Goal: Task Accomplishment & Management: Complete application form

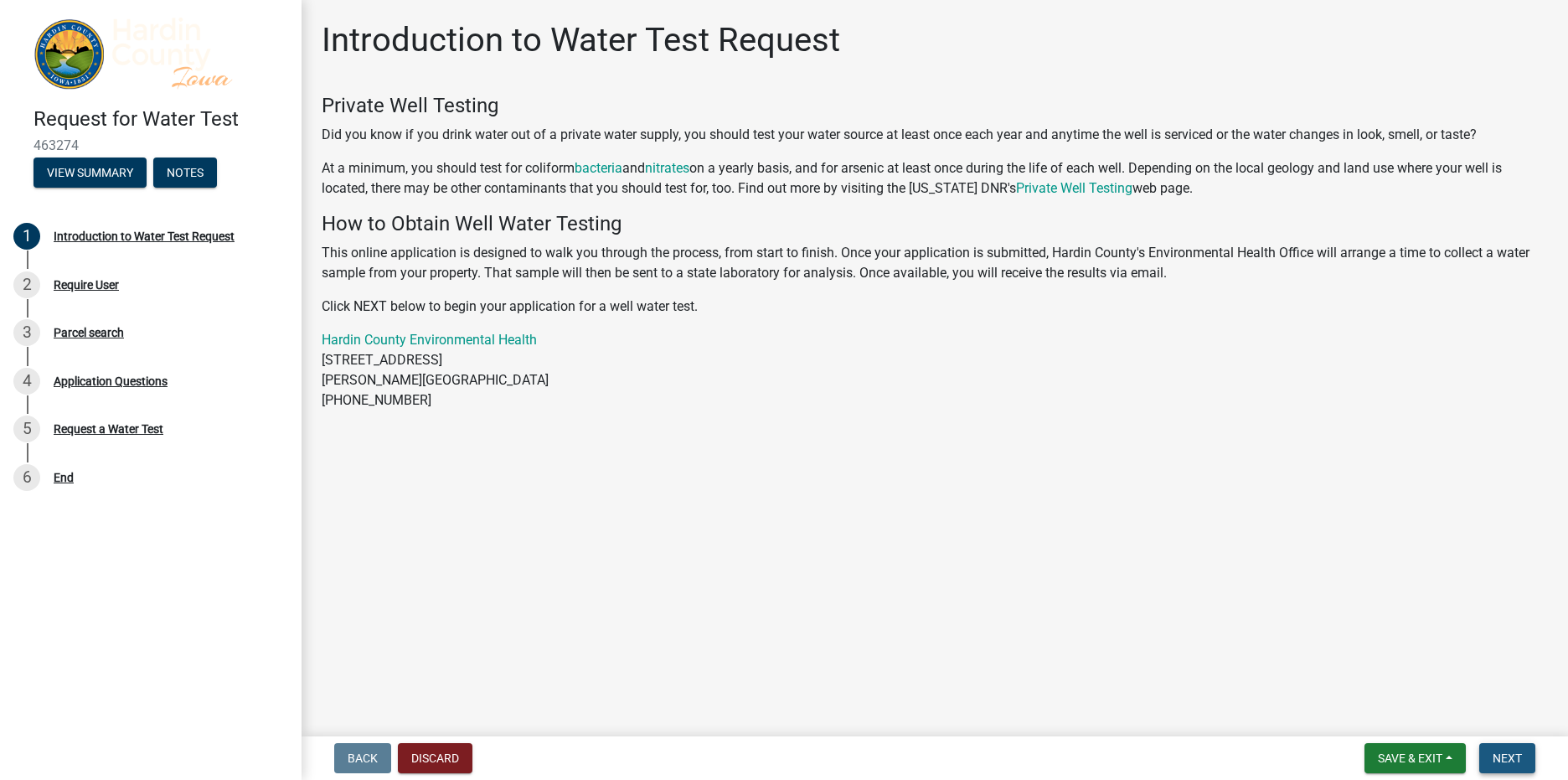
click at [1509, 755] on span "Next" at bounding box center [1507, 758] width 29 height 13
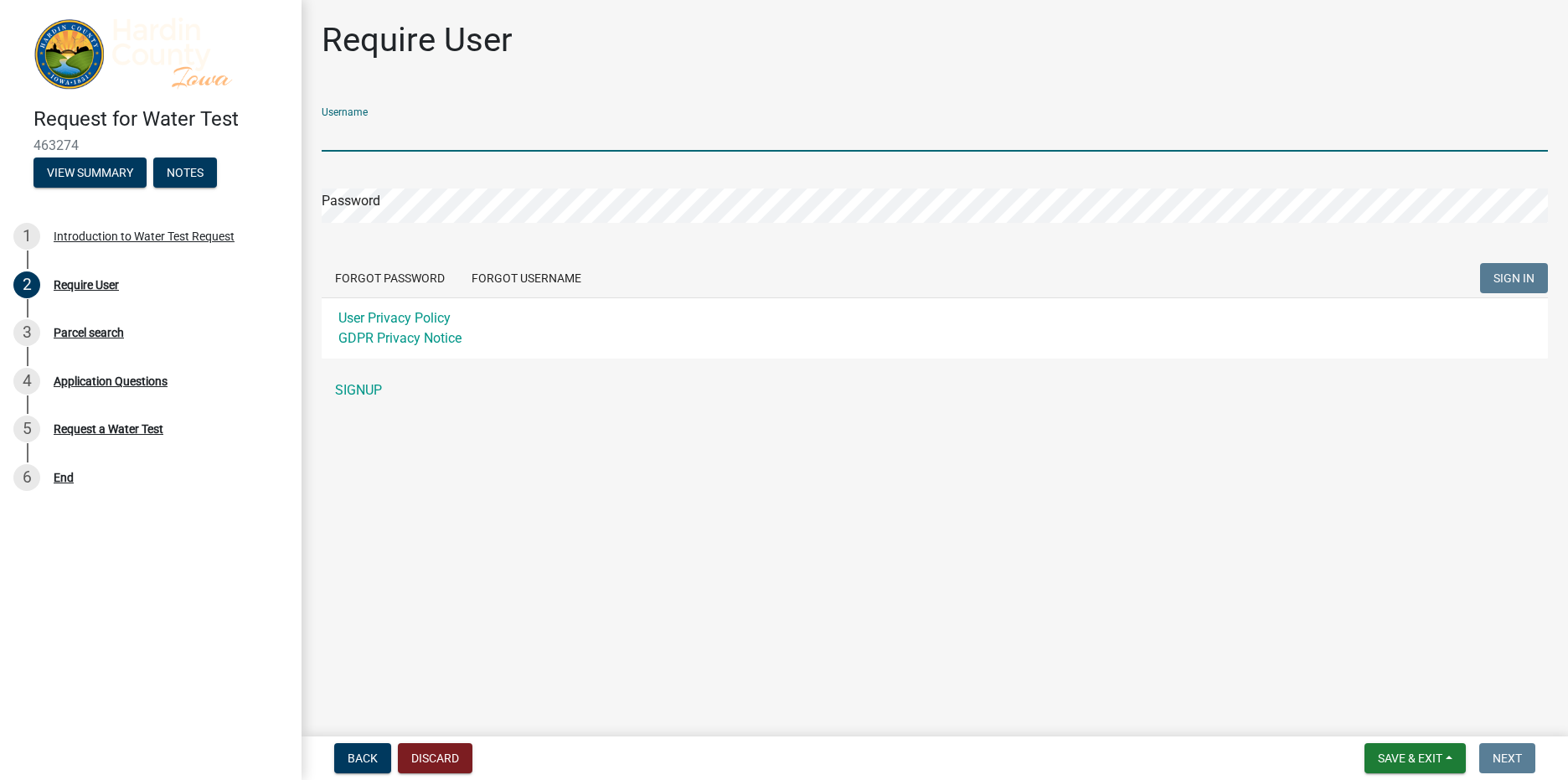
click at [436, 134] on input "Username" at bounding box center [935, 134] width 1226 height 34
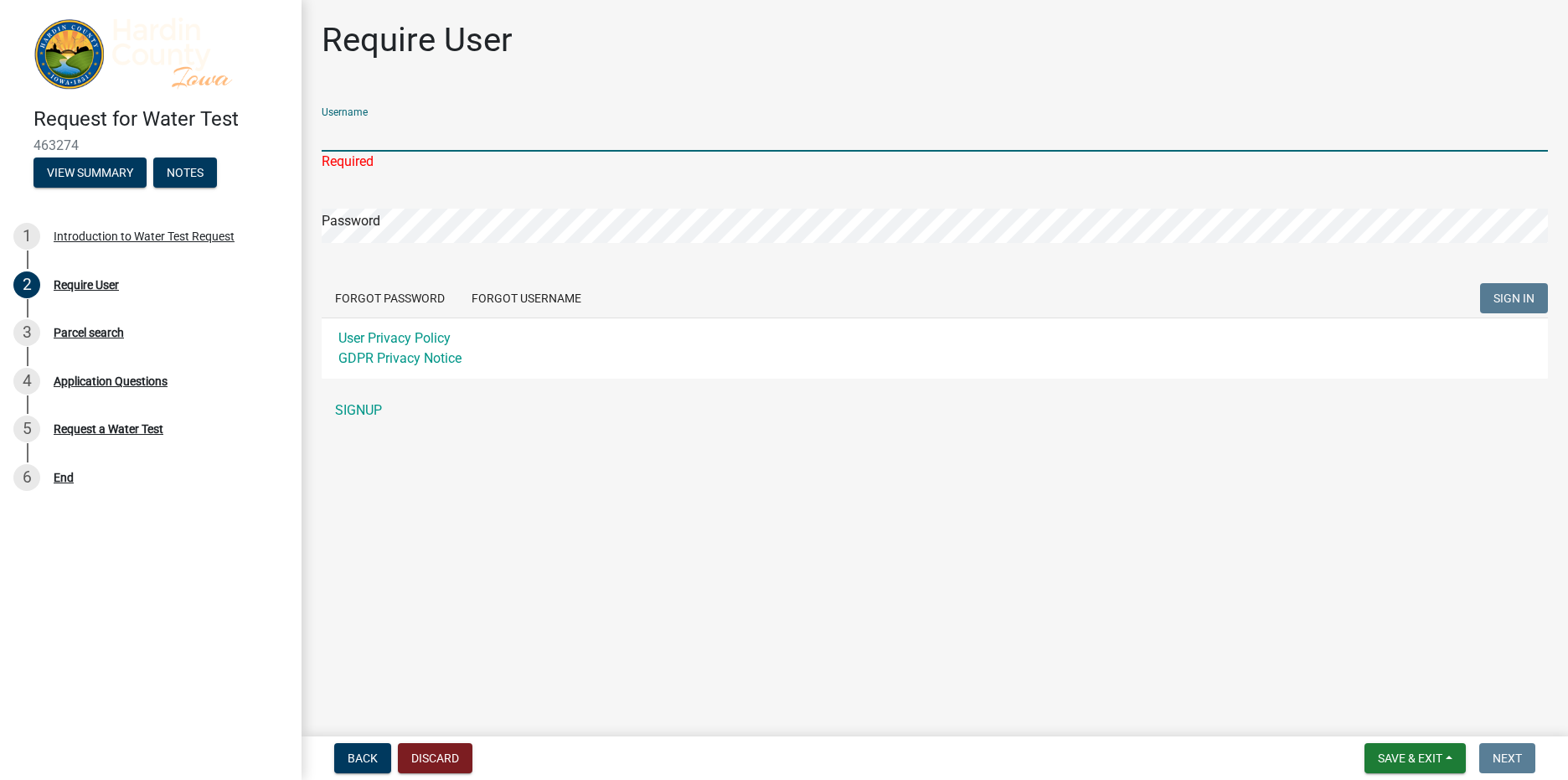
click at [380, 137] on input "Username" at bounding box center [935, 134] width 1226 height 34
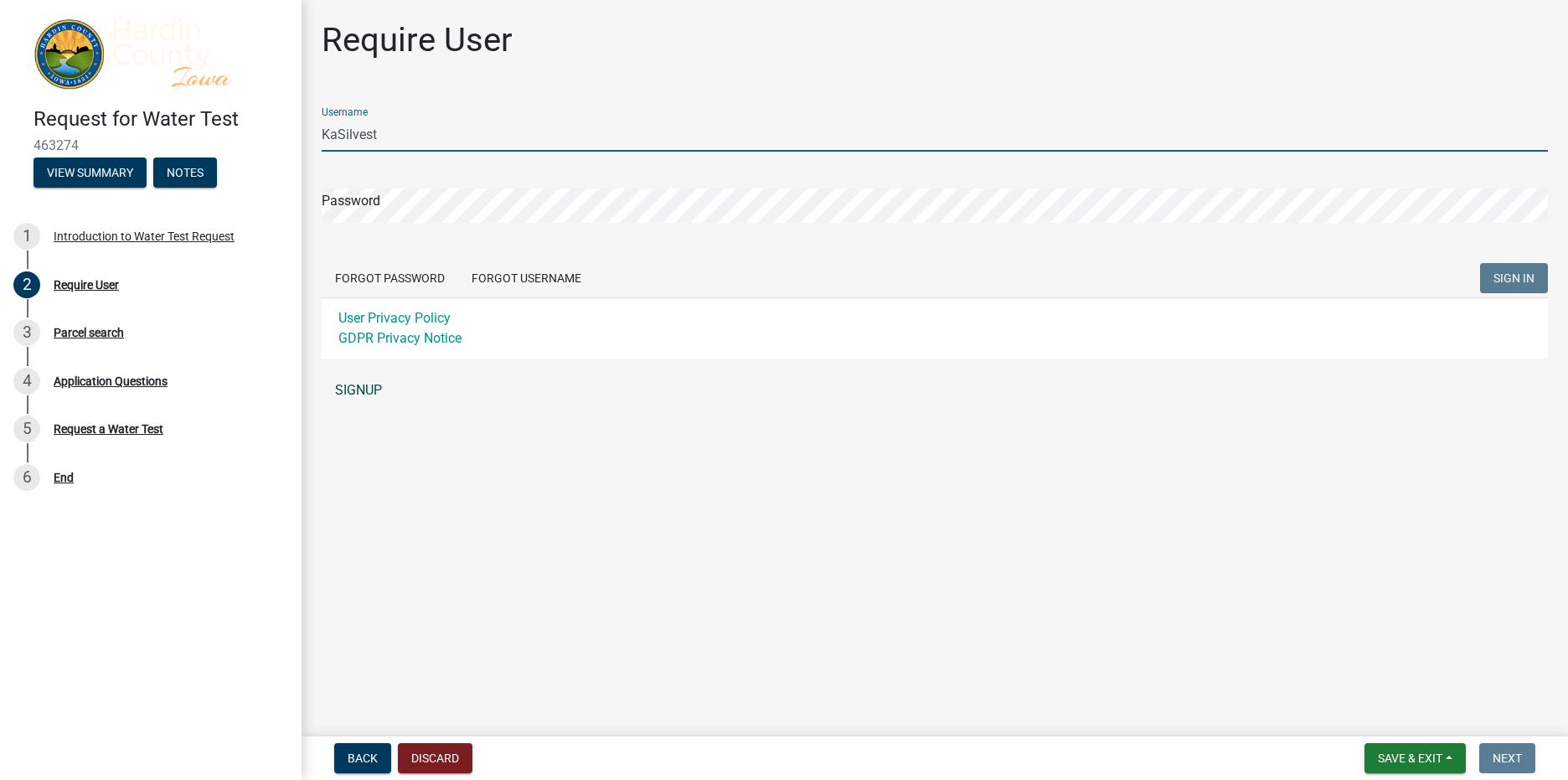
type input "KaSilvest"
click at [353, 392] on link "SIGNUP" at bounding box center [935, 390] width 1226 height 33
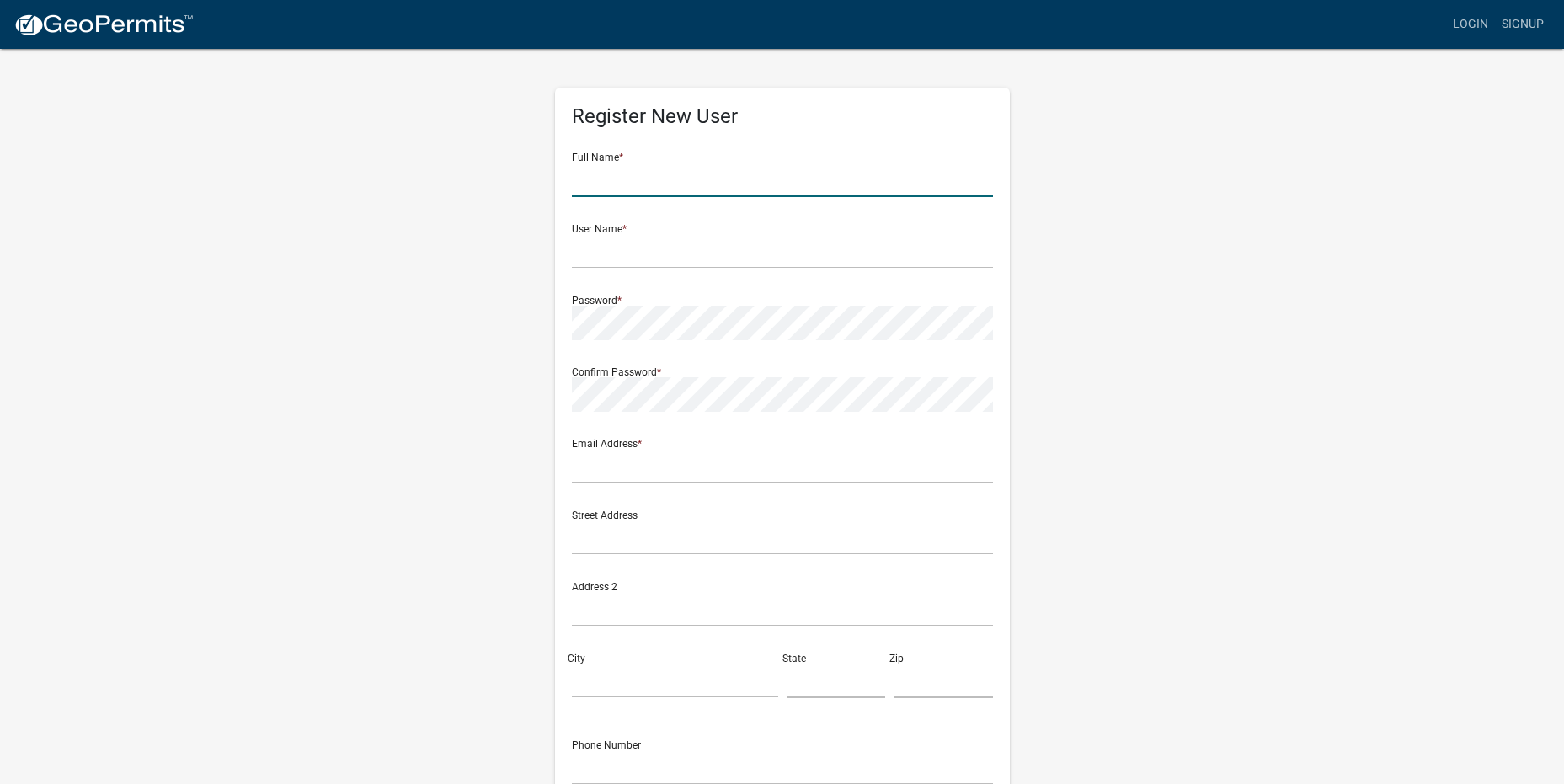
click at [625, 184] on input "text" at bounding box center [782, 179] width 421 height 34
type input "KATHY ALVINA SILVEST"
type input "kasilvest@msn.com"
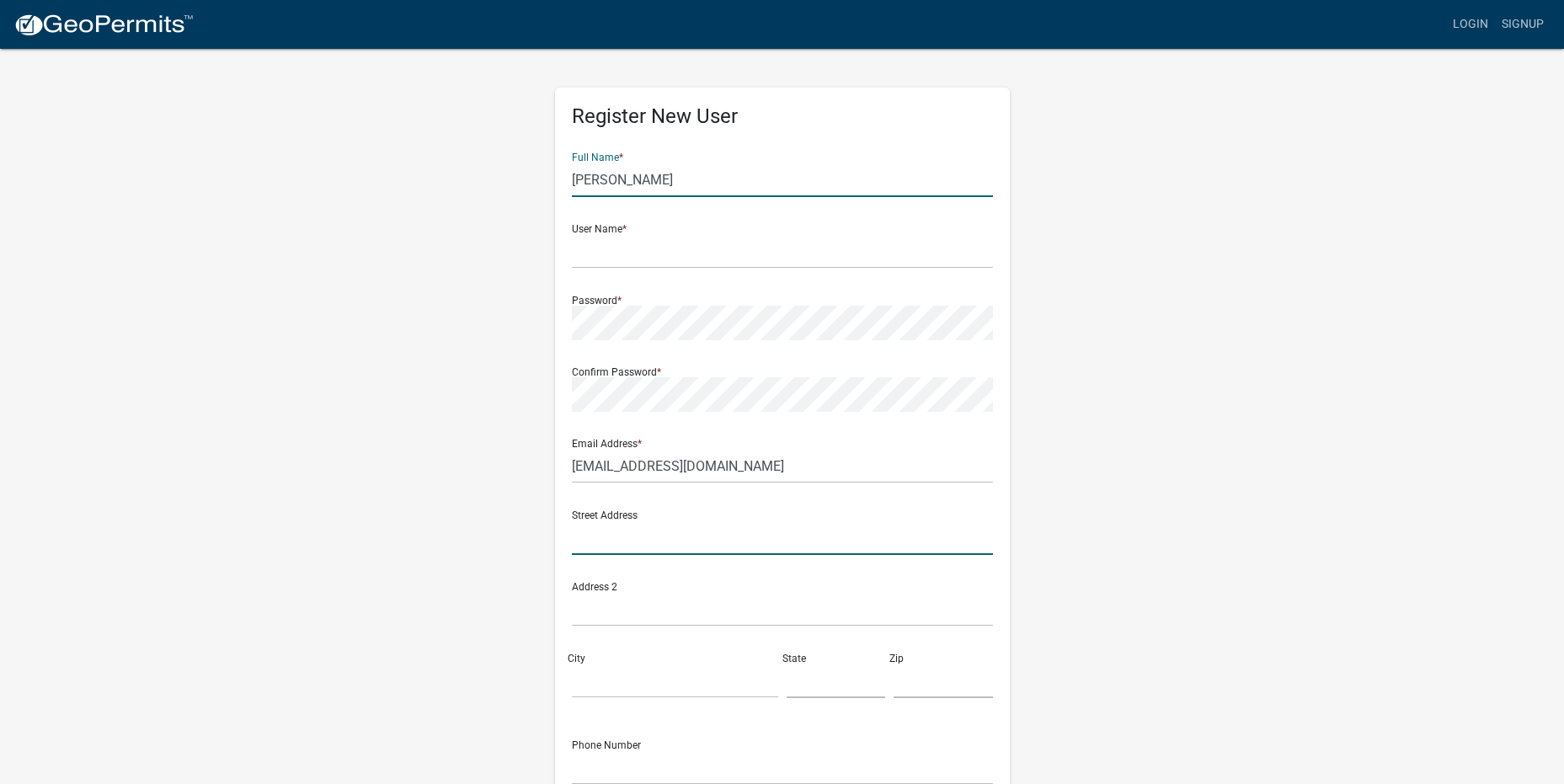
type input "20209 135TH STREET"
type input "IOWA FALLS, IA 50126"
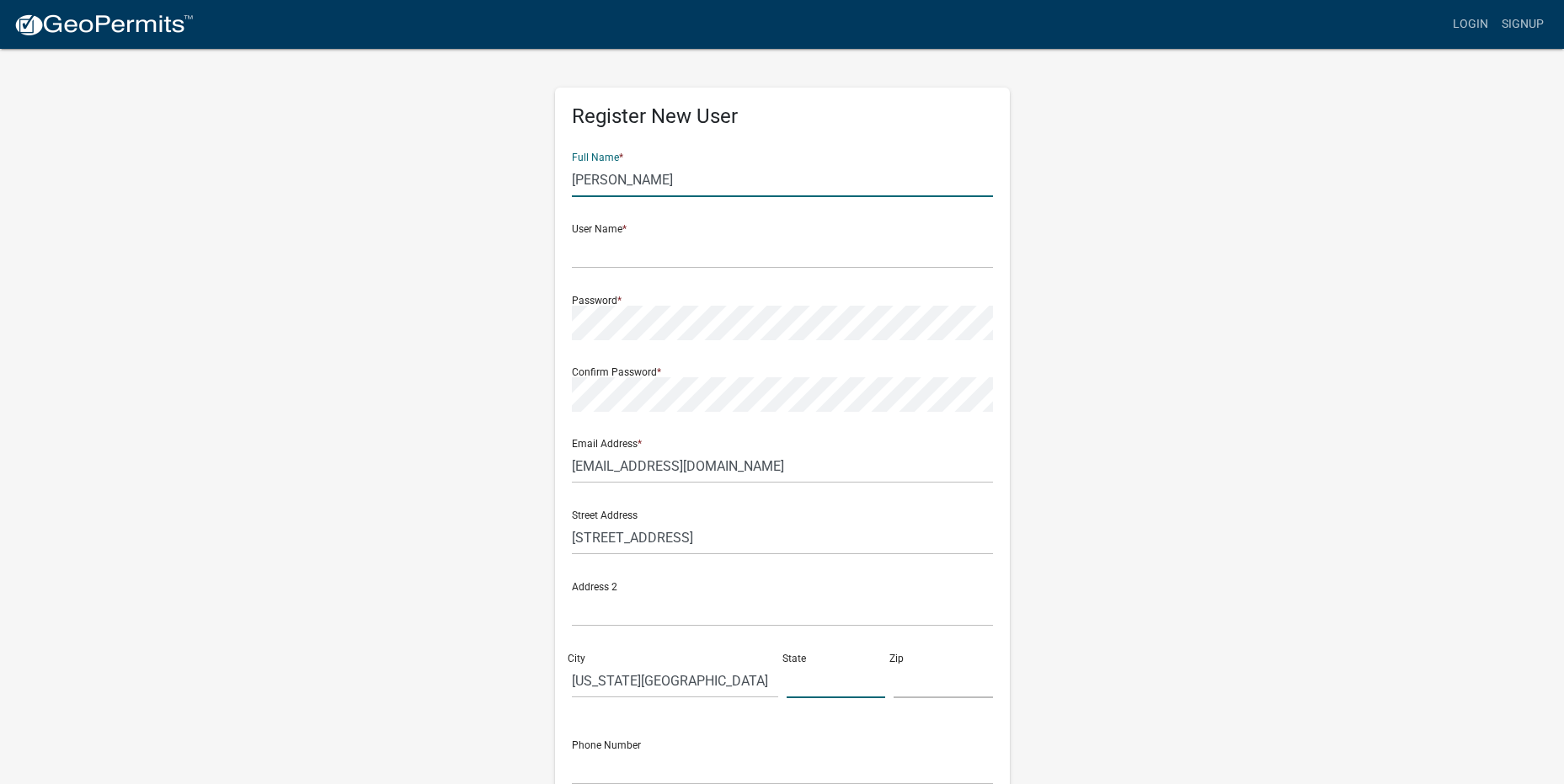
type input "IA"
type input "50126"
type input "6416401017"
click at [640, 250] on input "text" at bounding box center [782, 250] width 421 height 34
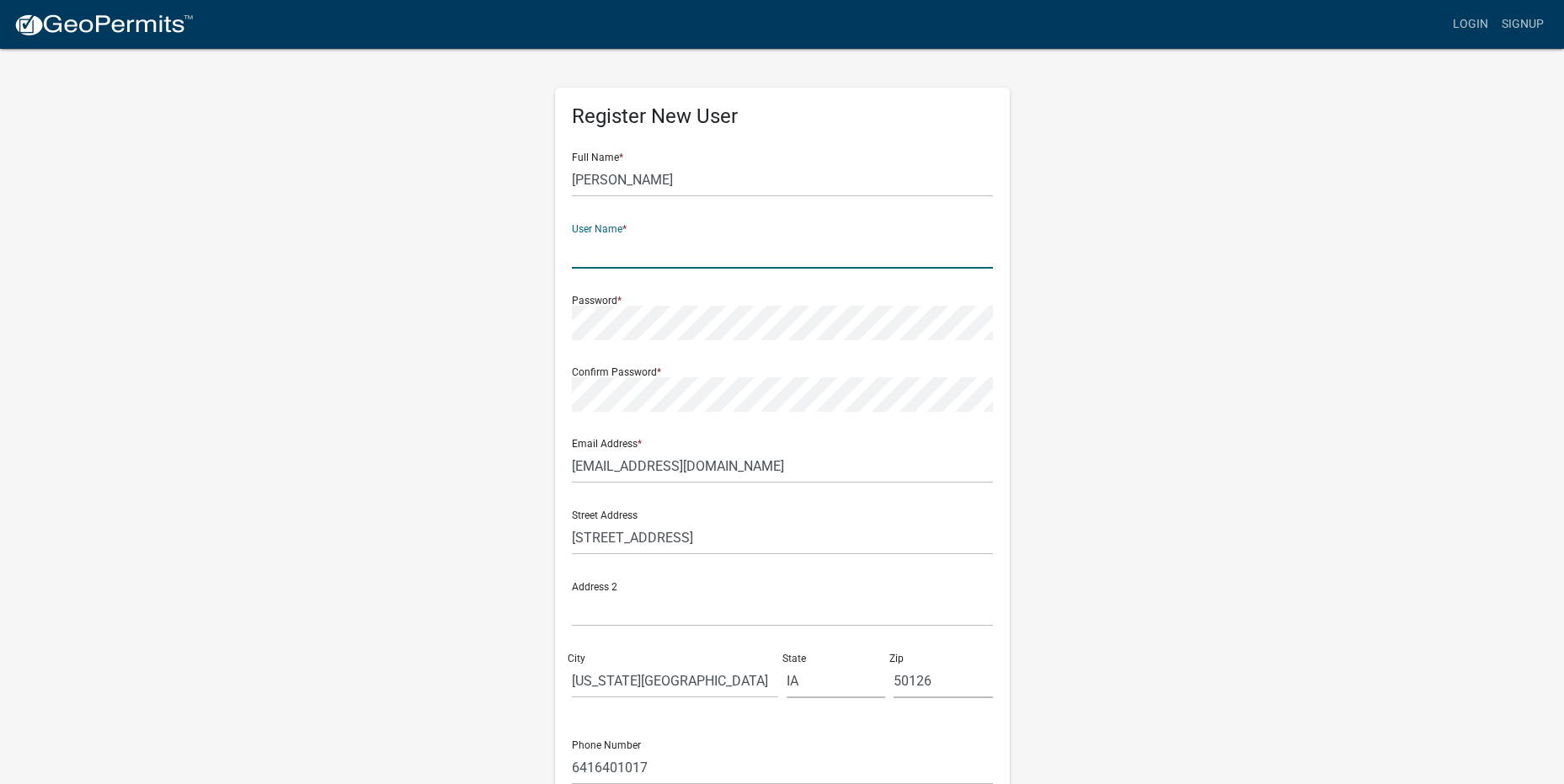
type input "KSilvest"
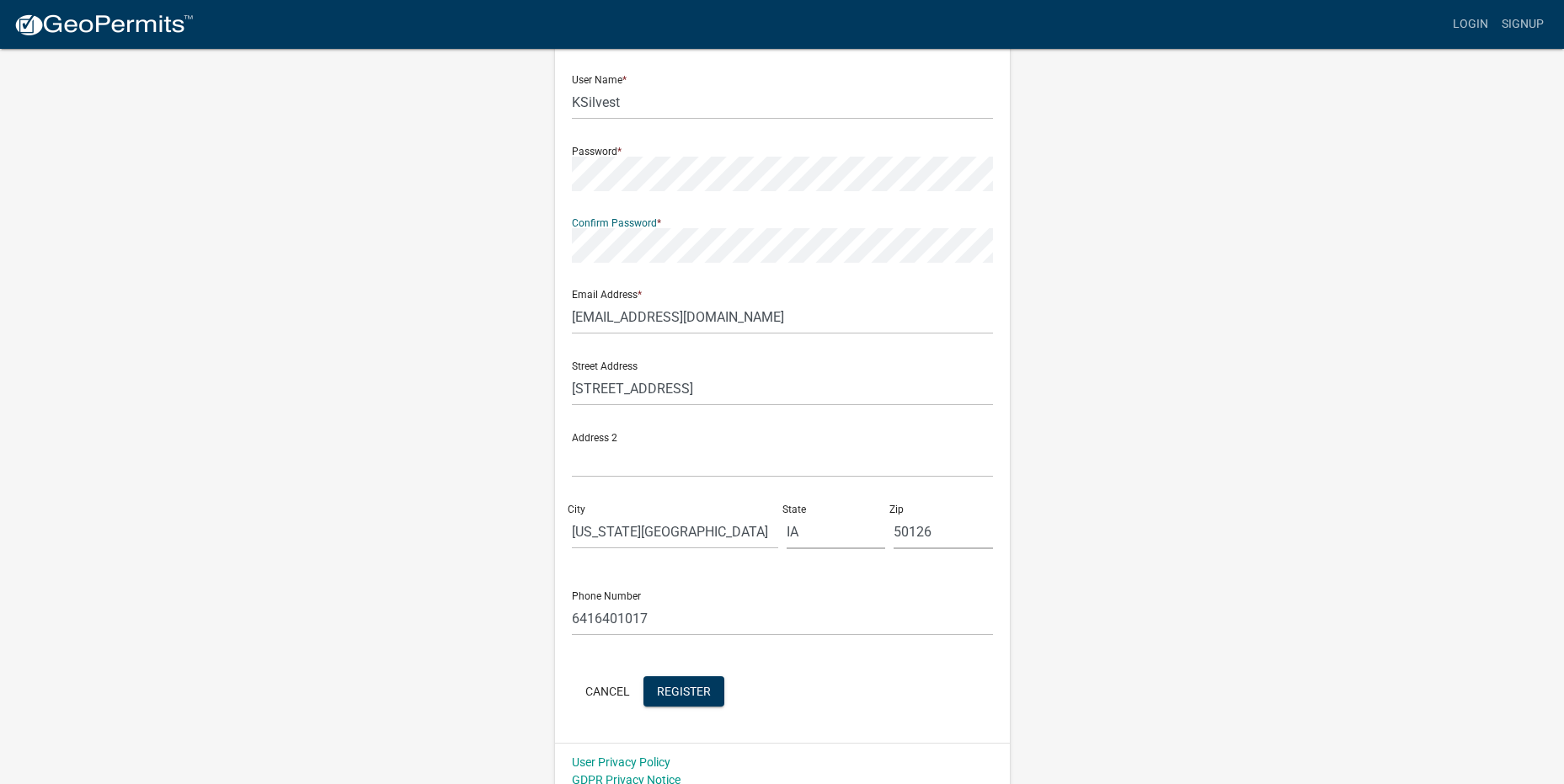
scroll to position [164, 0]
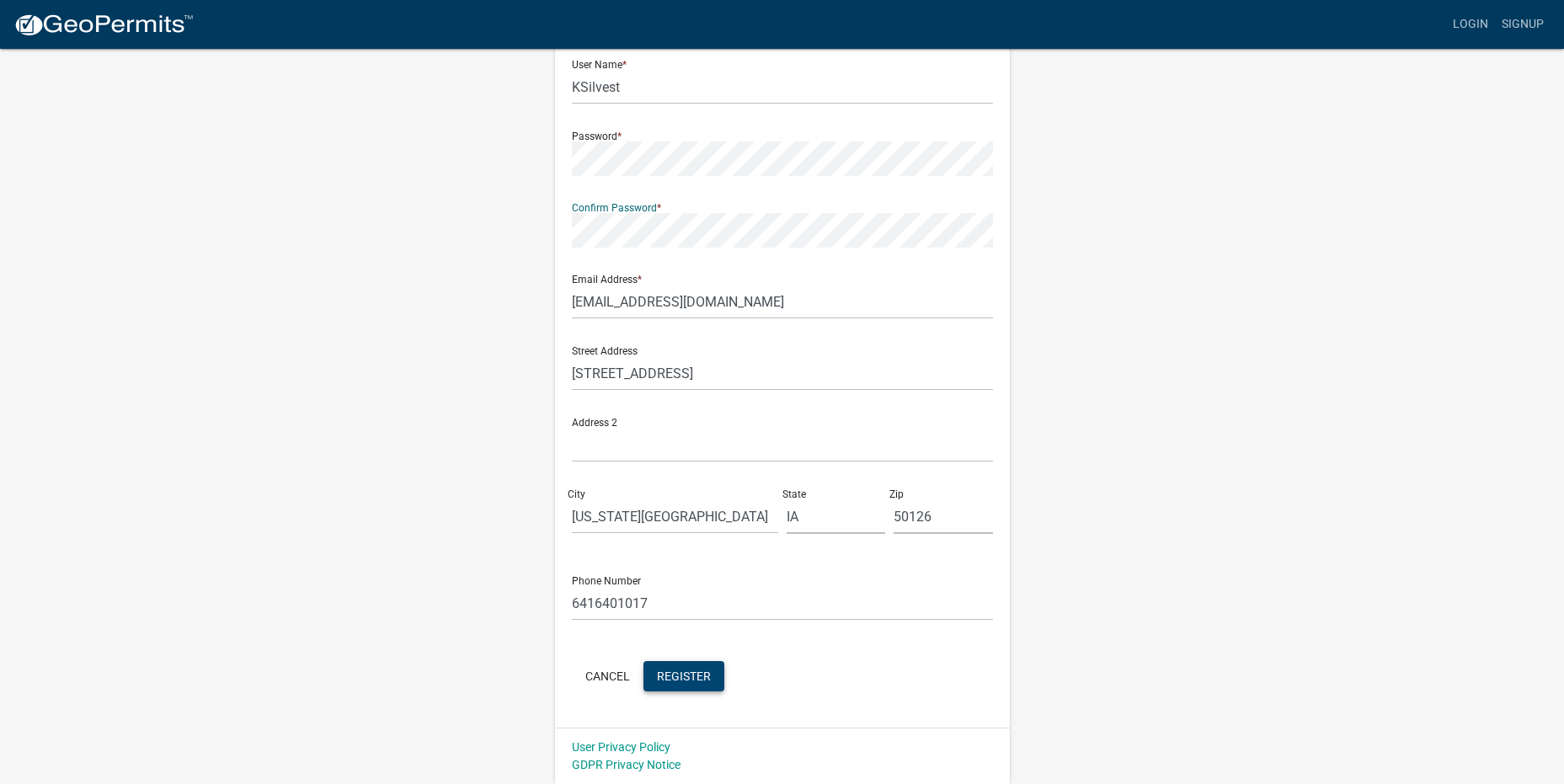
click at [692, 673] on span "Register" at bounding box center [684, 675] width 54 height 13
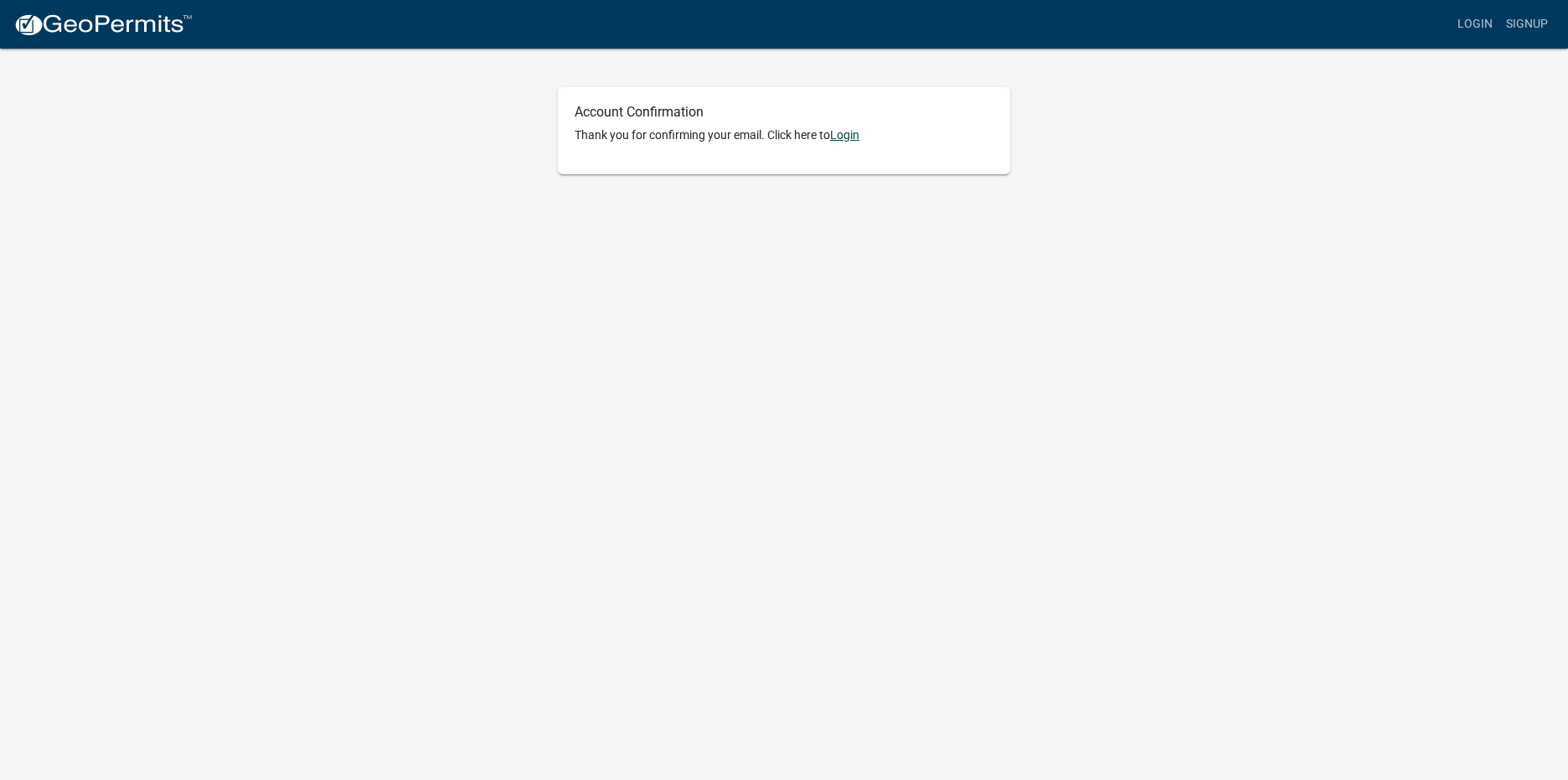
click at [852, 137] on link "Login" at bounding box center [844, 134] width 29 height 13
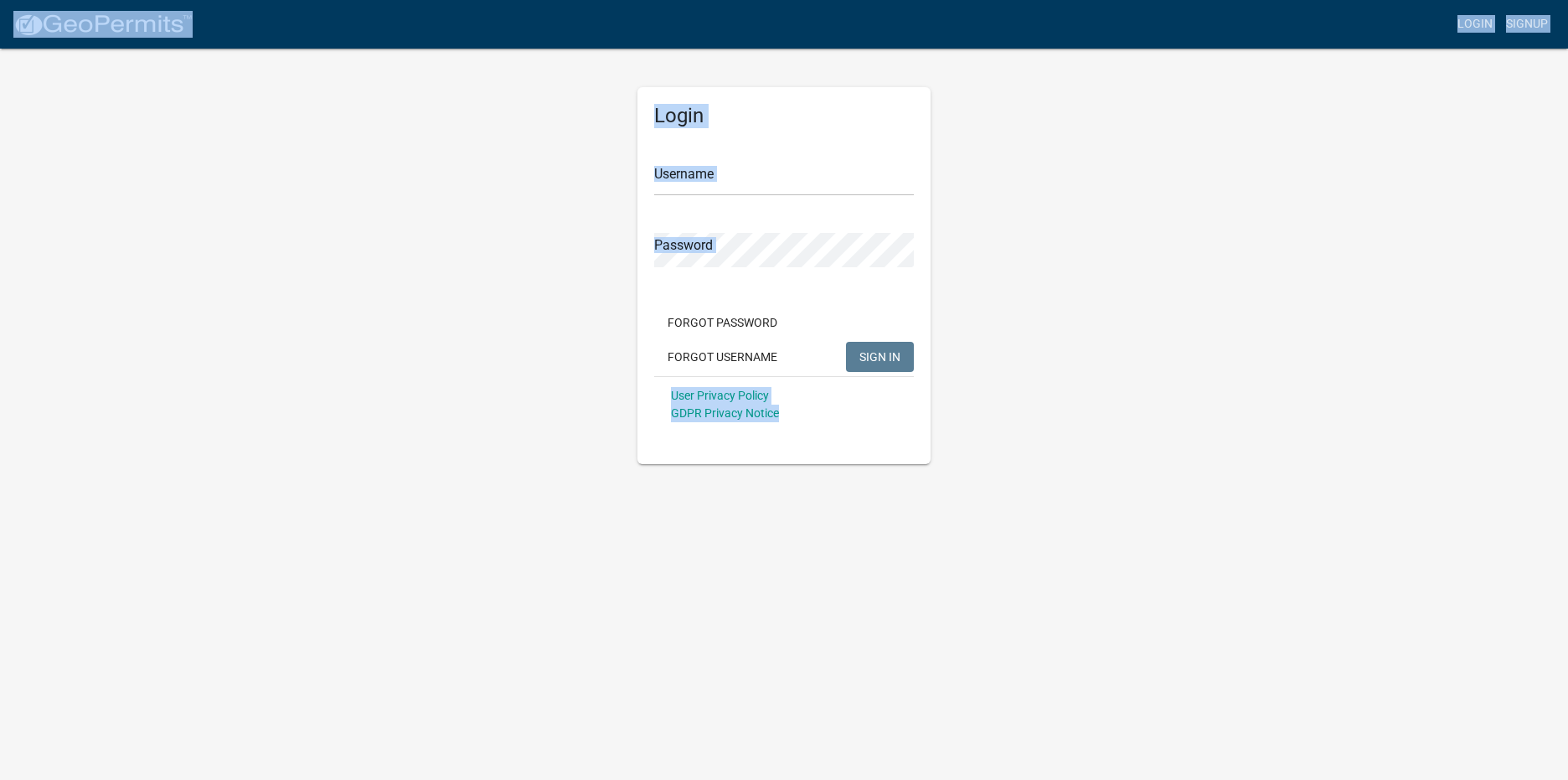
click at [852, 137] on div "Login Username Password Forgot Password Forgot Username SIGN IN User Privacy Po…" at bounding box center [784, 276] width 293 height 377
type input "KSilvest"
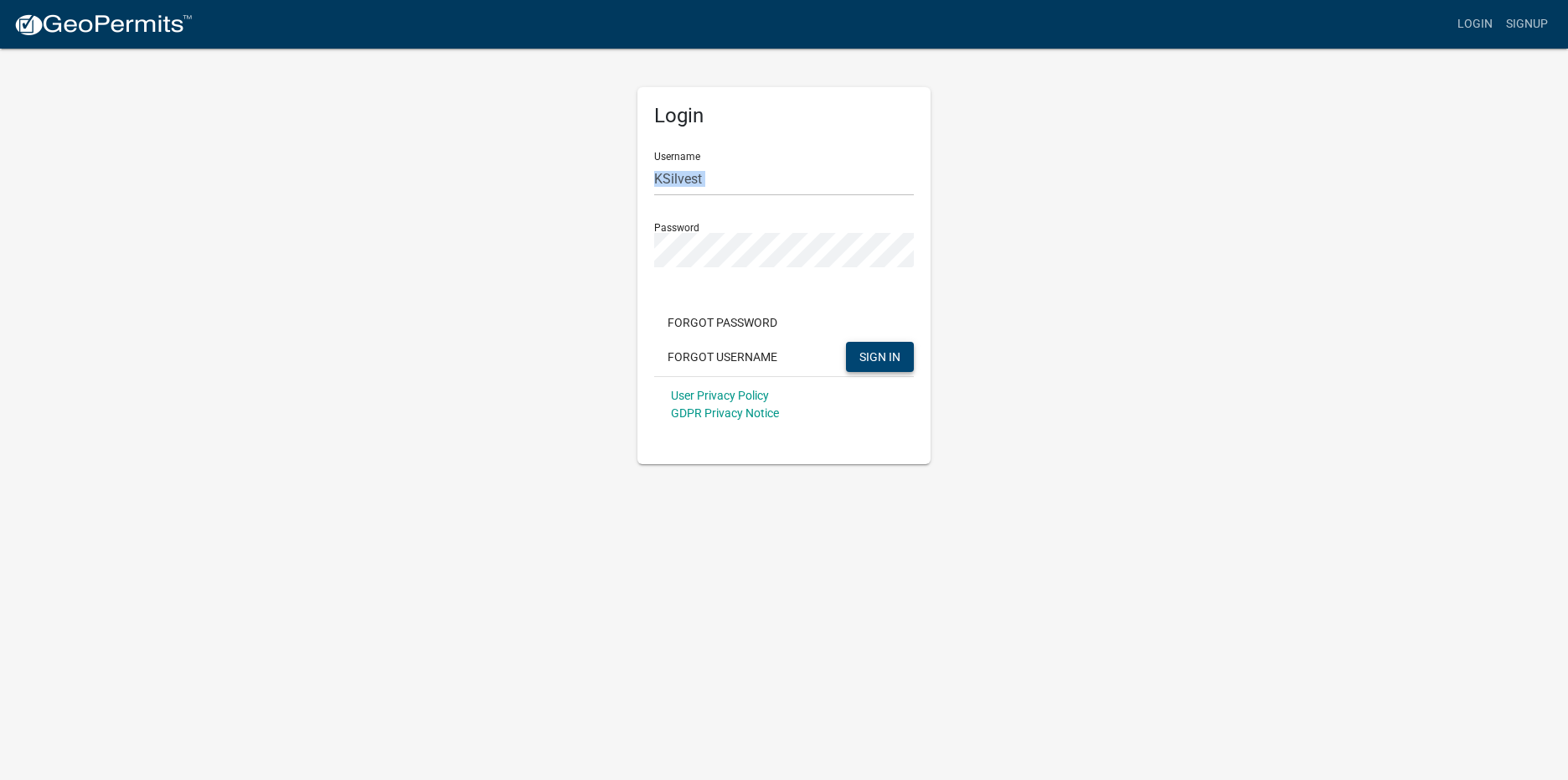
click at [872, 360] on span "SIGN IN" at bounding box center [880, 355] width 41 height 13
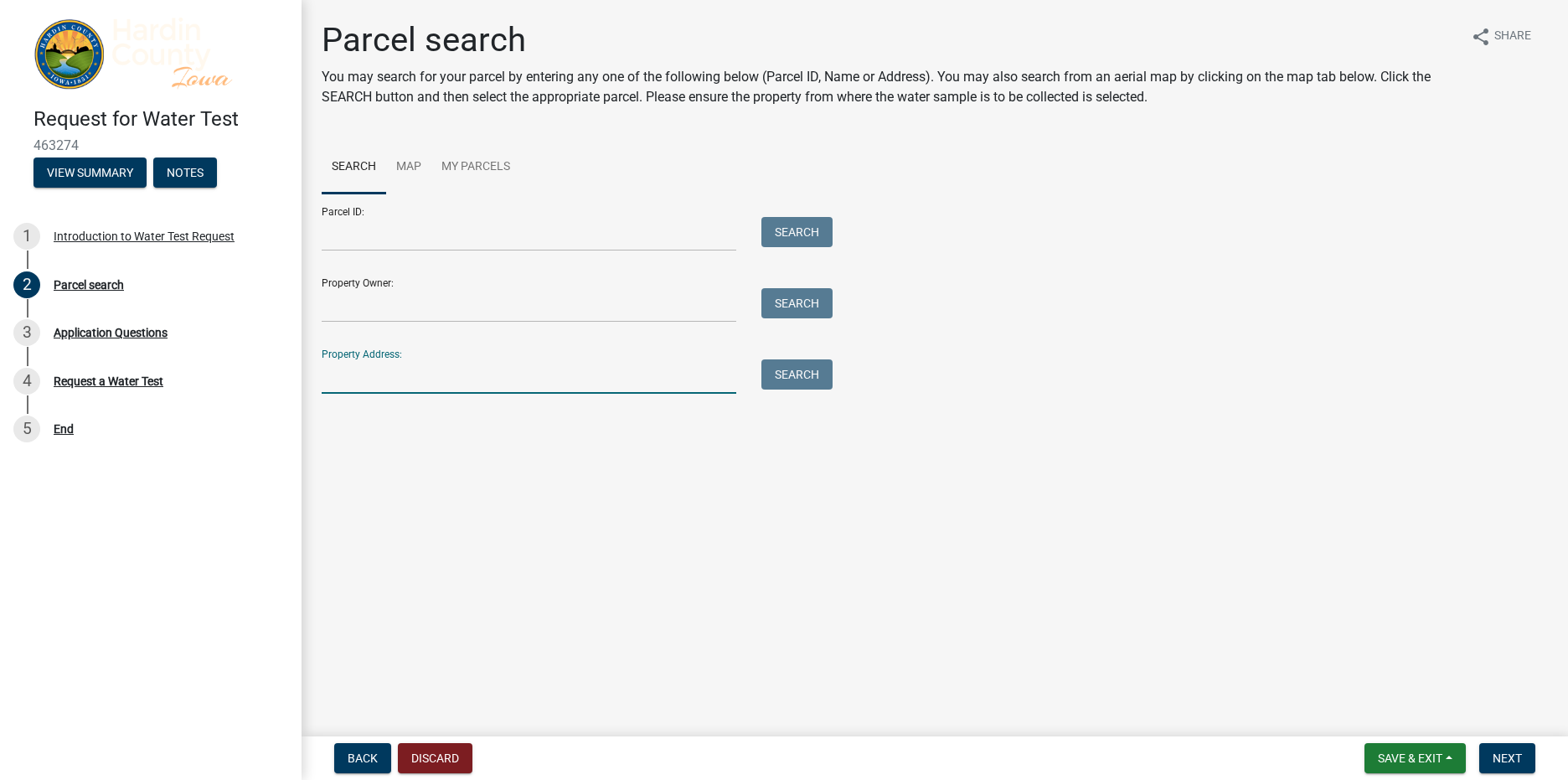
click at [429, 373] on input "Property Address:" at bounding box center [529, 376] width 415 height 34
type input "[STREET_ADDRESS]"
type input "KATHY ALVINA SILVEST"
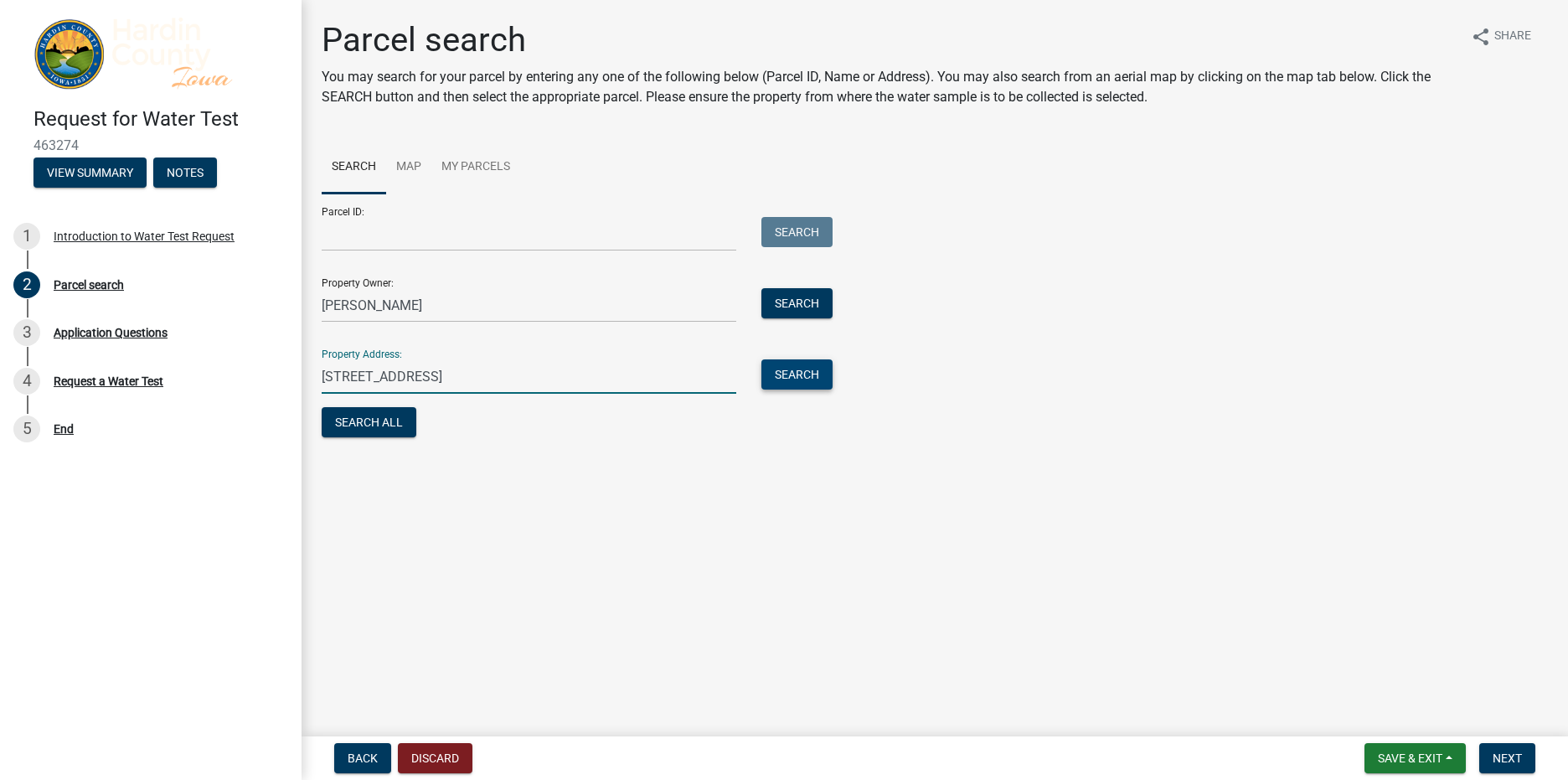
click at [792, 377] on button "Search" at bounding box center [796, 375] width 71 height 30
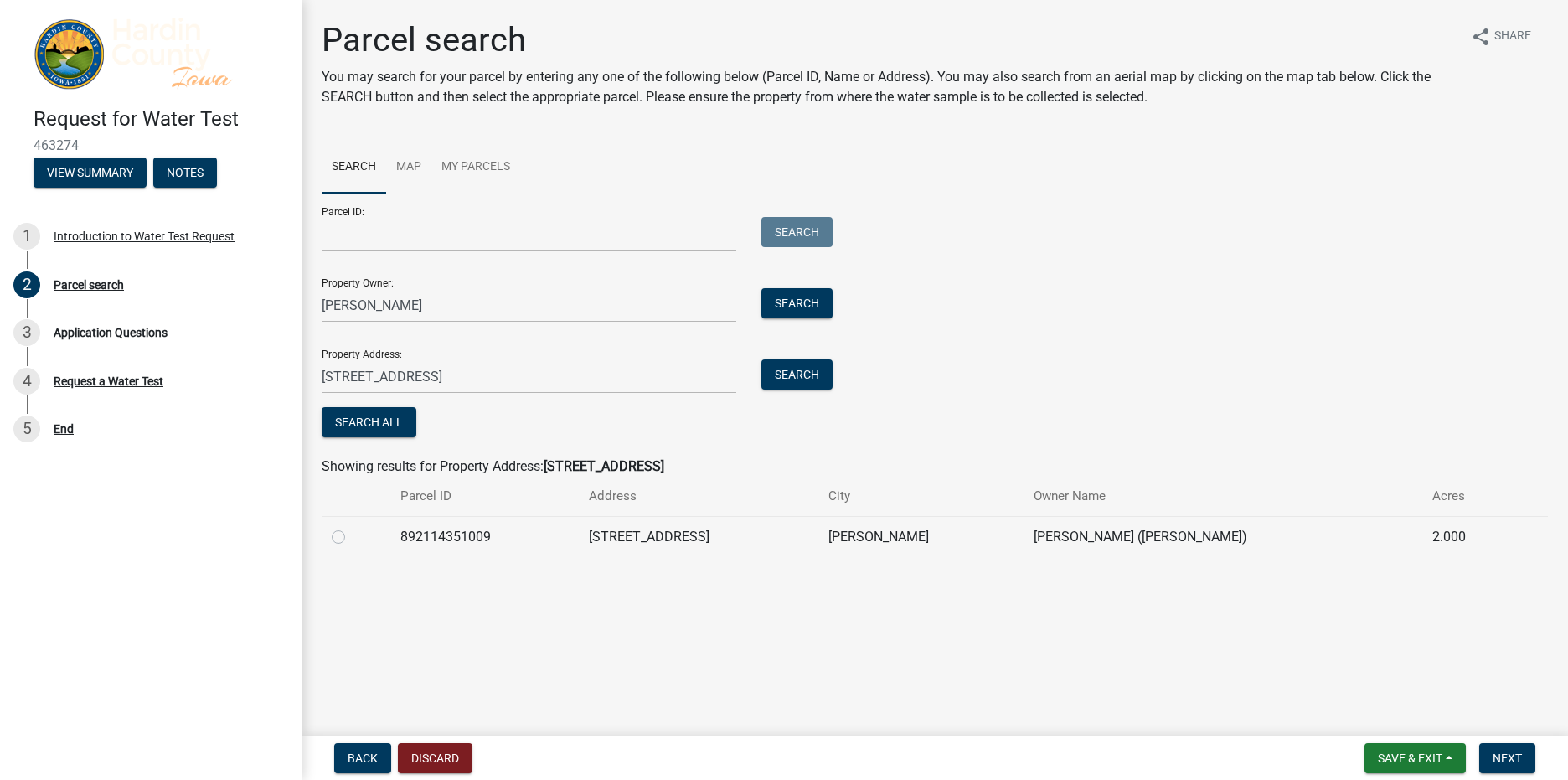
click at [352, 527] on label at bounding box center [352, 527] width 0 height 0
click at [352, 538] on input "radio" at bounding box center [357, 533] width 11 height 11
radio input "true"
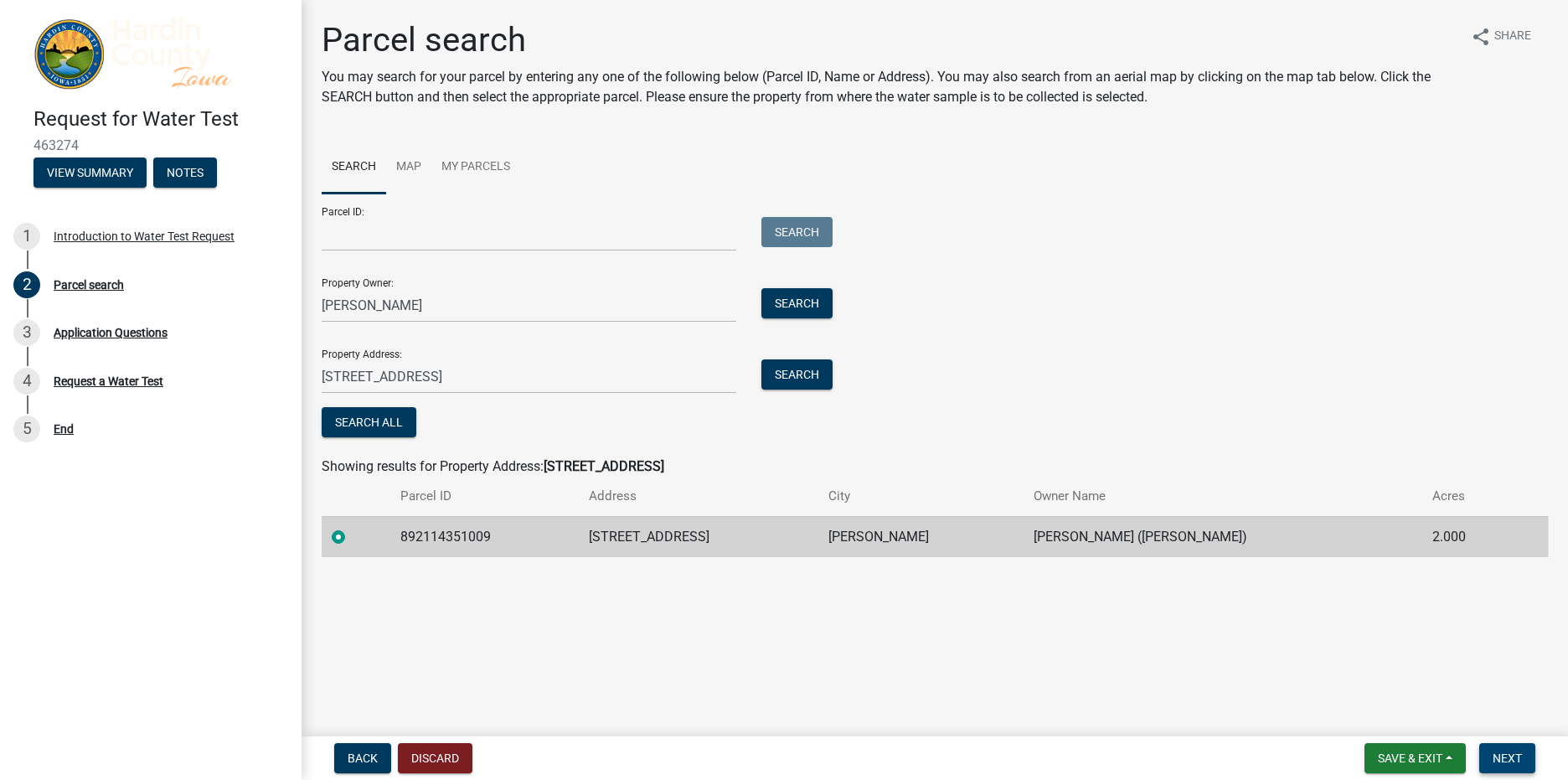
click at [1506, 756] on span "Next" at bounding box center [1507, 758] width 29 height 13
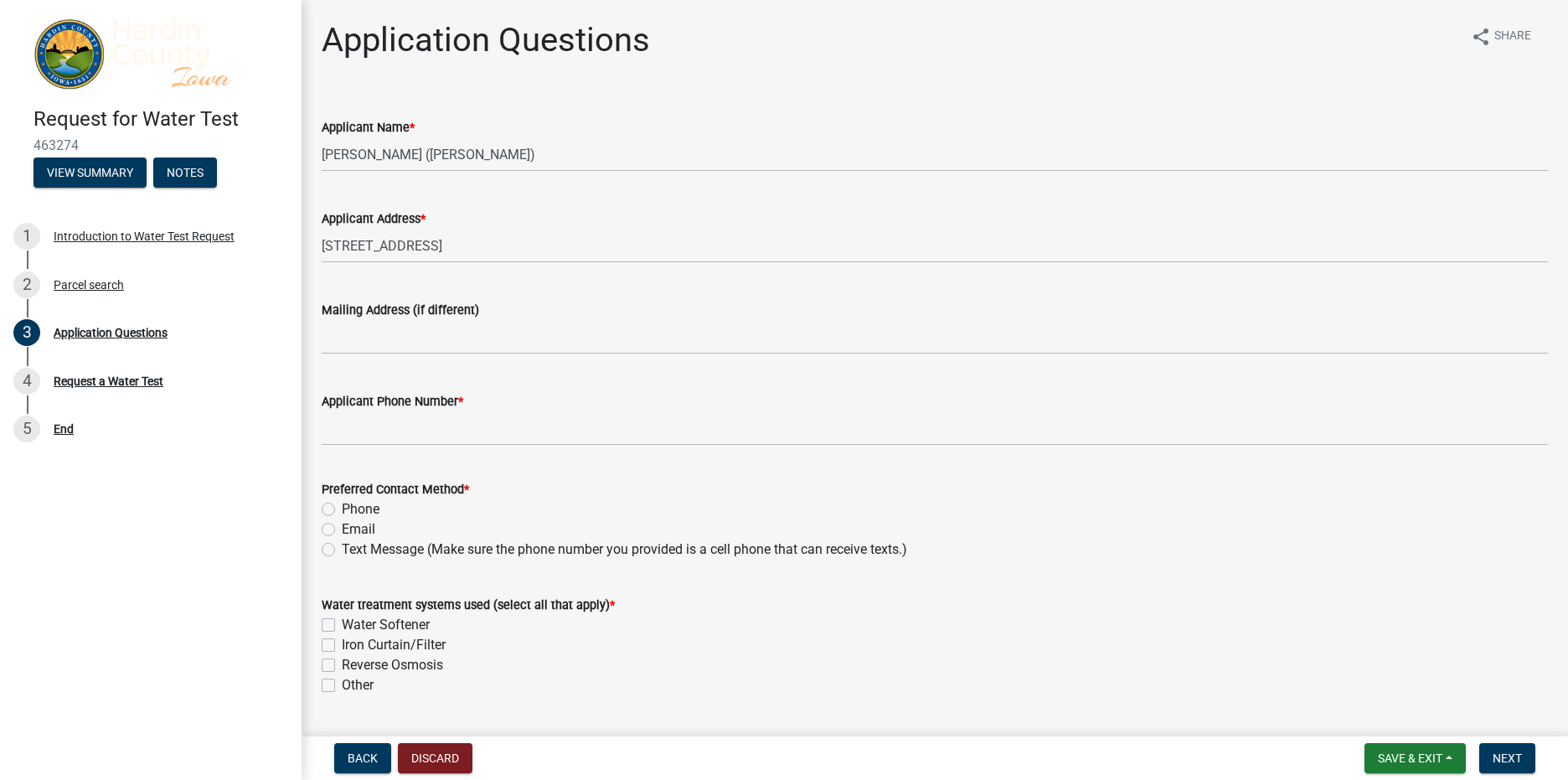
click at [342, 550] on label "Text Message (Make sure the phone number you provided is a cell phone that can …" at bounding box center [624, 549] width 566 height 20
click at [342, 550] on input "Text Message (Make sure the phone number you provided is a cell phone that can …" at bounding box center [347, 545] width 11 height 11
radio input "true"
click at [342, 626] on label "Water Softener" at bounding box center [386, 625] width 88 height 20
click at [342, 626] on input "Water Softener" at bounding box center [347, 620] width 11 height 11
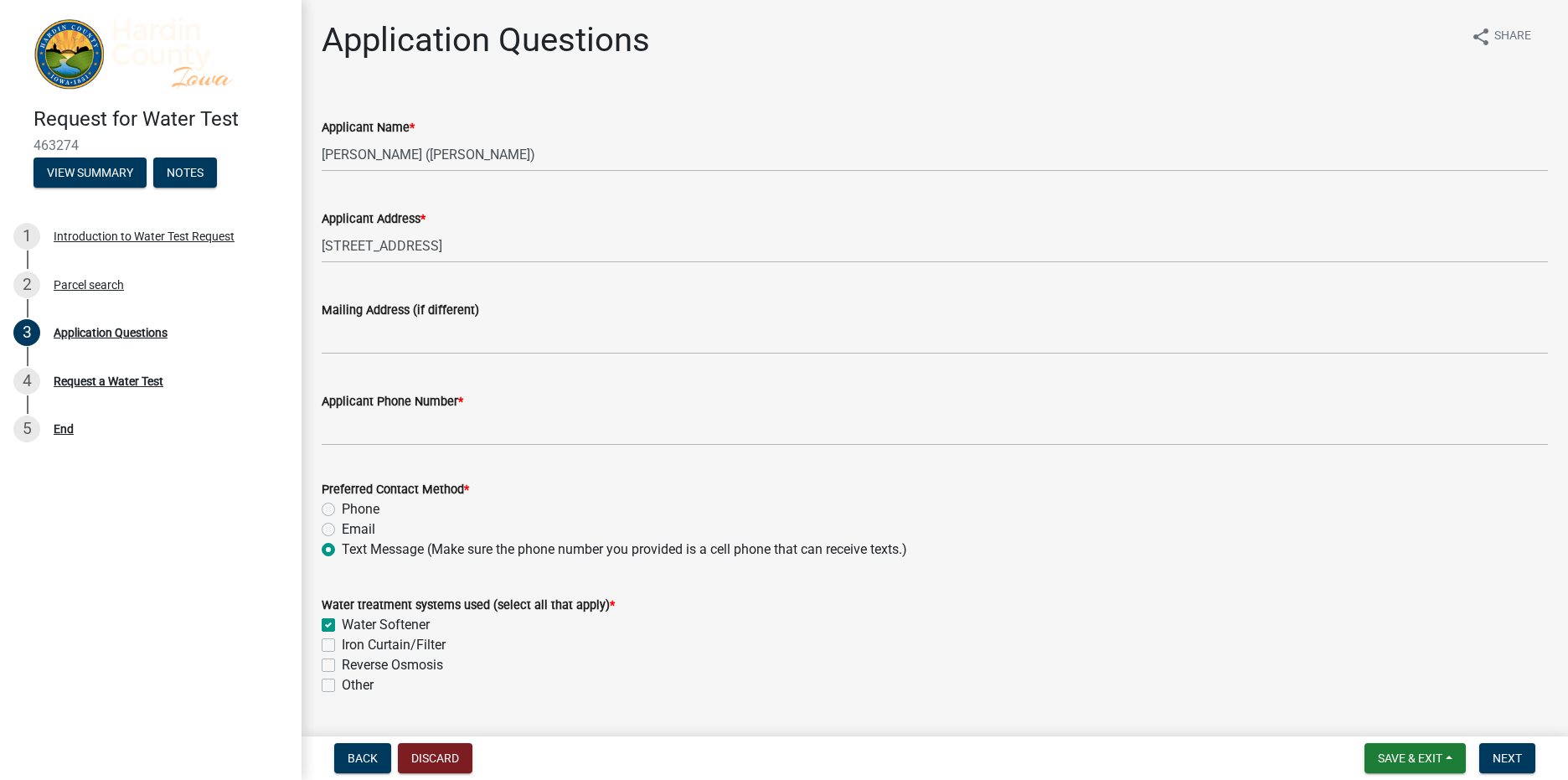
checkbox input "true"
checkbox input "false"
click at [342, 668] on label "Reverse Osmosis" at bounding box center [393, 665] width 102 height 20
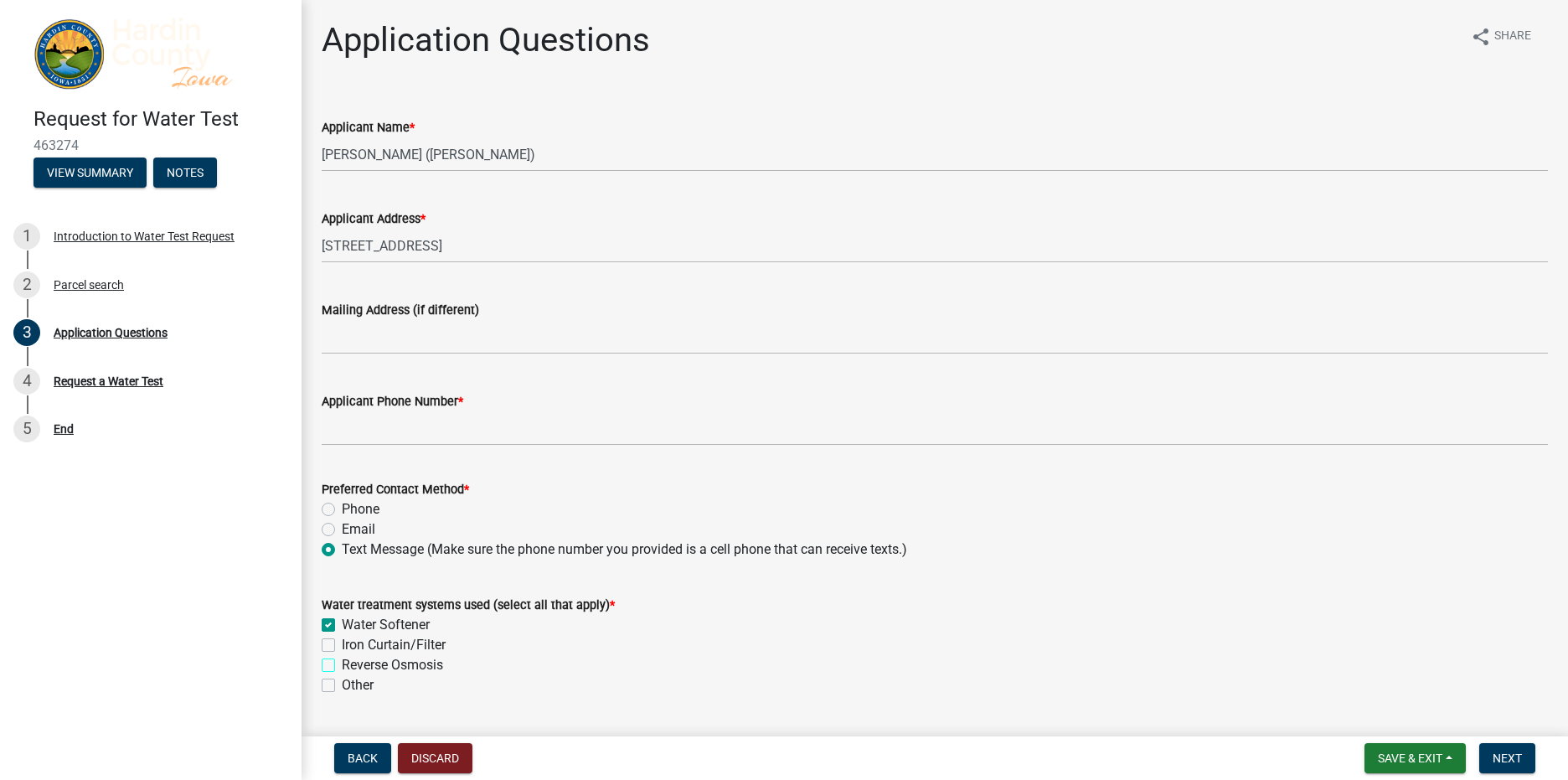
click at [342, 666] on input "Reverse Osmosis" at bounding box center [347, 661] width 11 height 11
checkbox input "true"
checkbox input "false"
checkbox input "true"
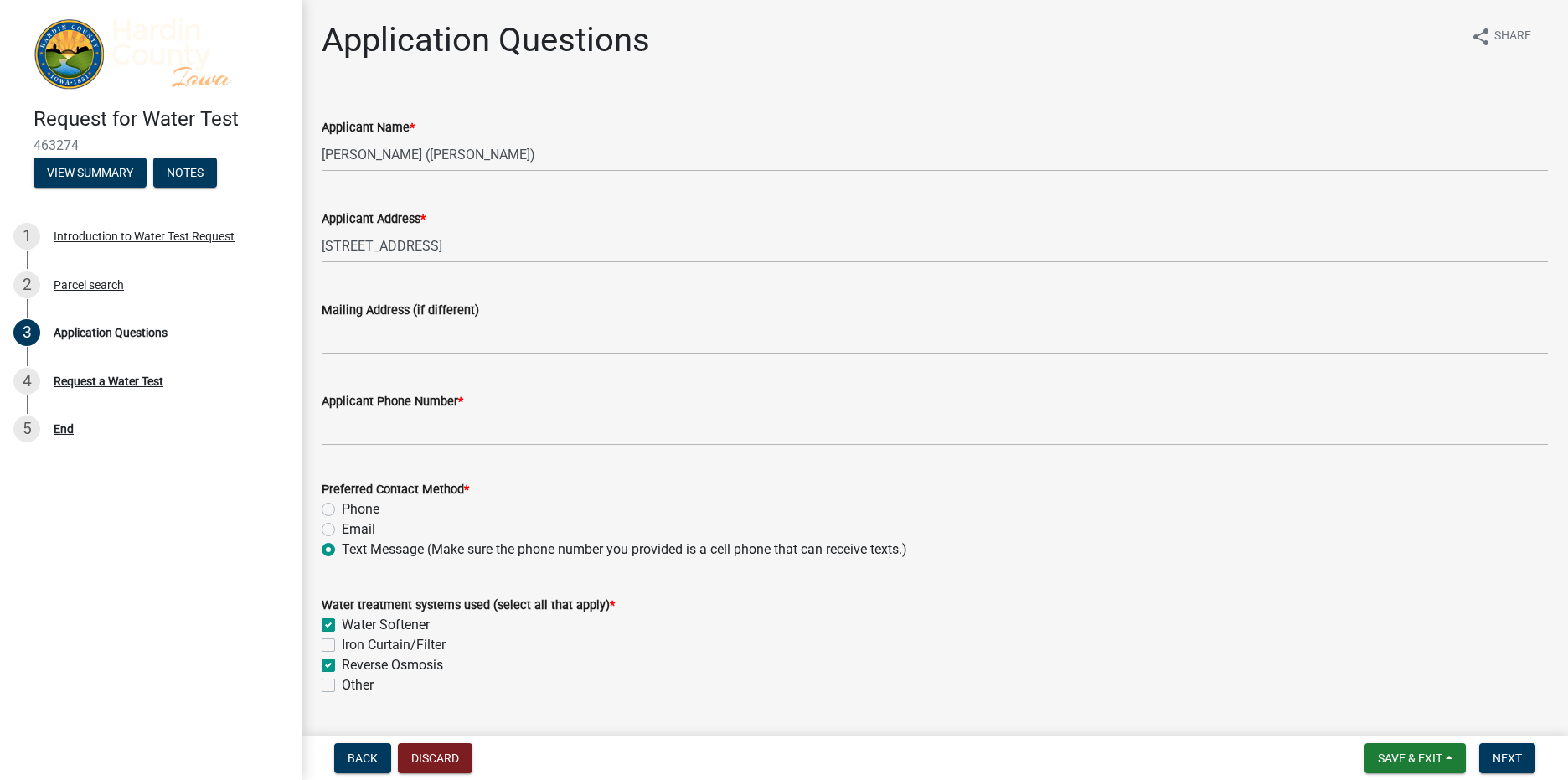
checkbox input "false"
click at [1508, 755] on span "Next" at bounding box center [1507, 758] width 29 height 13
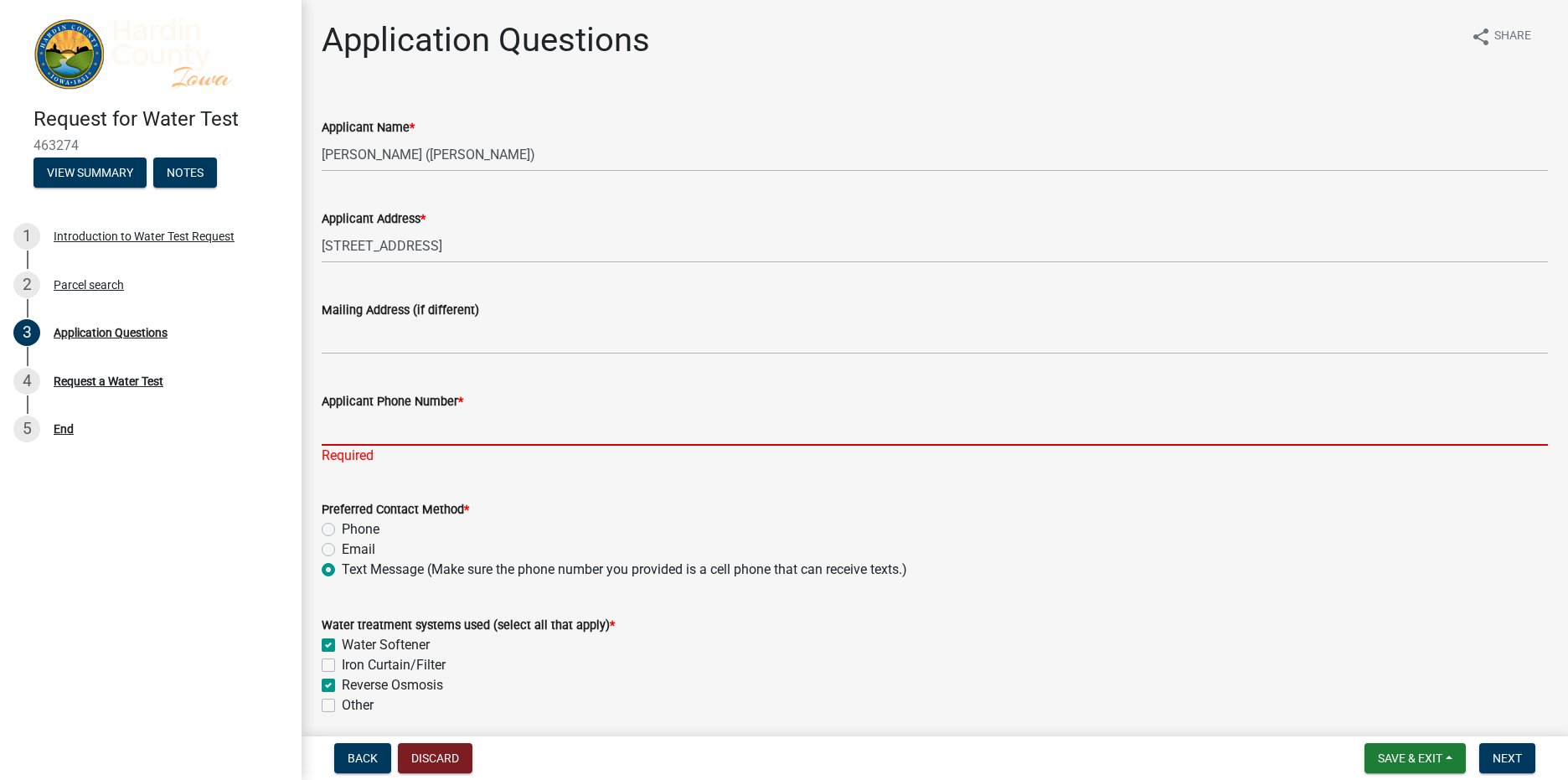
click at [492, 429] on input "Applicant Phone Number *" at bounding box center [935, 428] width 1226 height 34
type input "6416401017"
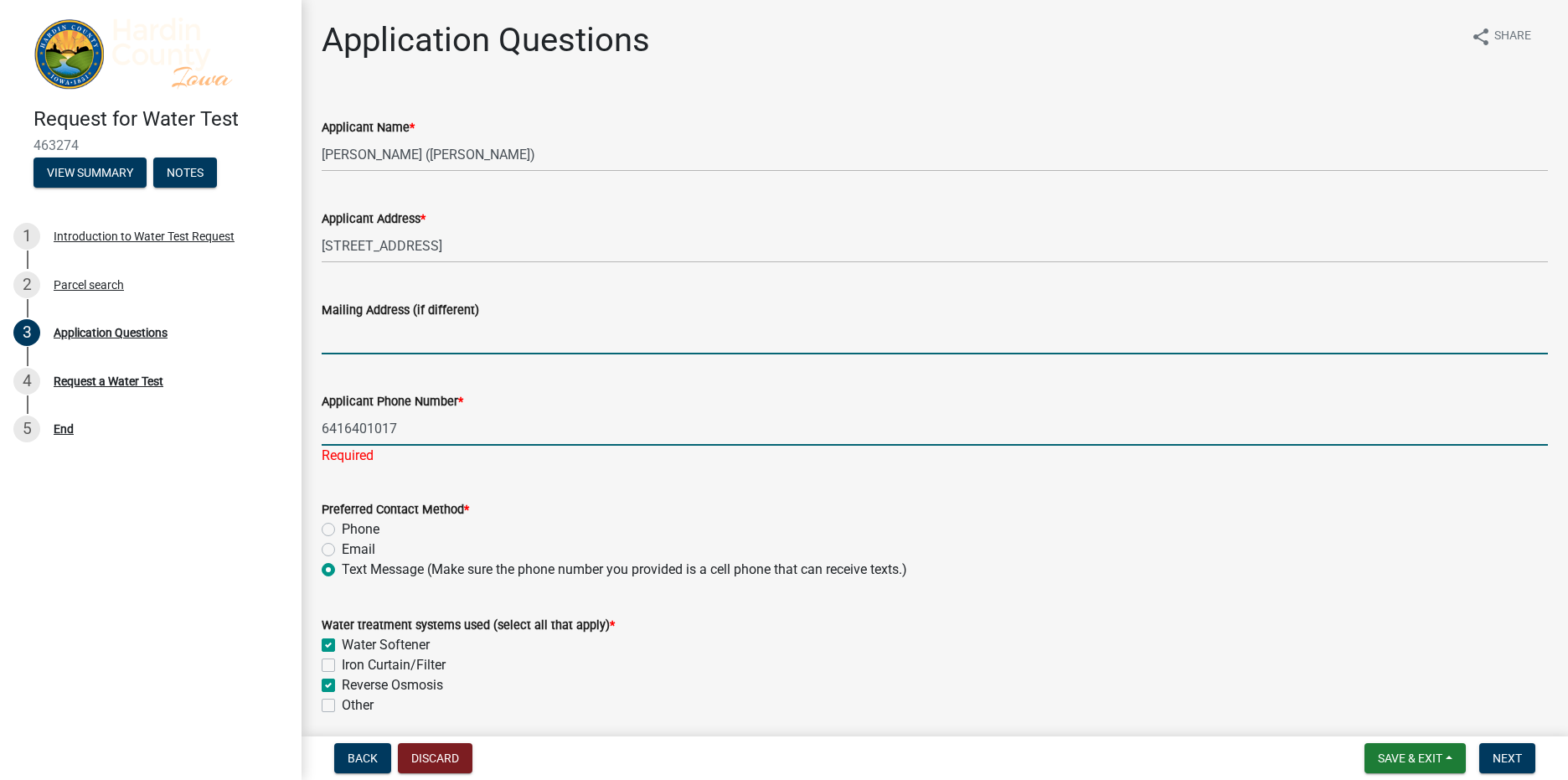
type input "kasilvest@msn.com"
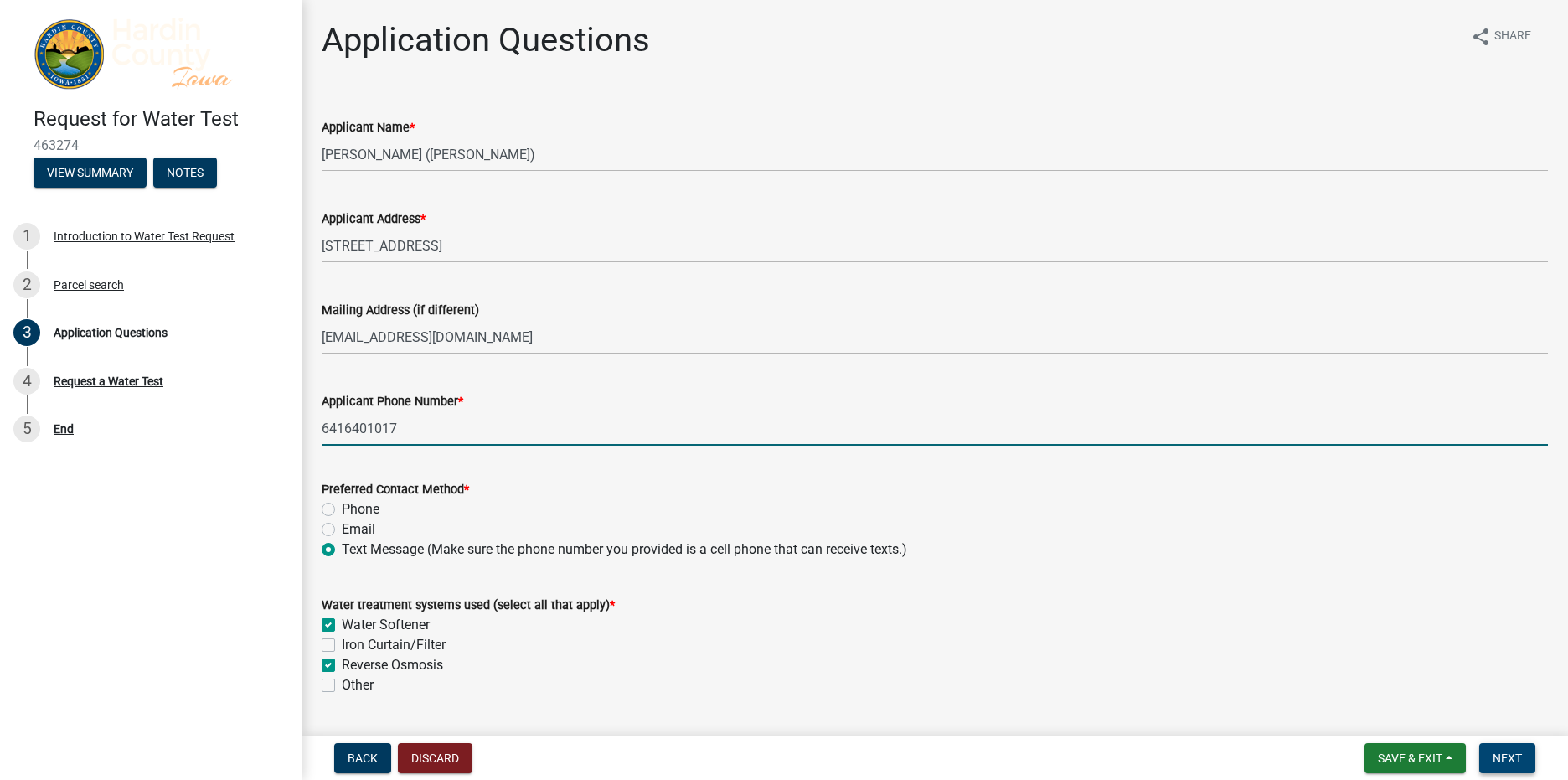
click at [1502, 763] on span "Next" at bounding box center [1507, 758] width 29 height 13
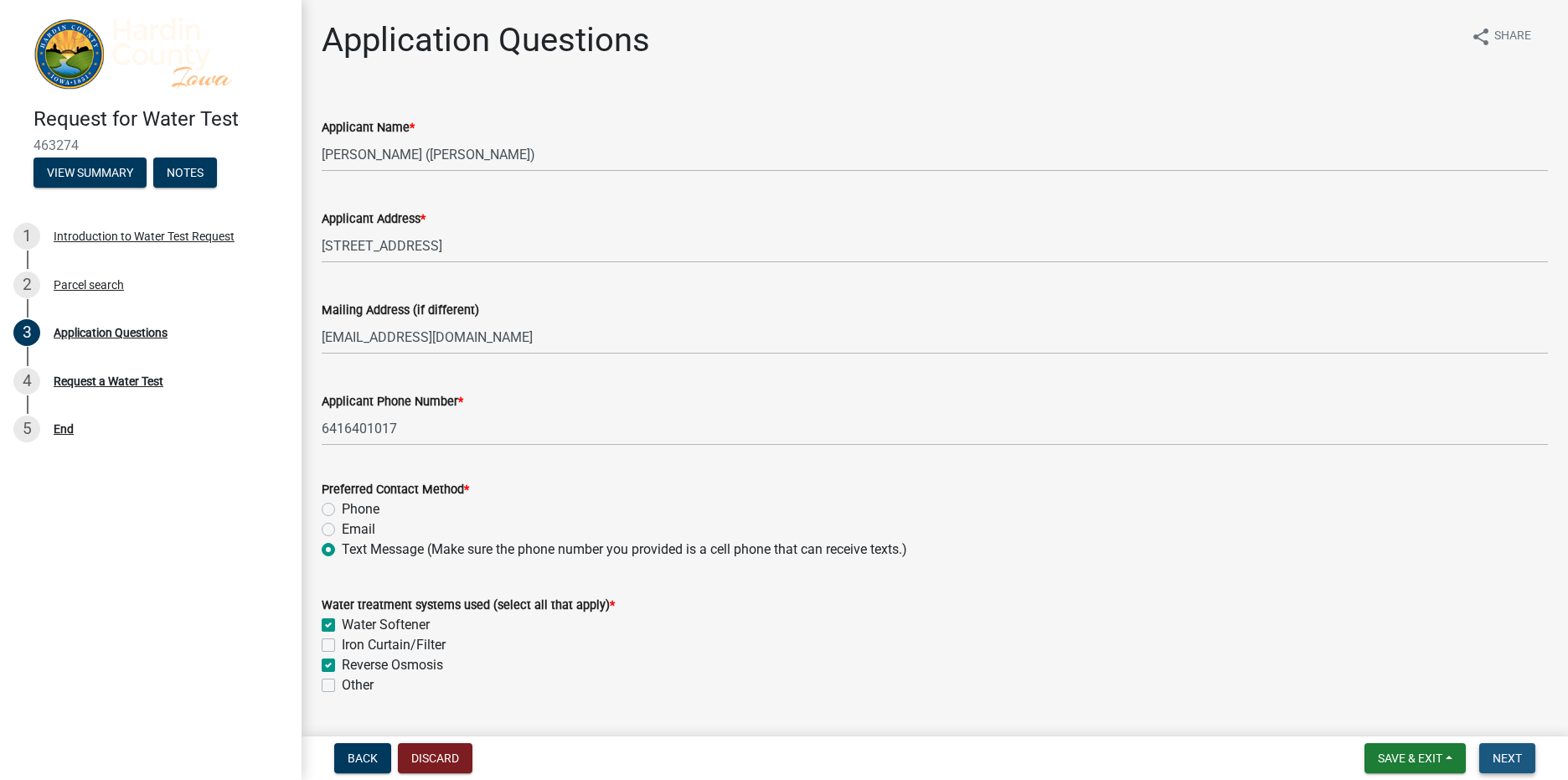
click at [1499, 755] on span "Next" at bounding box center [1507, 758] width 29 height 13
click at [1507, 761] on span "Next" at bounding box center [1507, 758] width 29 height 13
click at [1512, 757] on span "Next" at bounding box center [1507, 758] width 29 height 13
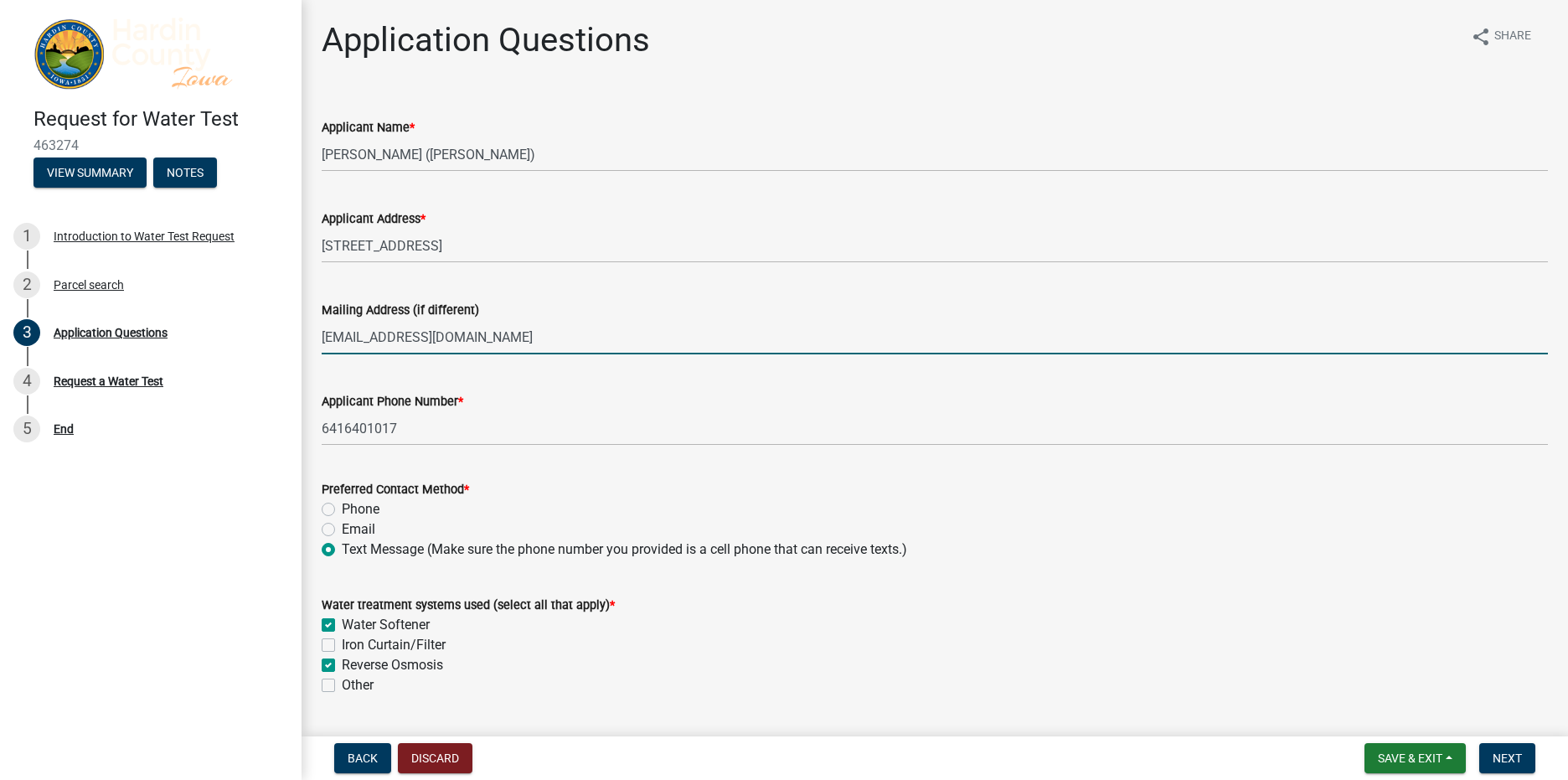
click at [455, 337] on input "kasilvest@msn.com" at bounding box center [935, 337] width 1226 height 34
drag, startPoint x: 455, startPoint y: 337, endPoint x: 247, endPoint y: 339, distance: 208.0
click at [151, 340] on div "Request for Water Test 463274 View Summary Notes 1 Introduction to Water Test R…" at bounding box center [784, 390] width 1568 height 780
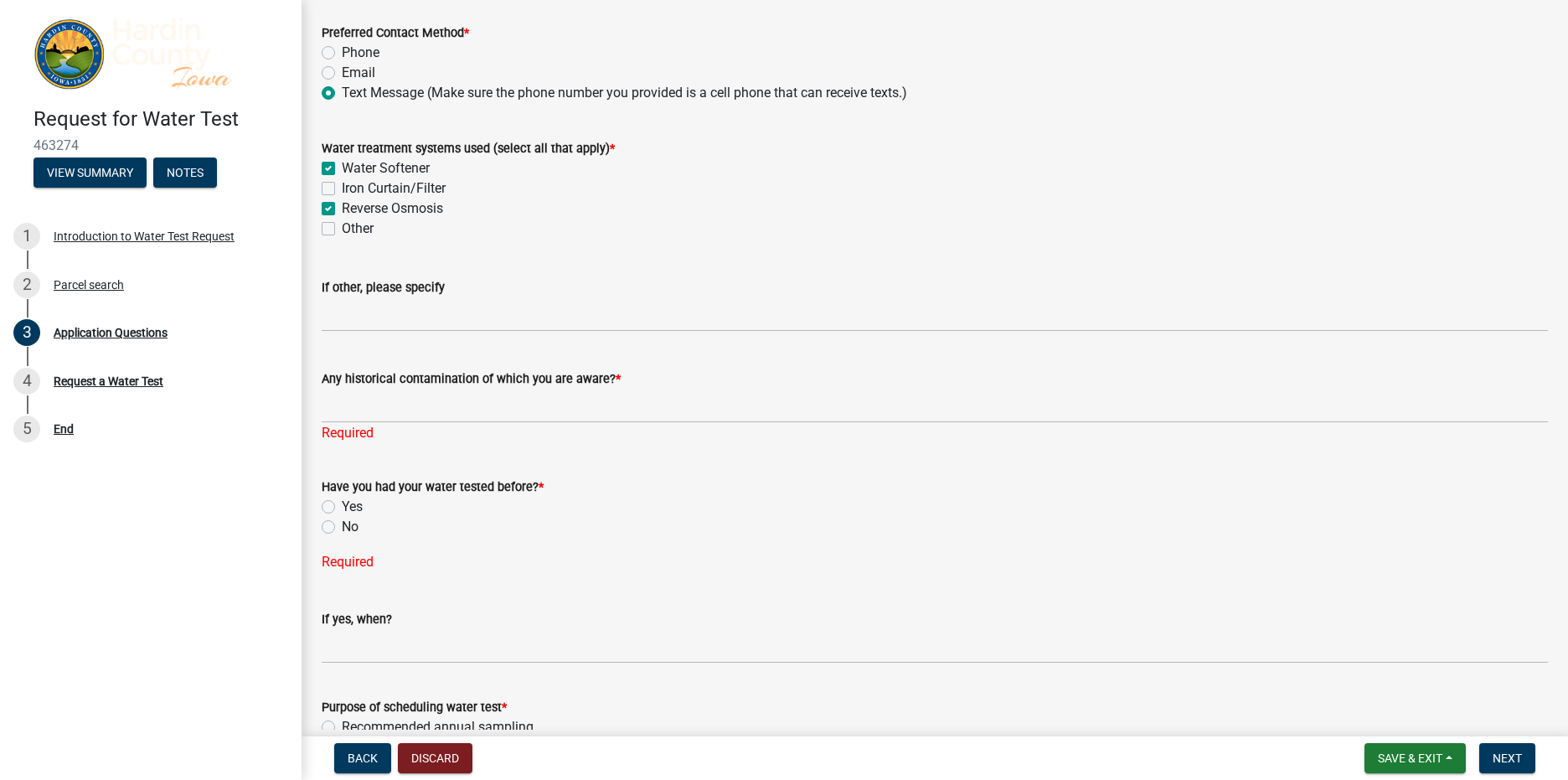
scroll to position [478, 0]
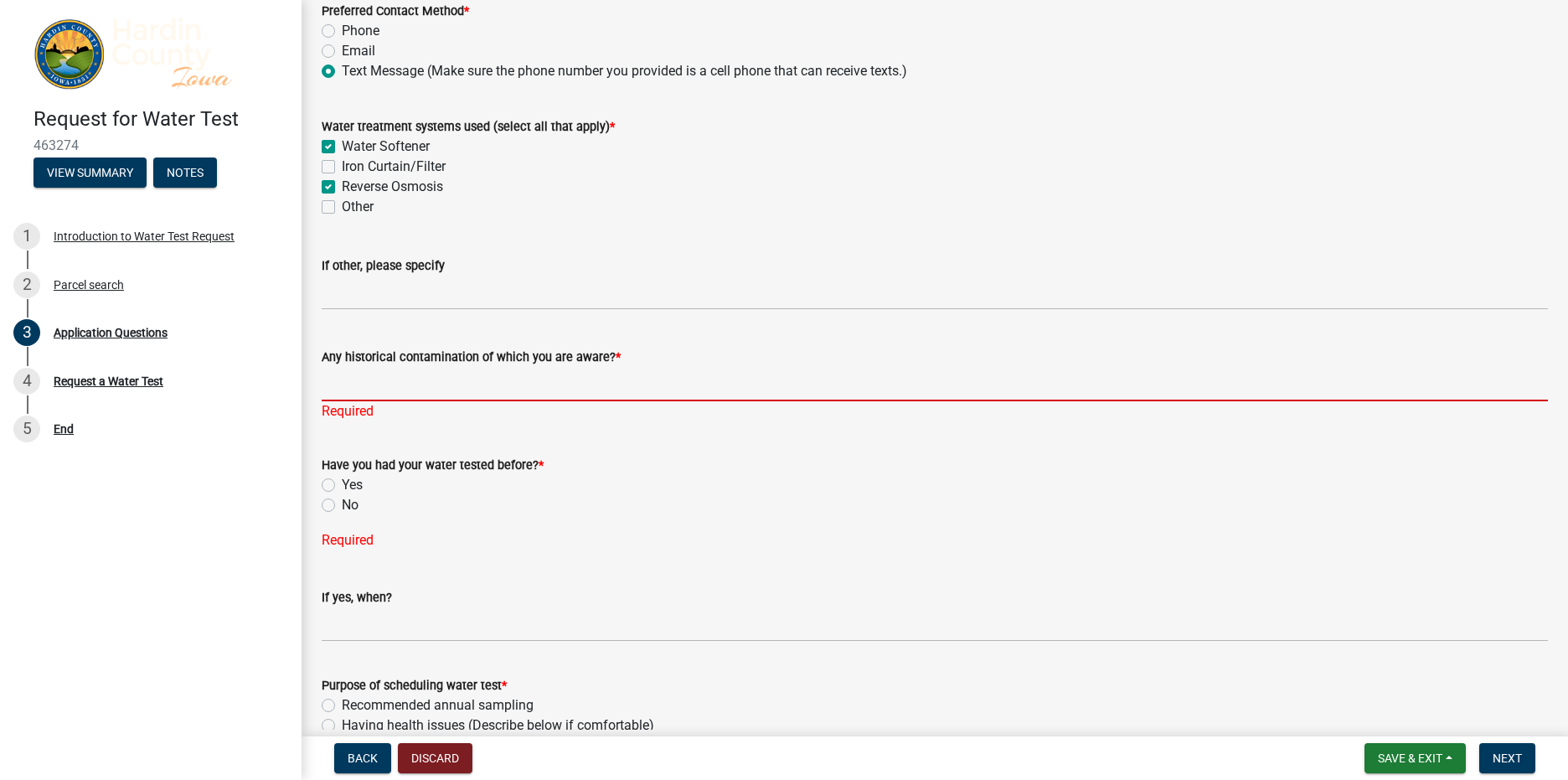
click at [358, 393] on input "Any historical contamination of which you are aware? *" at bounding box center [935, 383] width 1226 height 34
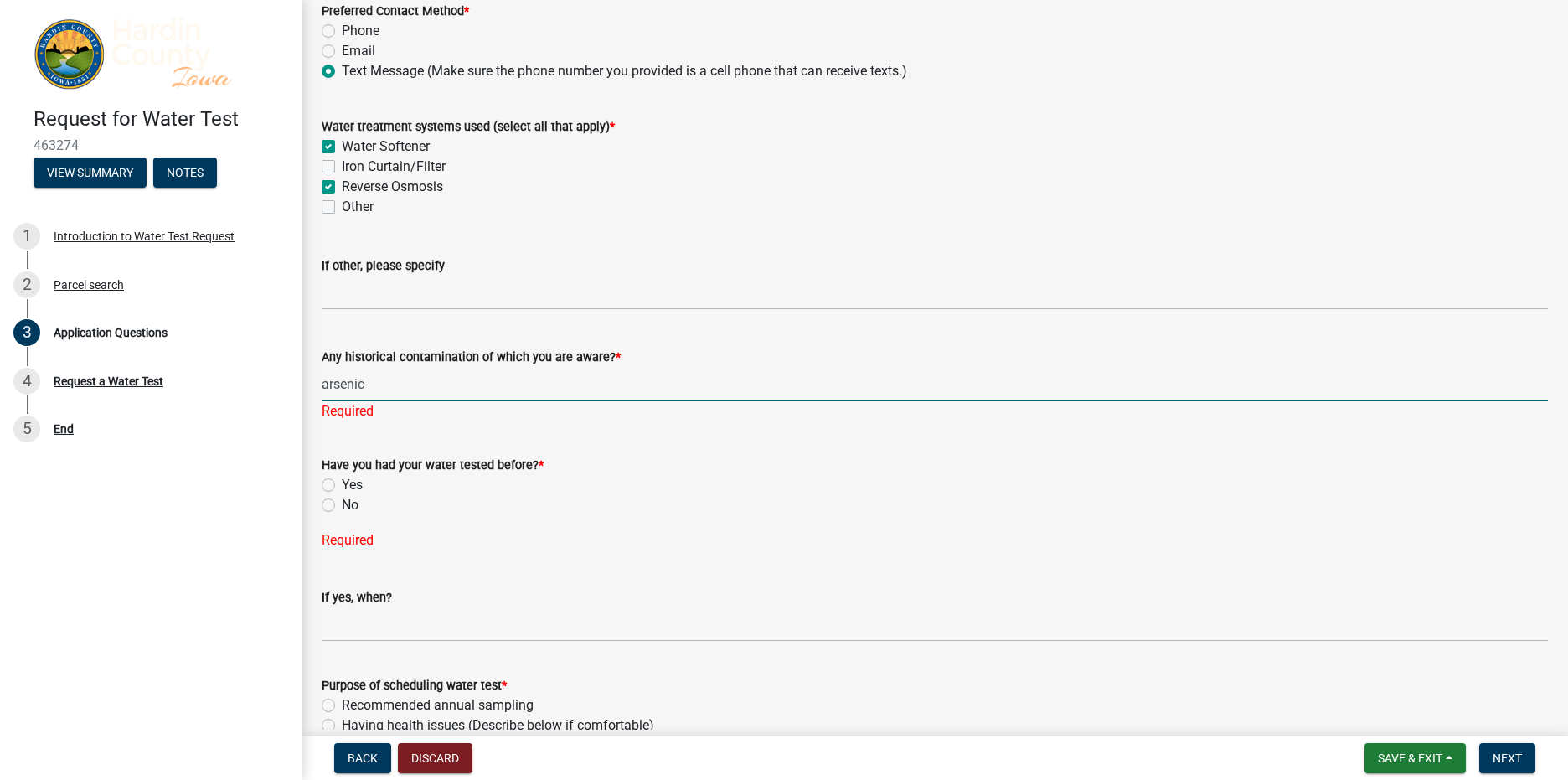
type input "arsenic"
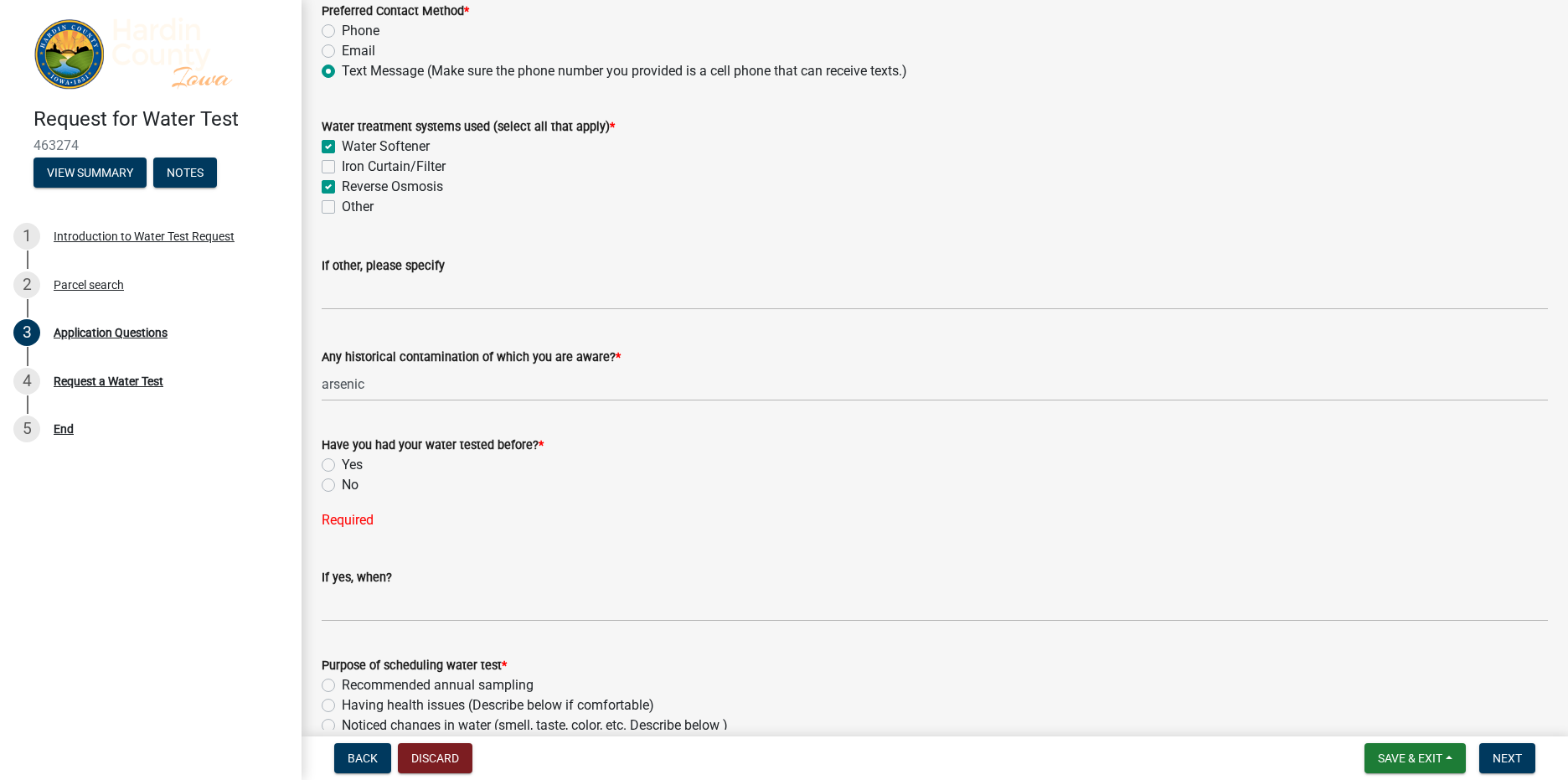
click at [329, 478] on div "Have you had your water tested before? * Yes No" at bounding box center [935, 465] width 1226 height 61
click at [342, 465] on label "Yes" at bounding box center [353, 464] width 21 height 20
click at [342, 465] on input "Yes" at bounding box center [347, 460] width 11 height 11
radio input "true"
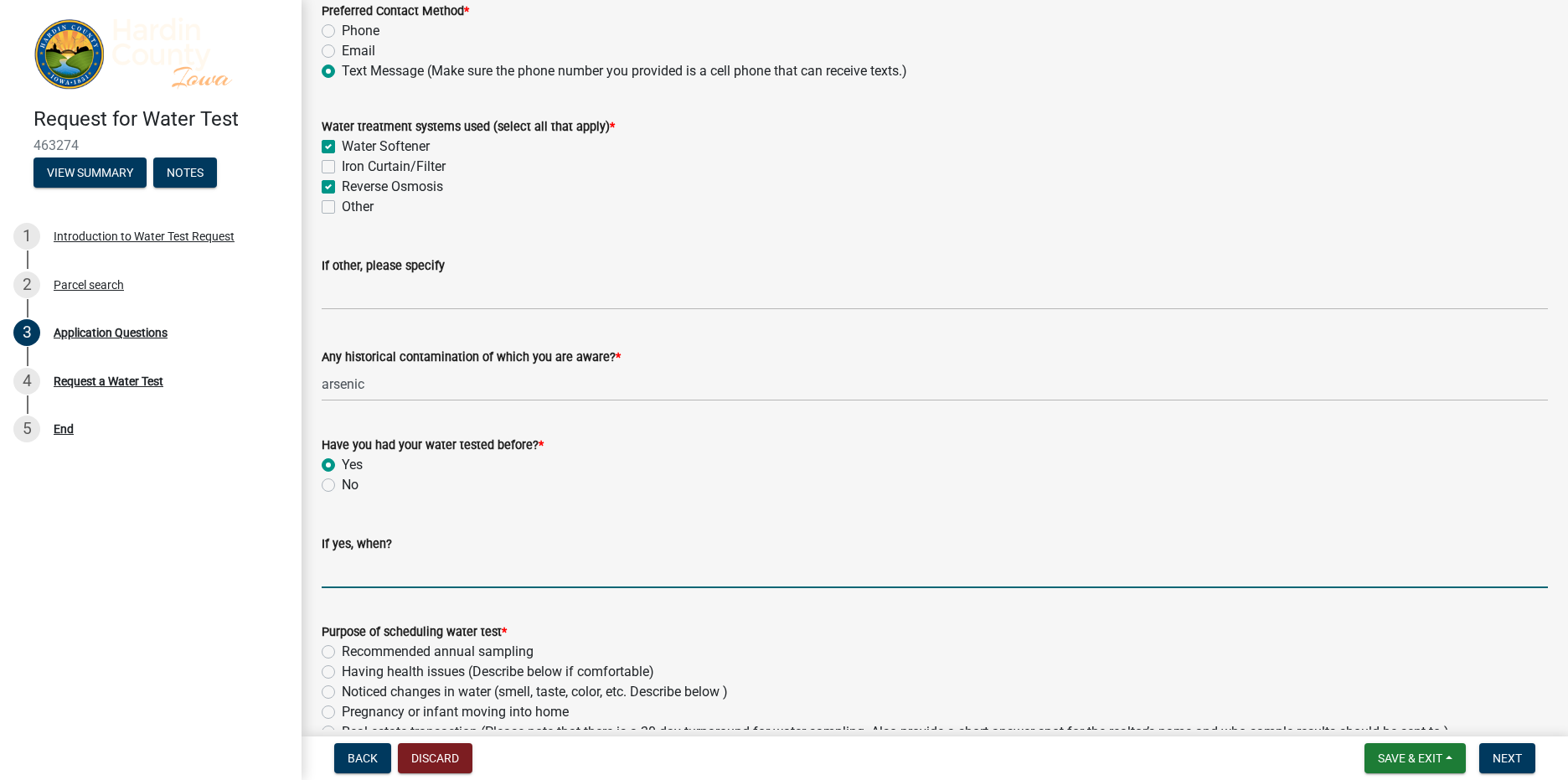
click at [373, 571] on input "If yes, when?" at bounding box center [935, 570] width 1226 height 34
type input "S"
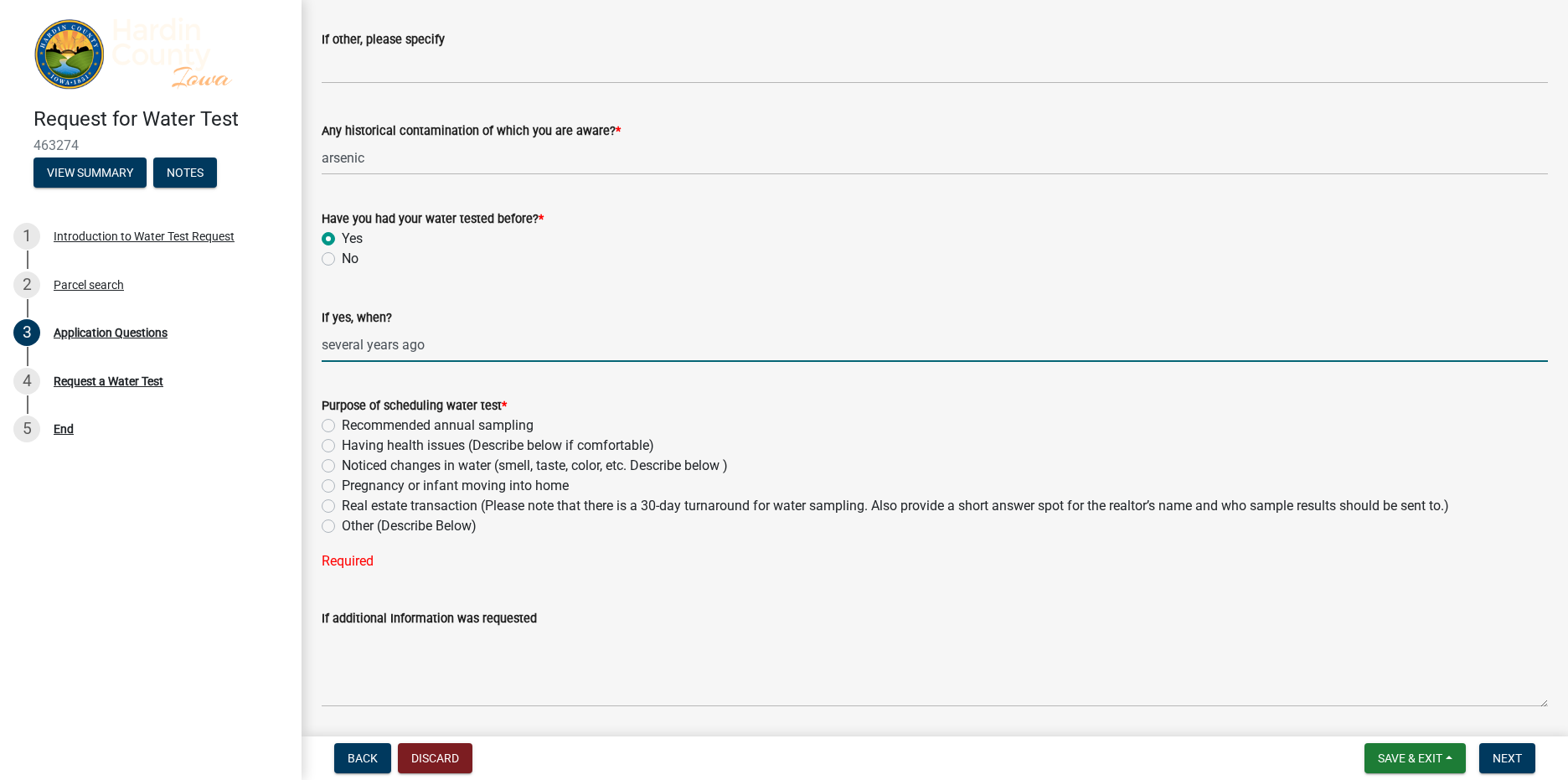
scroll to position [715, 0]
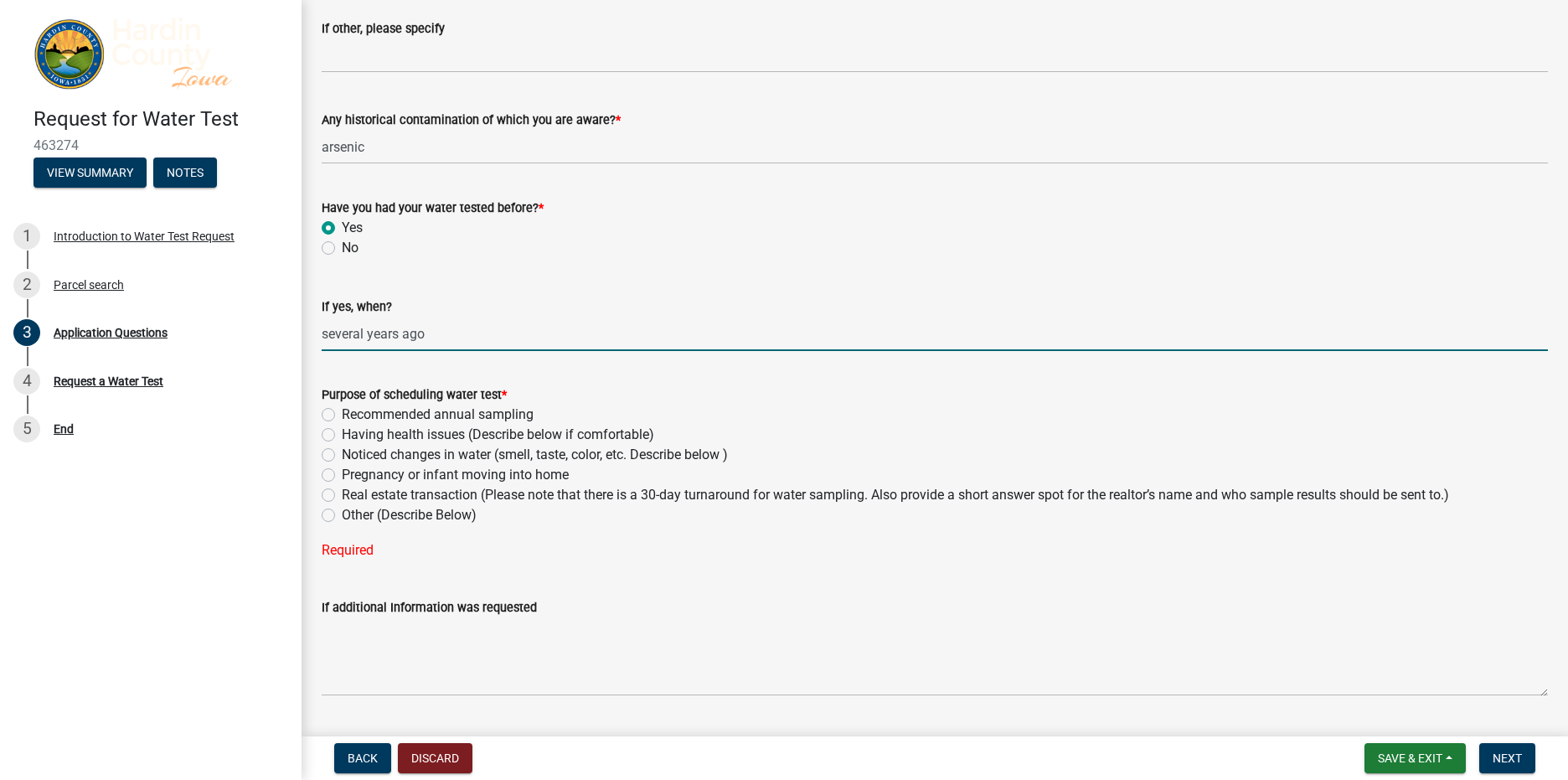
type input "several years ago"
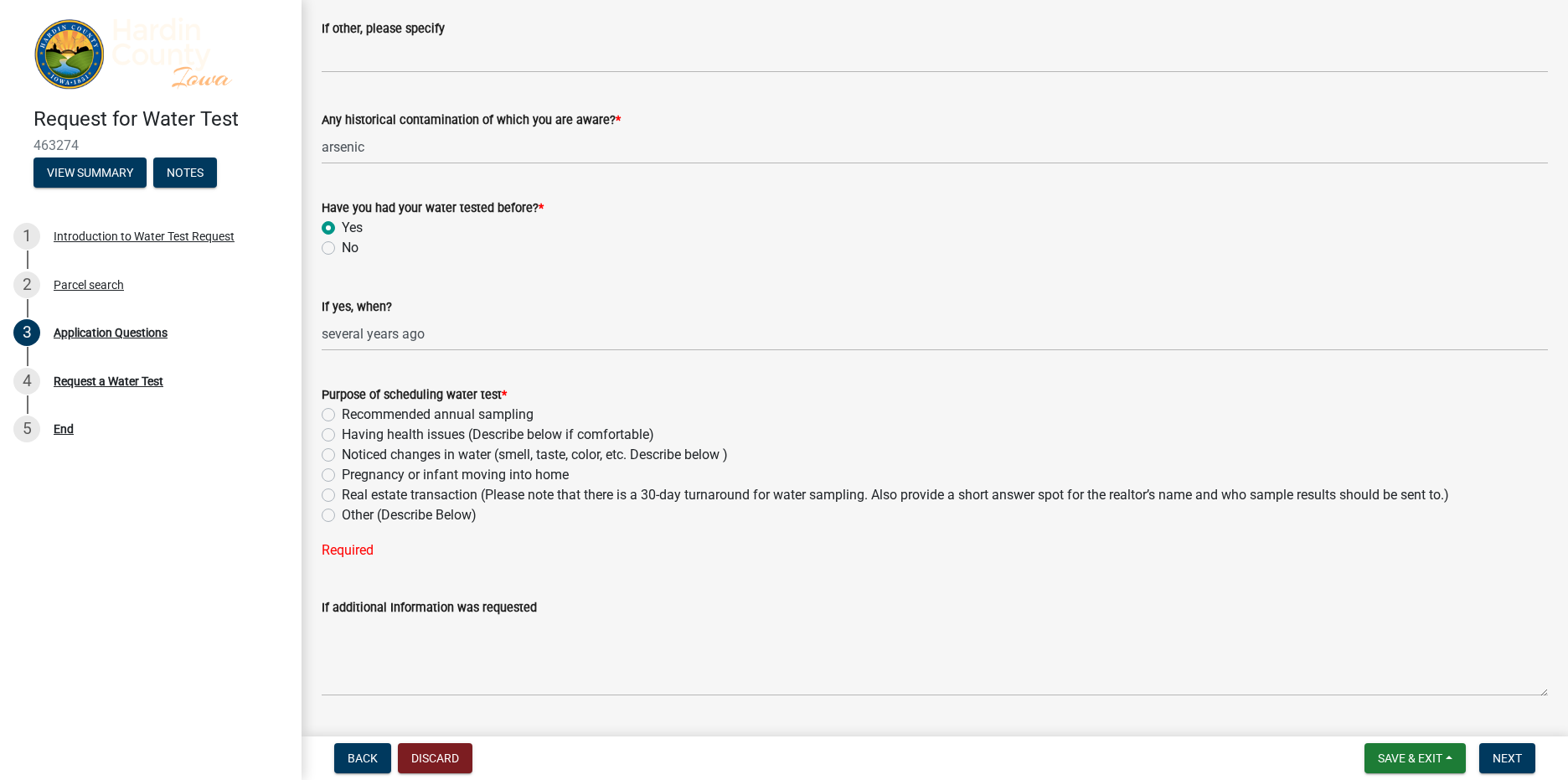
click at [342, 411] on label "Recommended annual sampling" at bounding box center [438, 414] width 192 height 20
click at [342, 411] on input "Recommended annual sampling" at bounding box center [347, 410] width 11 height 11
radio input "true"
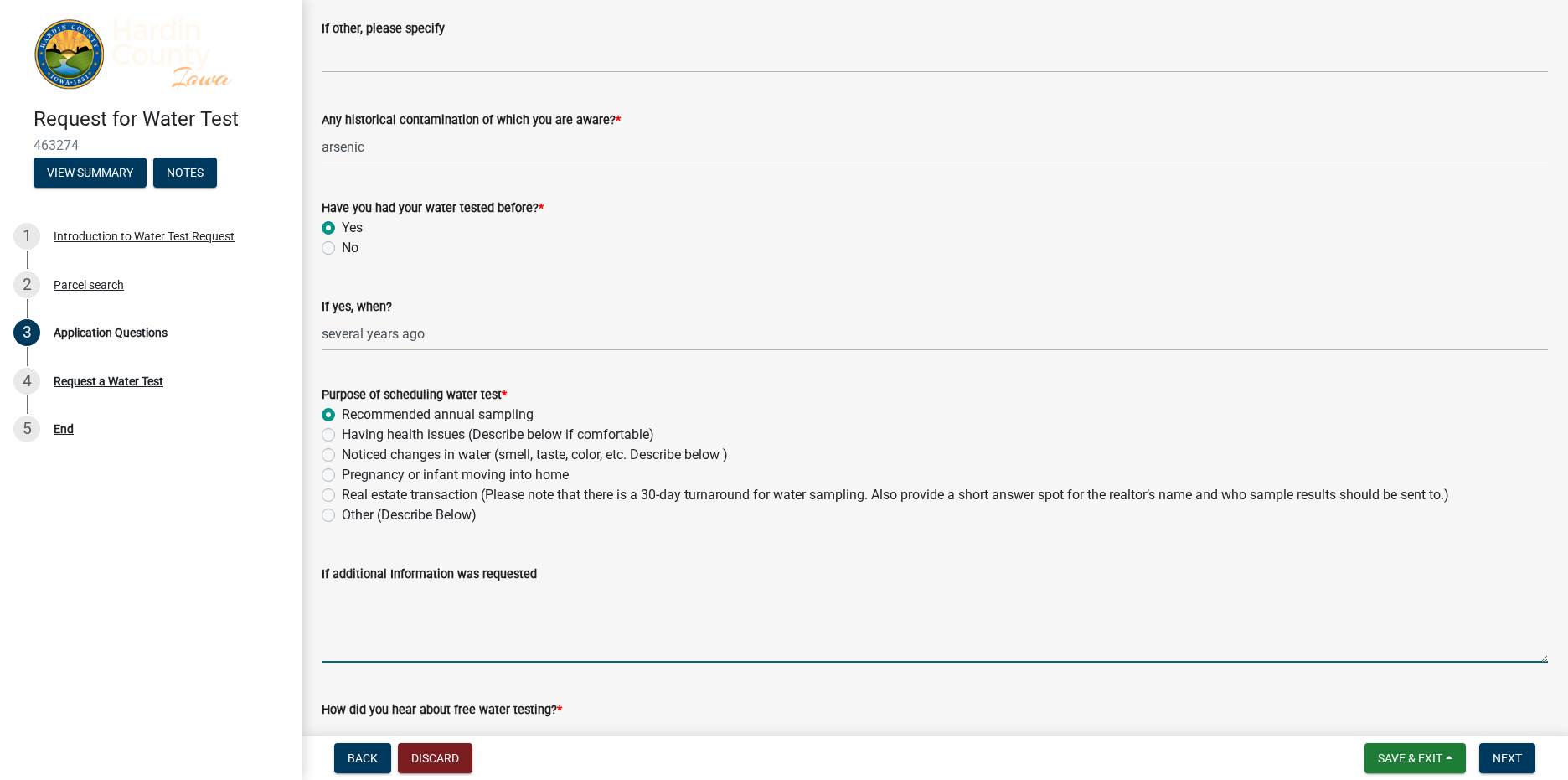
click at [340, 651] on textarea "If additional Information was requested" at bounding box center [935, 624] width 1226 height 79
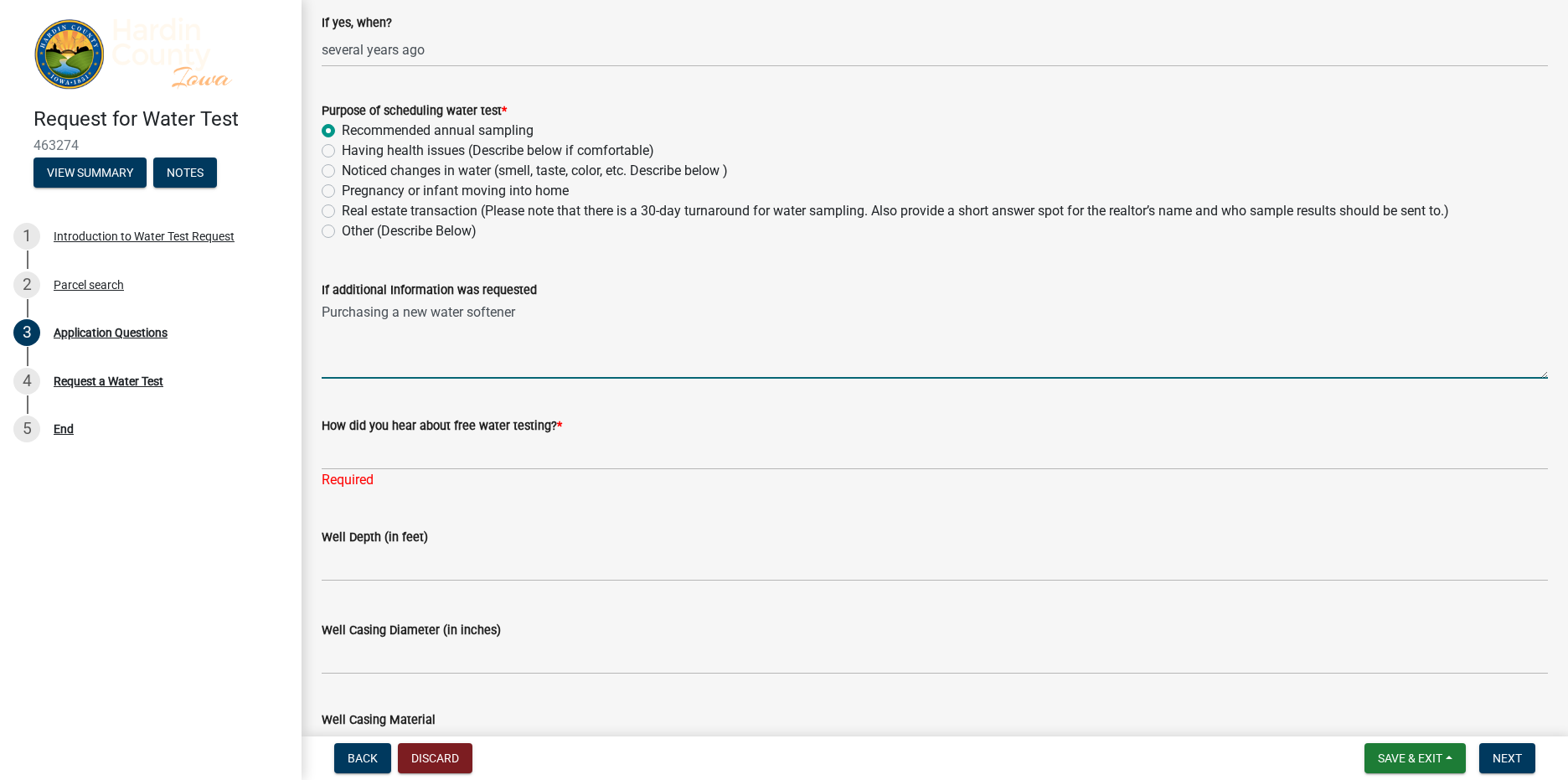
scroll to position [1021, 0]
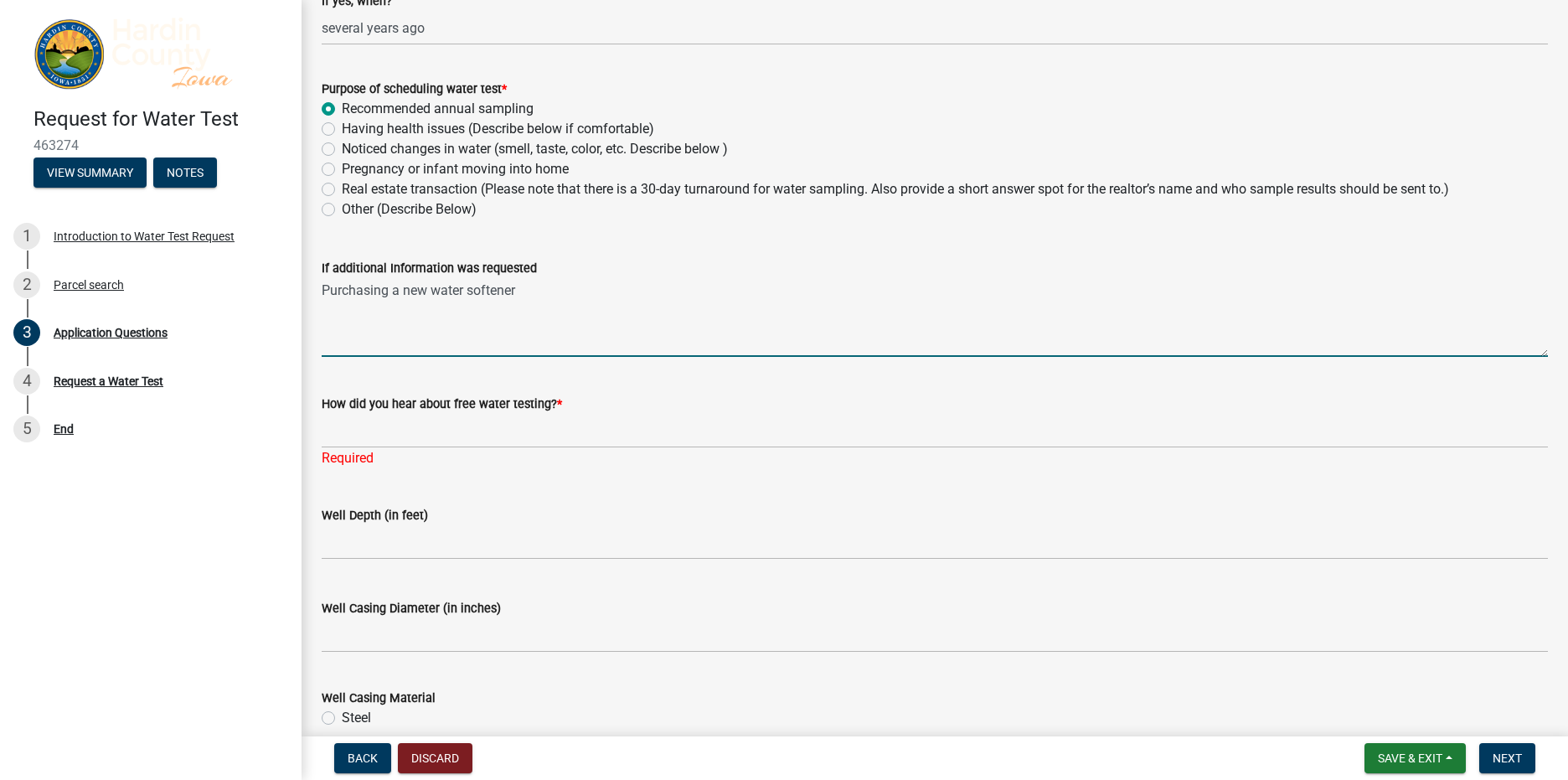
type textarea "Purchasing a new water softener"
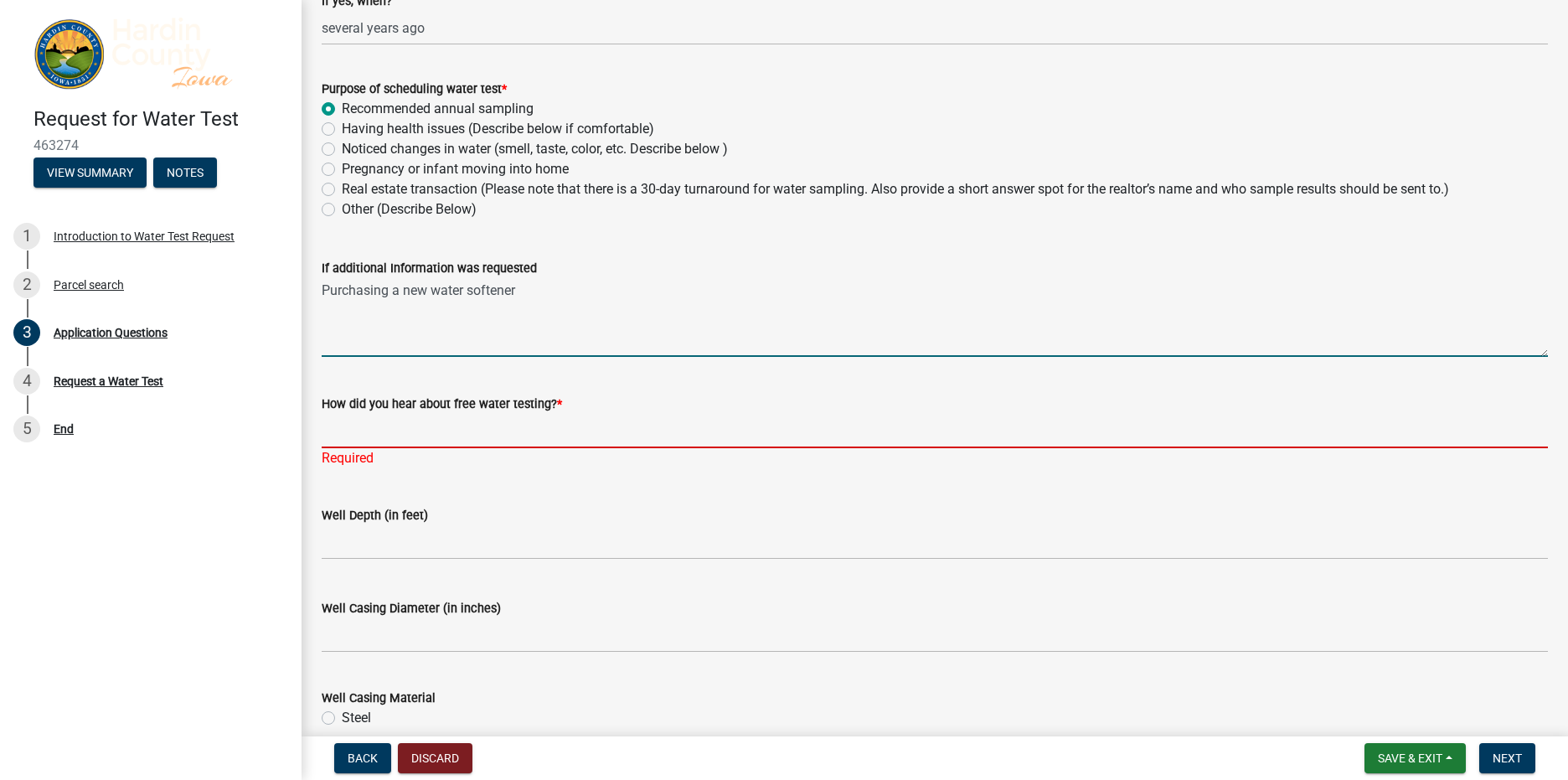
click at [369, 443] on input "How did you hear about free water testing? *" at bounding box center [935, 431] width 1226 height 34
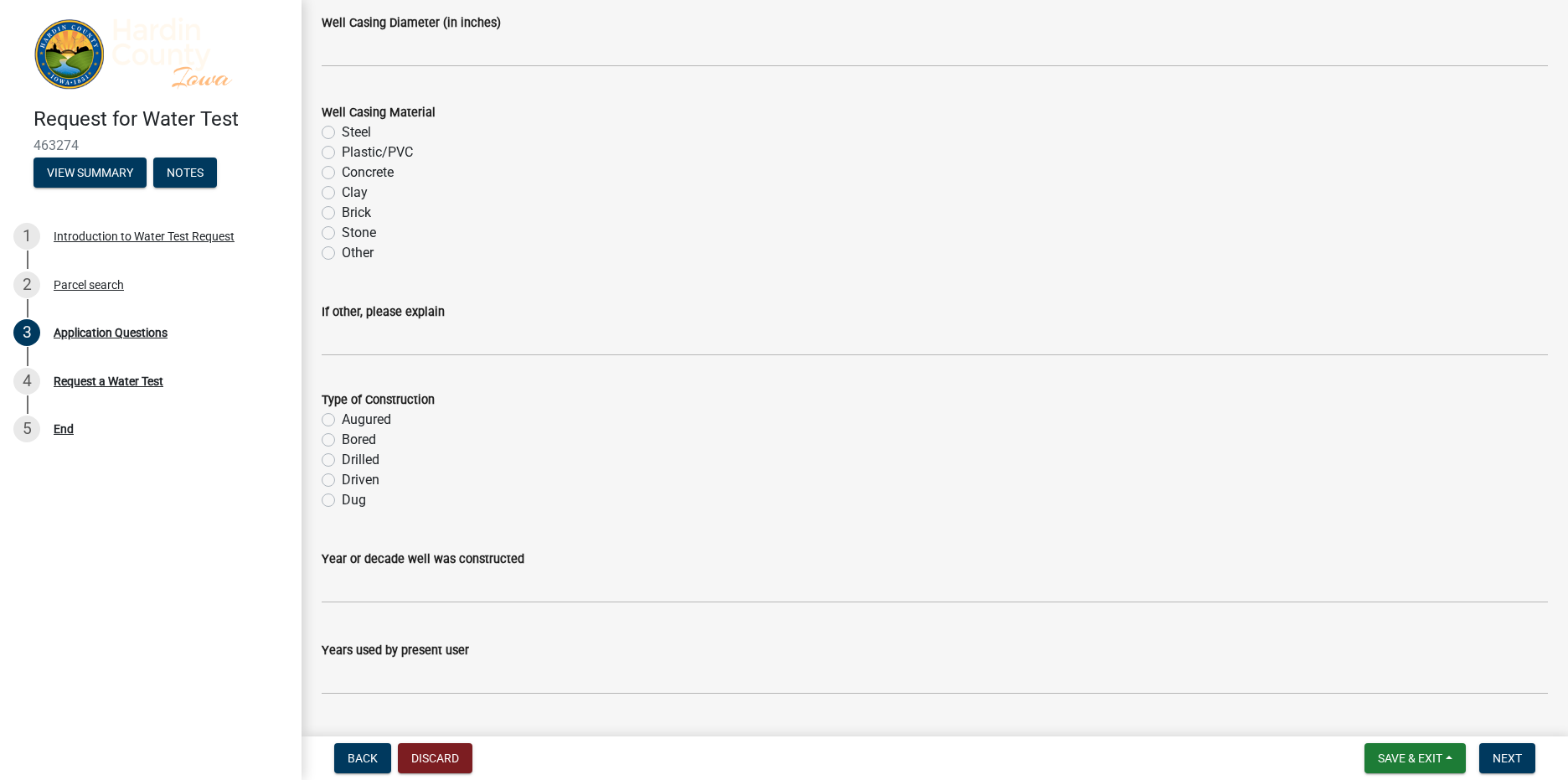
scroll to position [1612, 0]
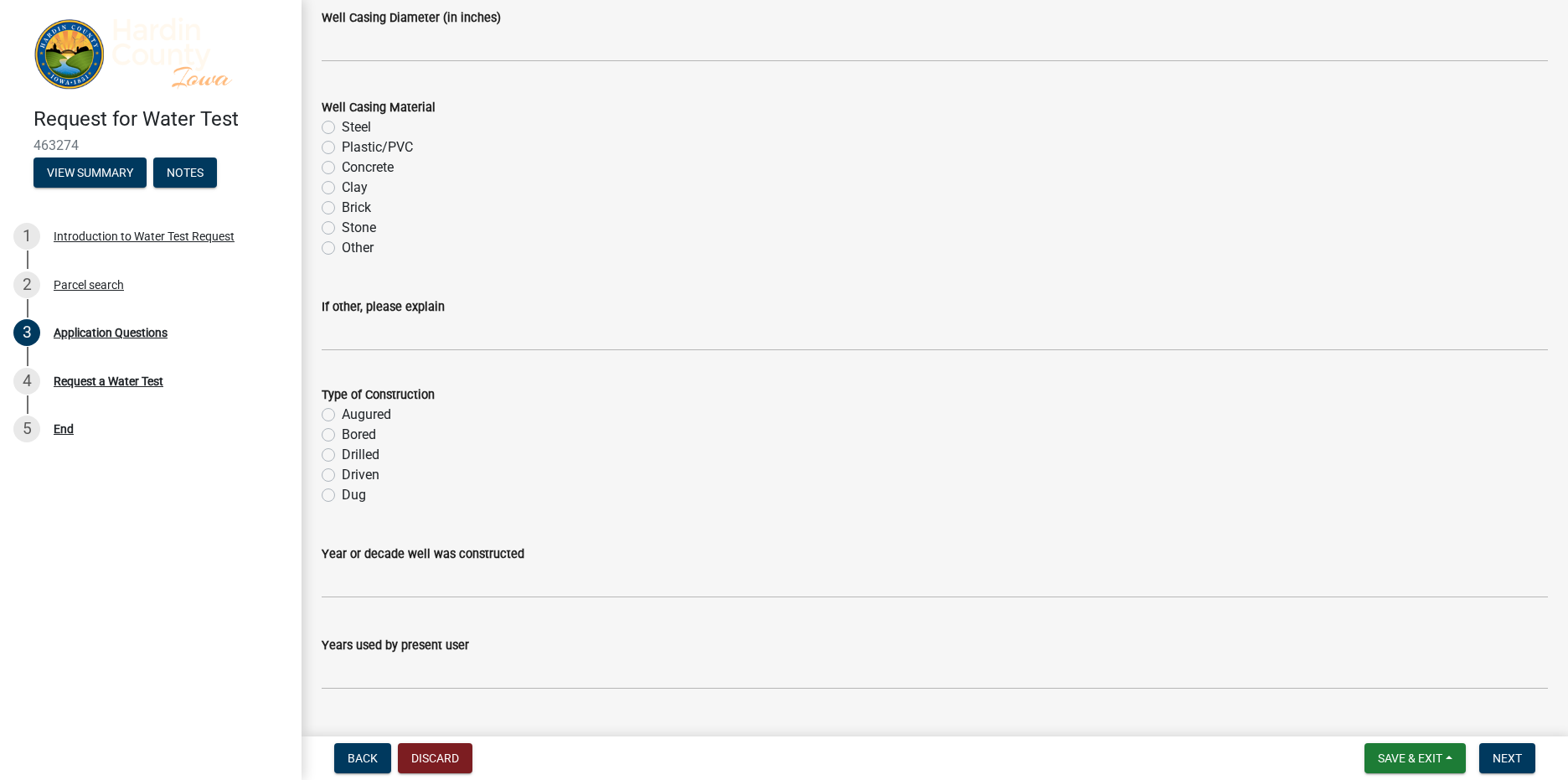
type input "Morts Water recommend before purchase of water softener"
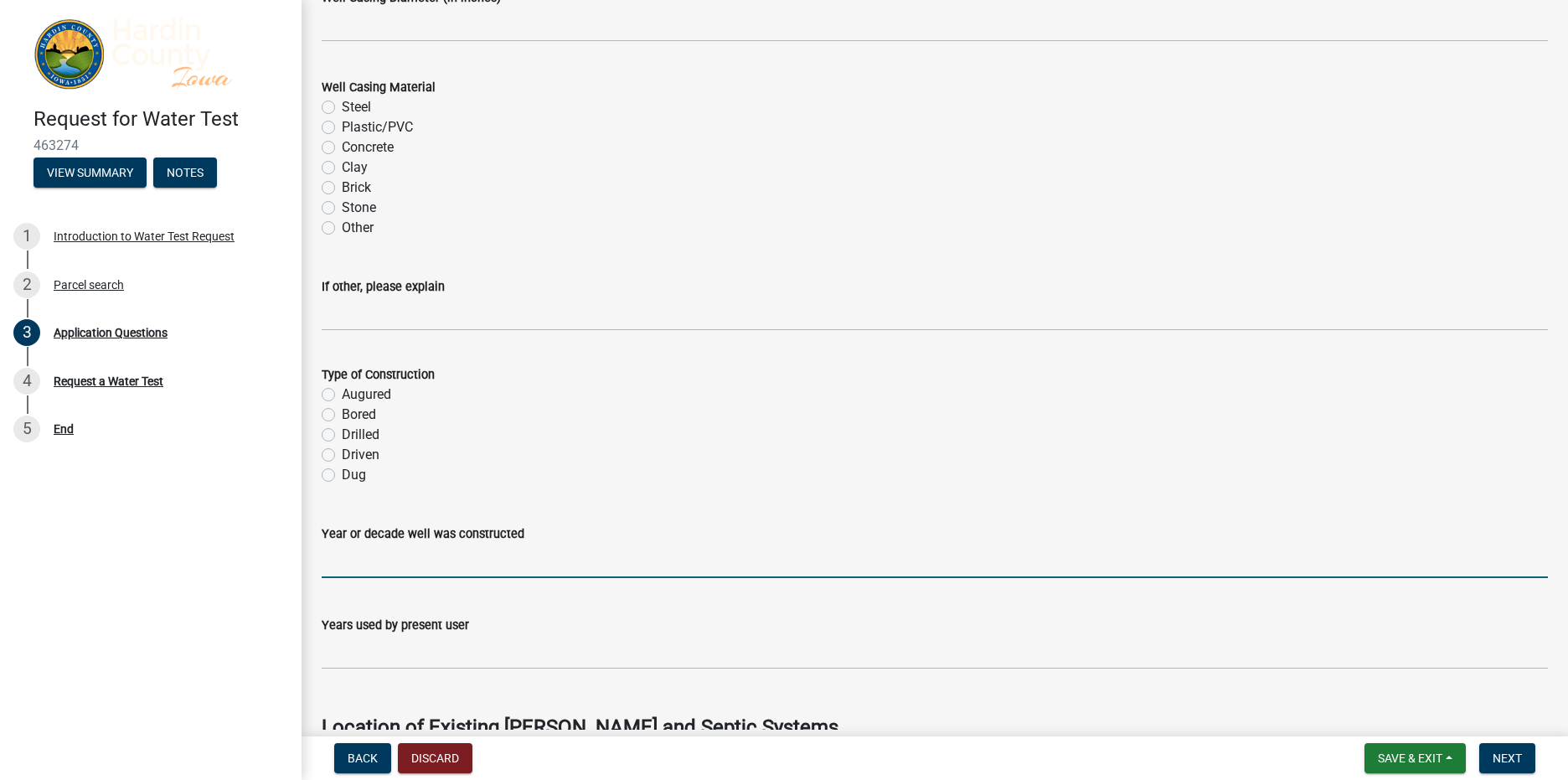
scroll to position [1592, 0]
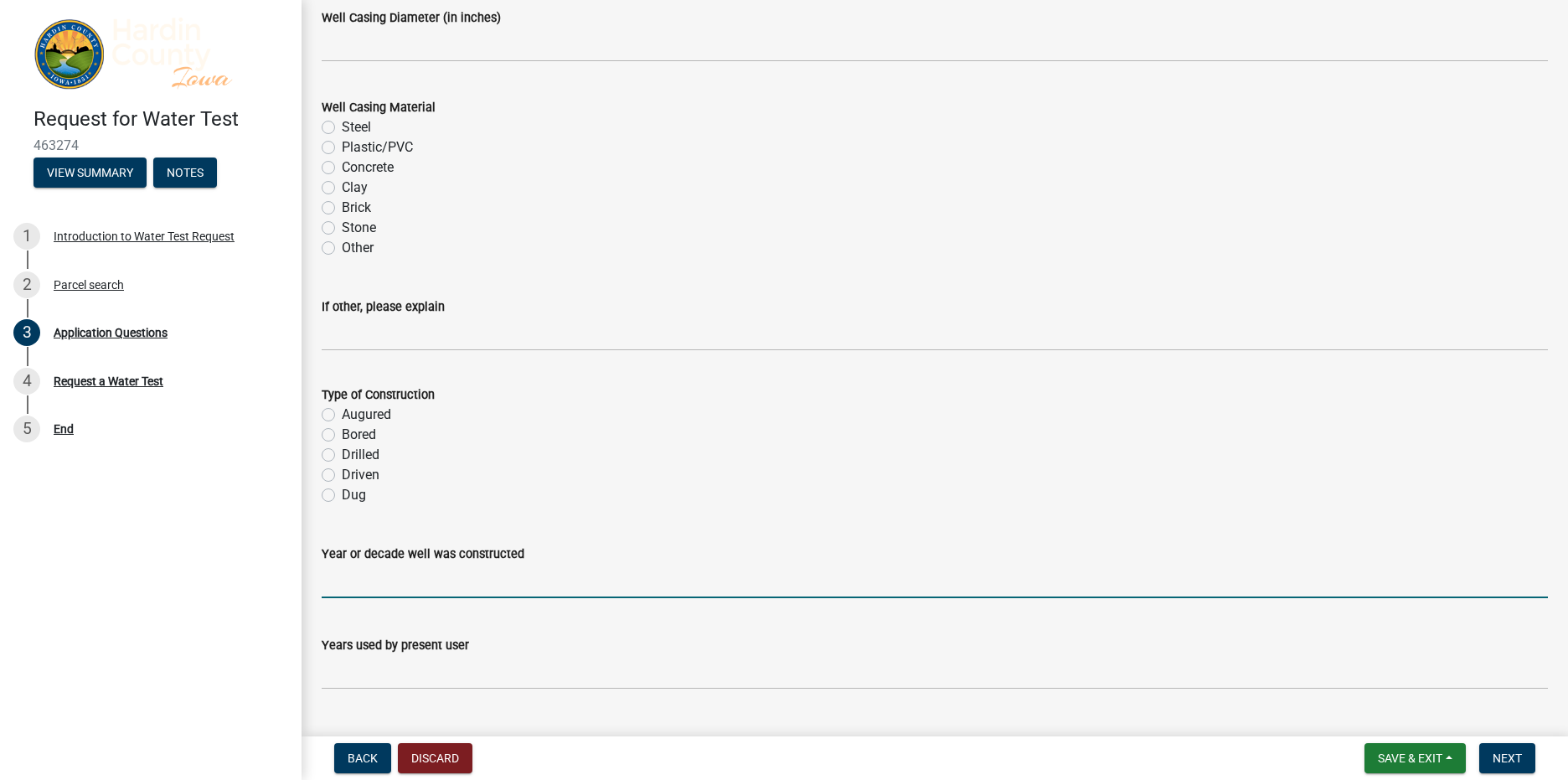
click at [362, 585] on input "Year or decade well was constructed" at bounding box center [935, 581] width 1226 height 34
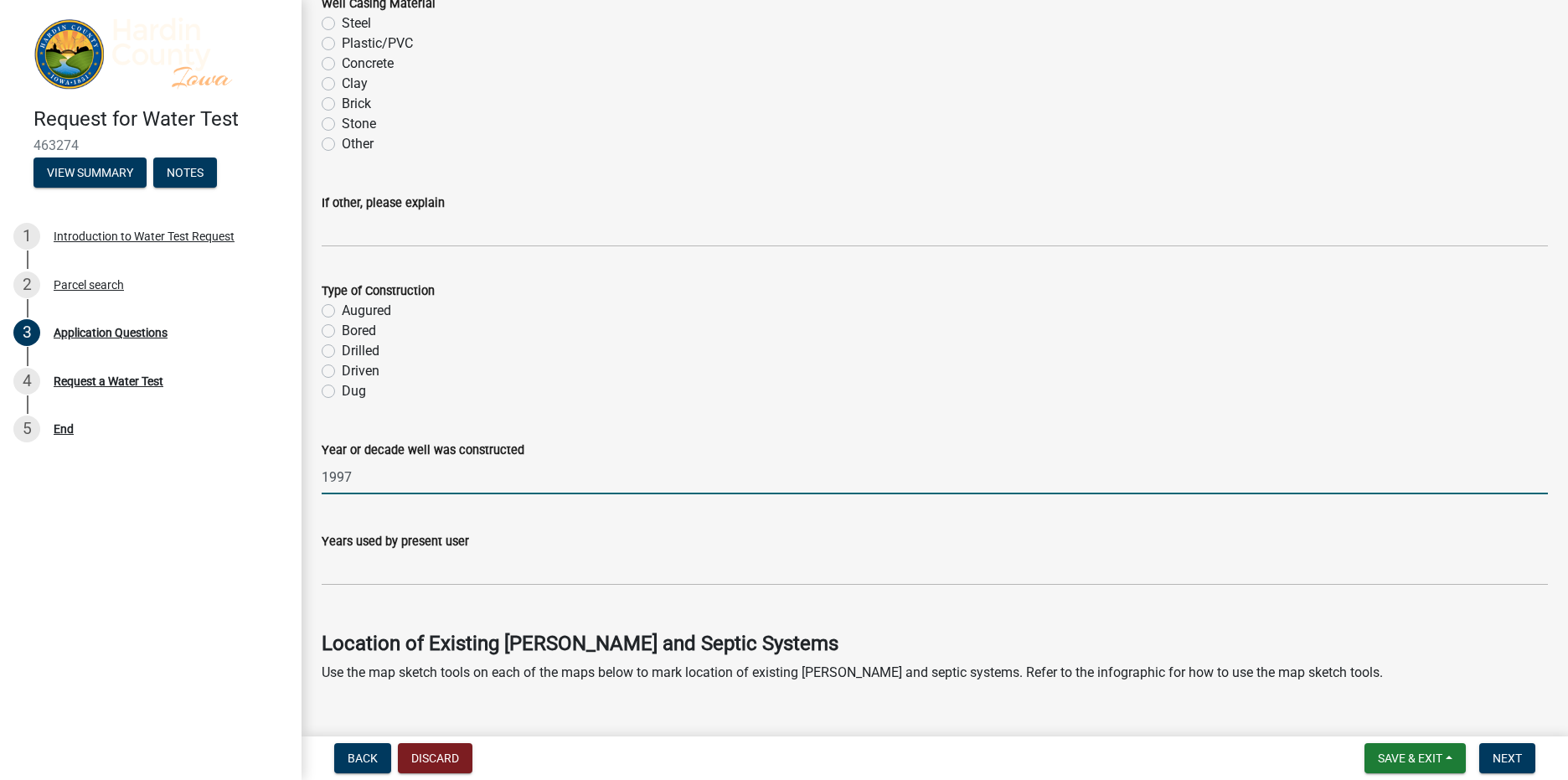
scroll to position [1810, 0]
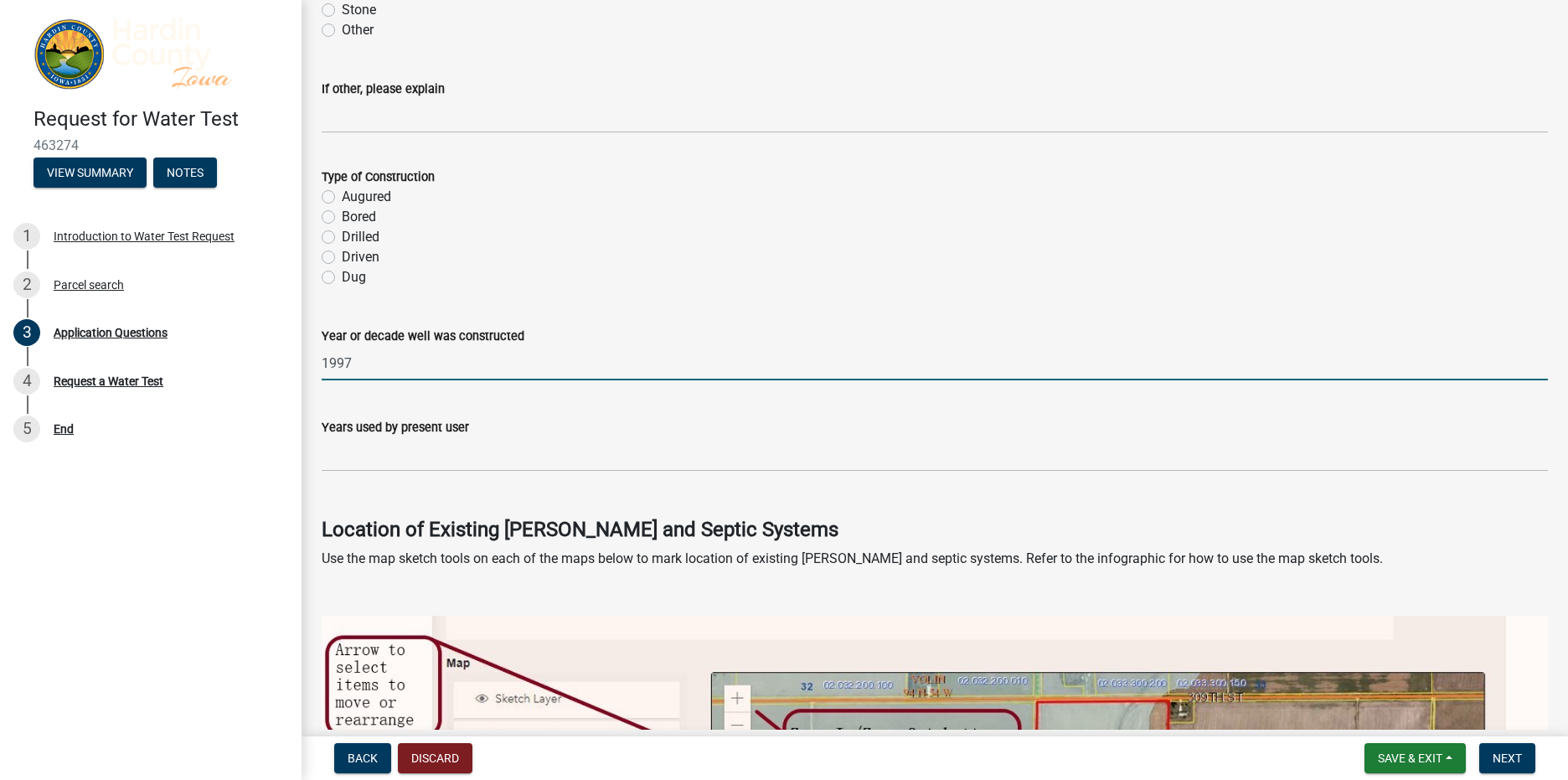
type input "1997"
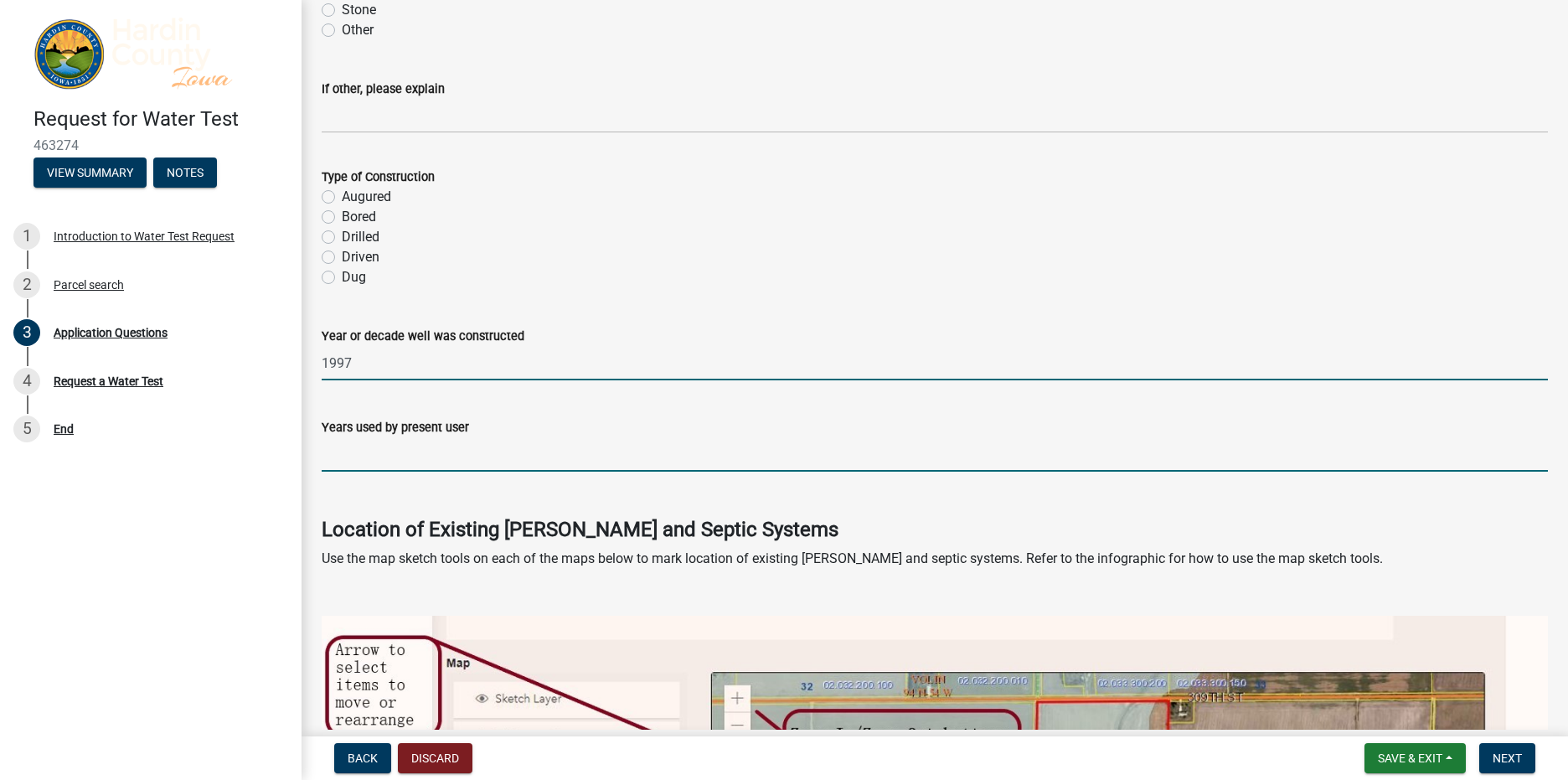
click at [333, 462] on input "text" at bounding box center [935, 454] width 1226 height 34
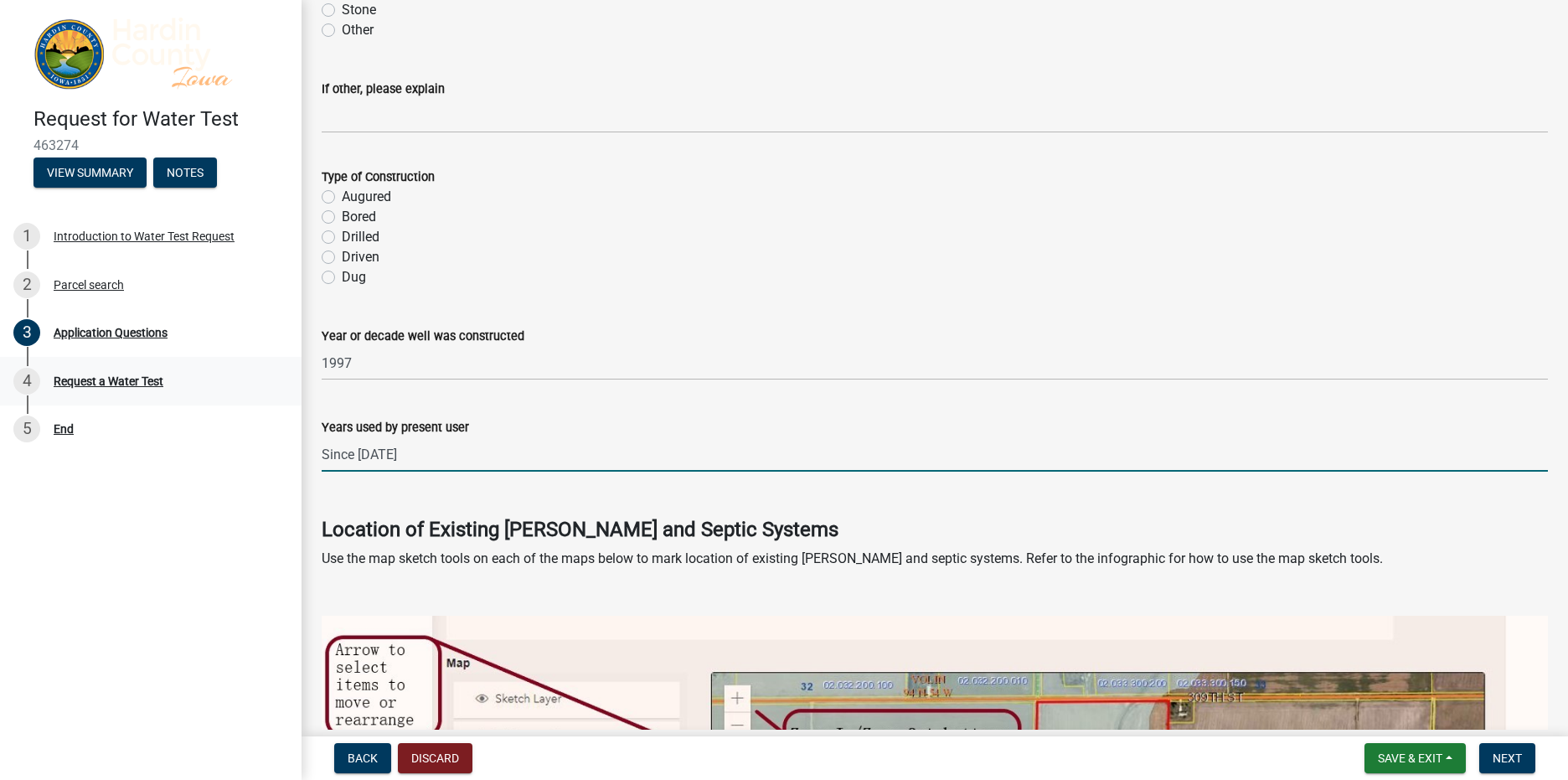
type input "1997"
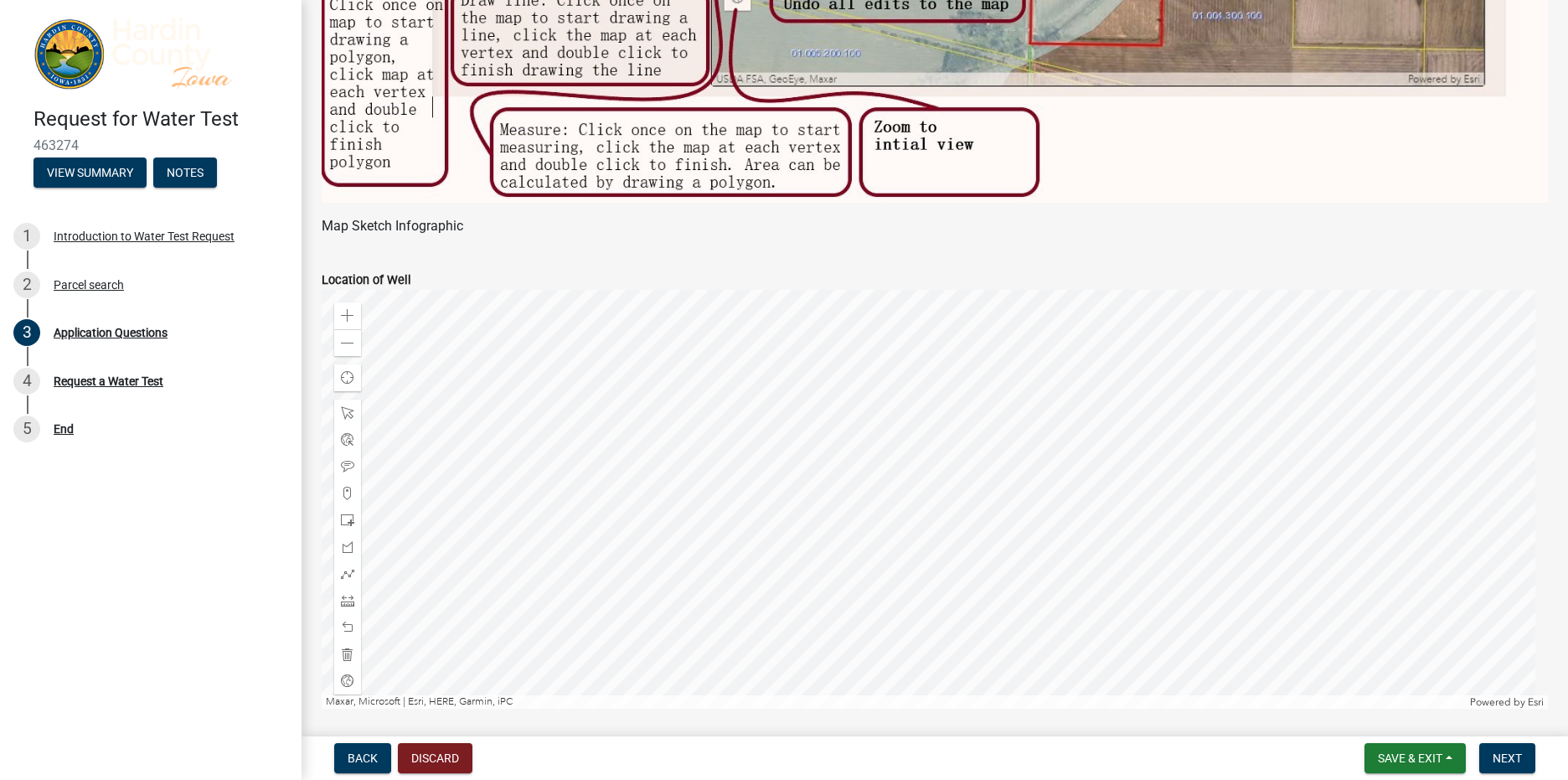
scroll to position [2783, 0]
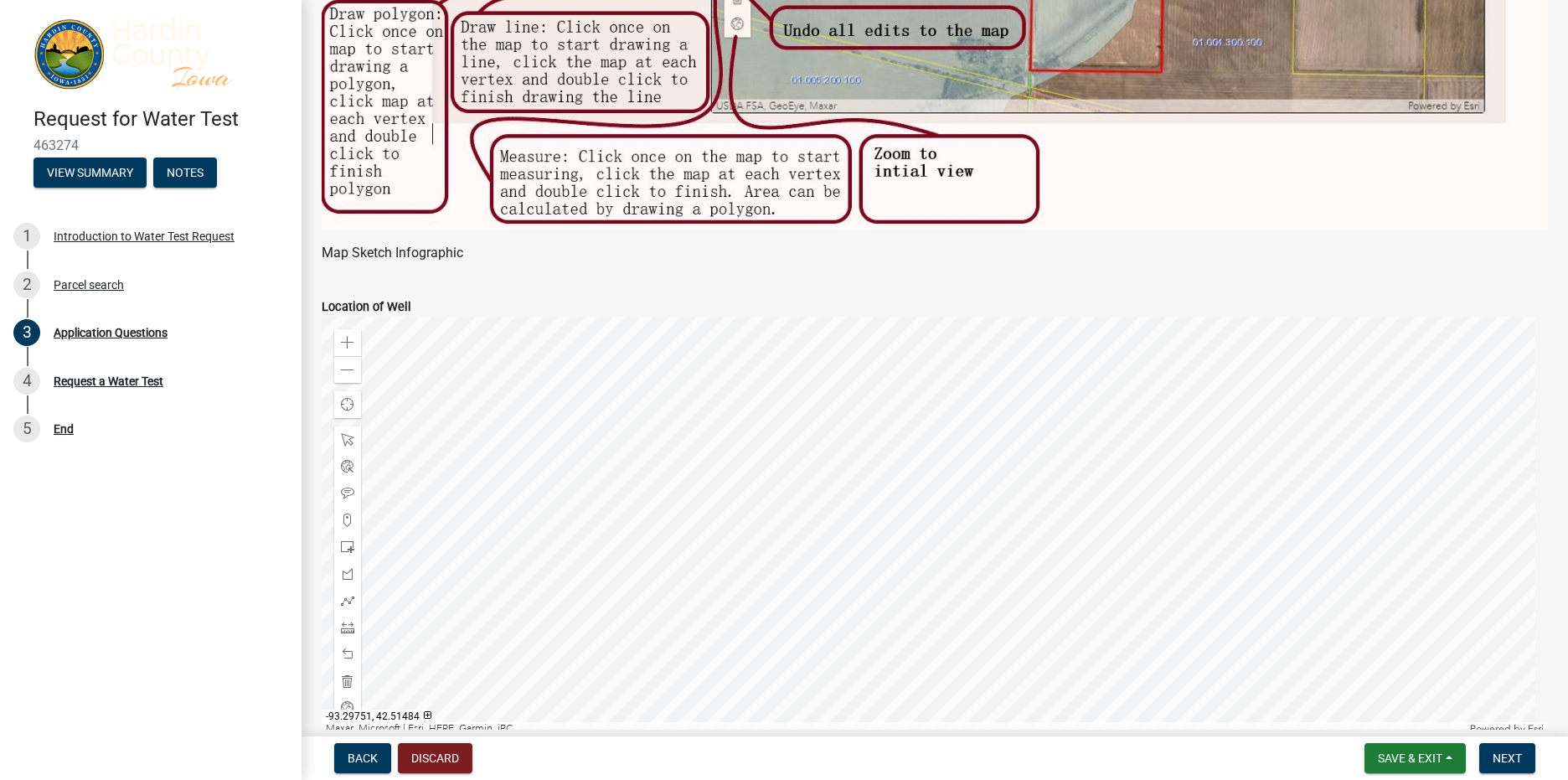
click at [820, 436] on div at bounding box center [935, 526] width 1226 height 419
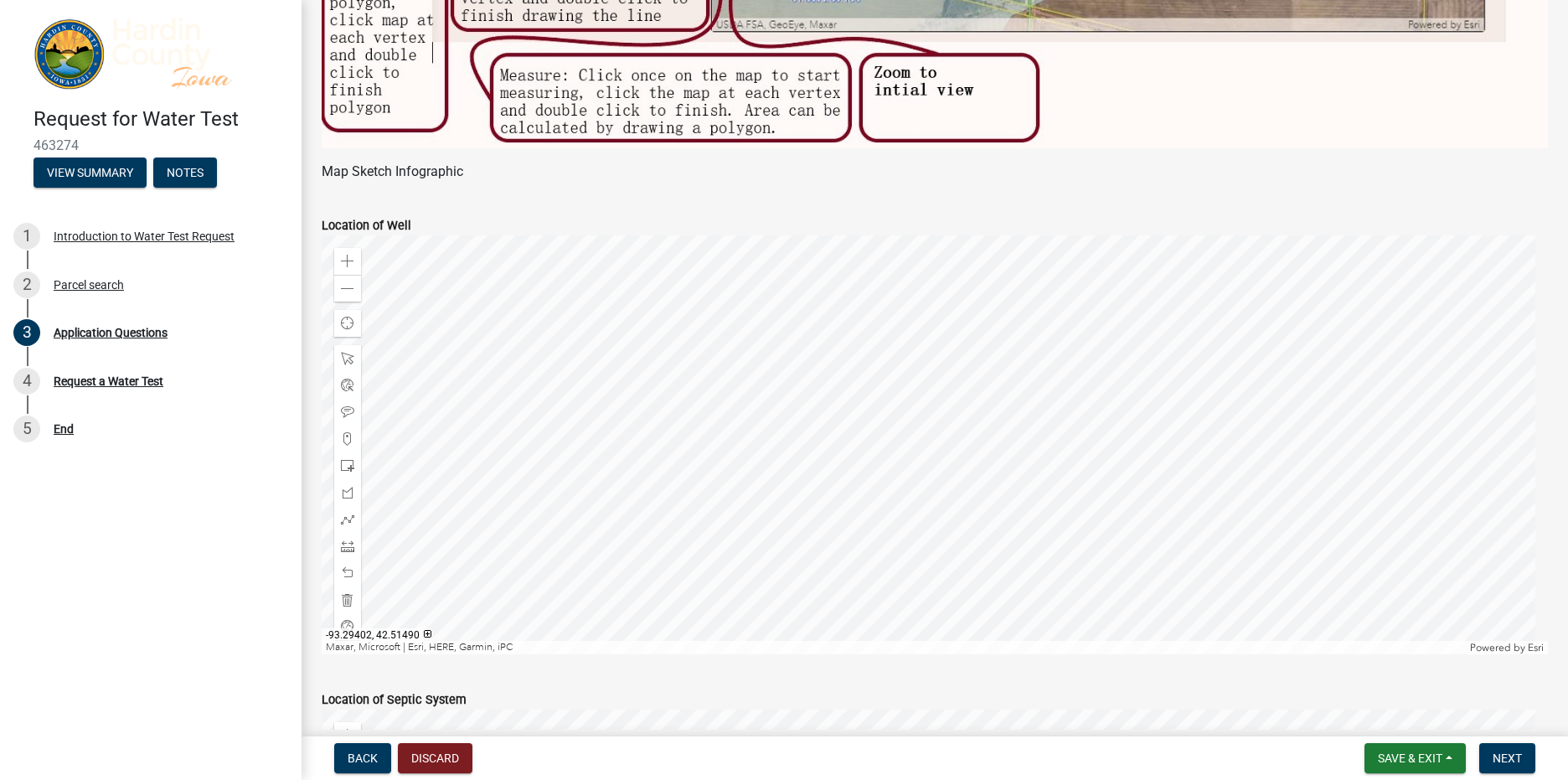
scroll to position [2908, 0]
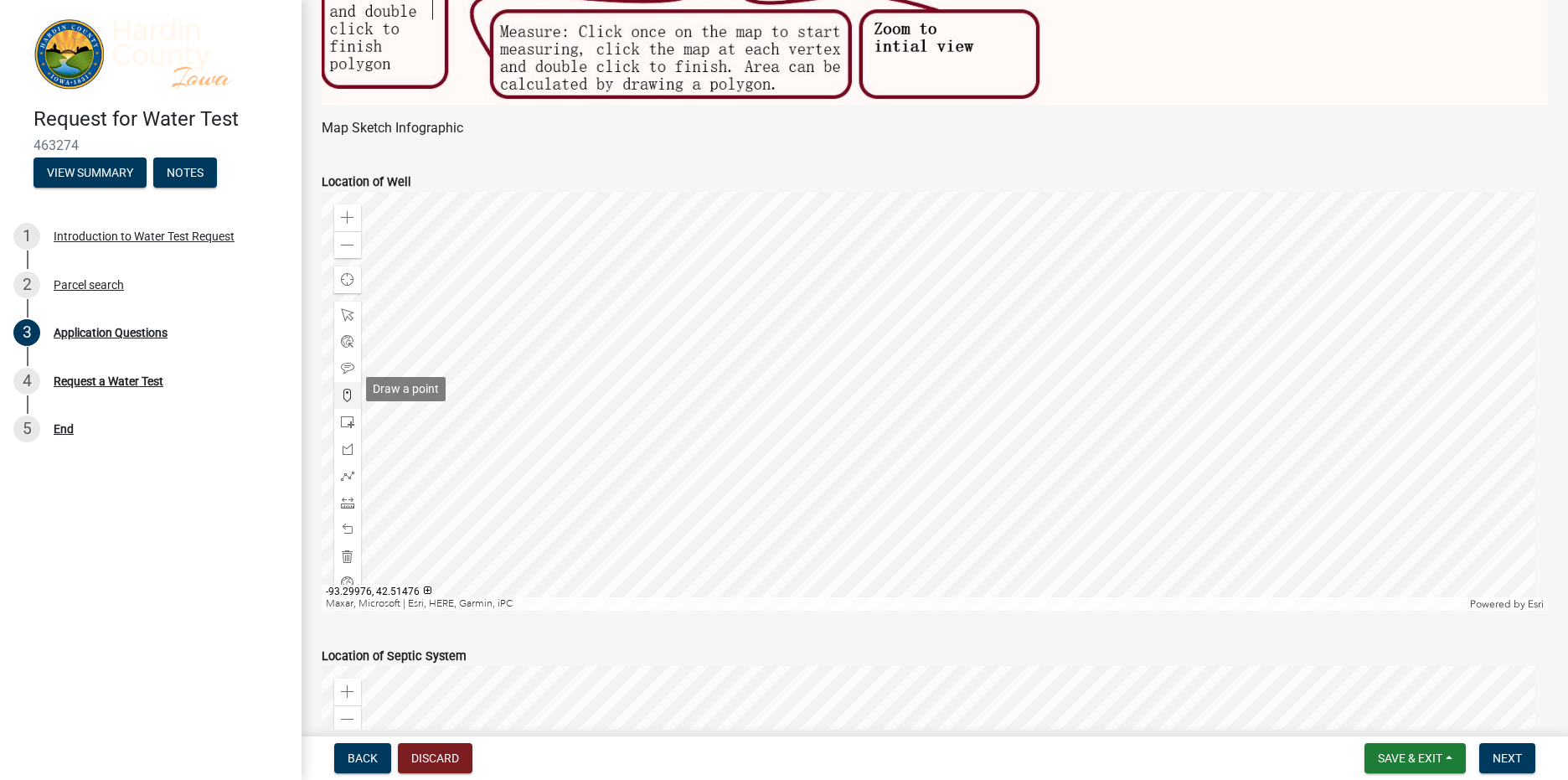
click at [346, 389] on span at bounding box center [347, 395] width 13 height 13
click at [817, 310] on div at bounding box center [935, 401] width 1226 height 419
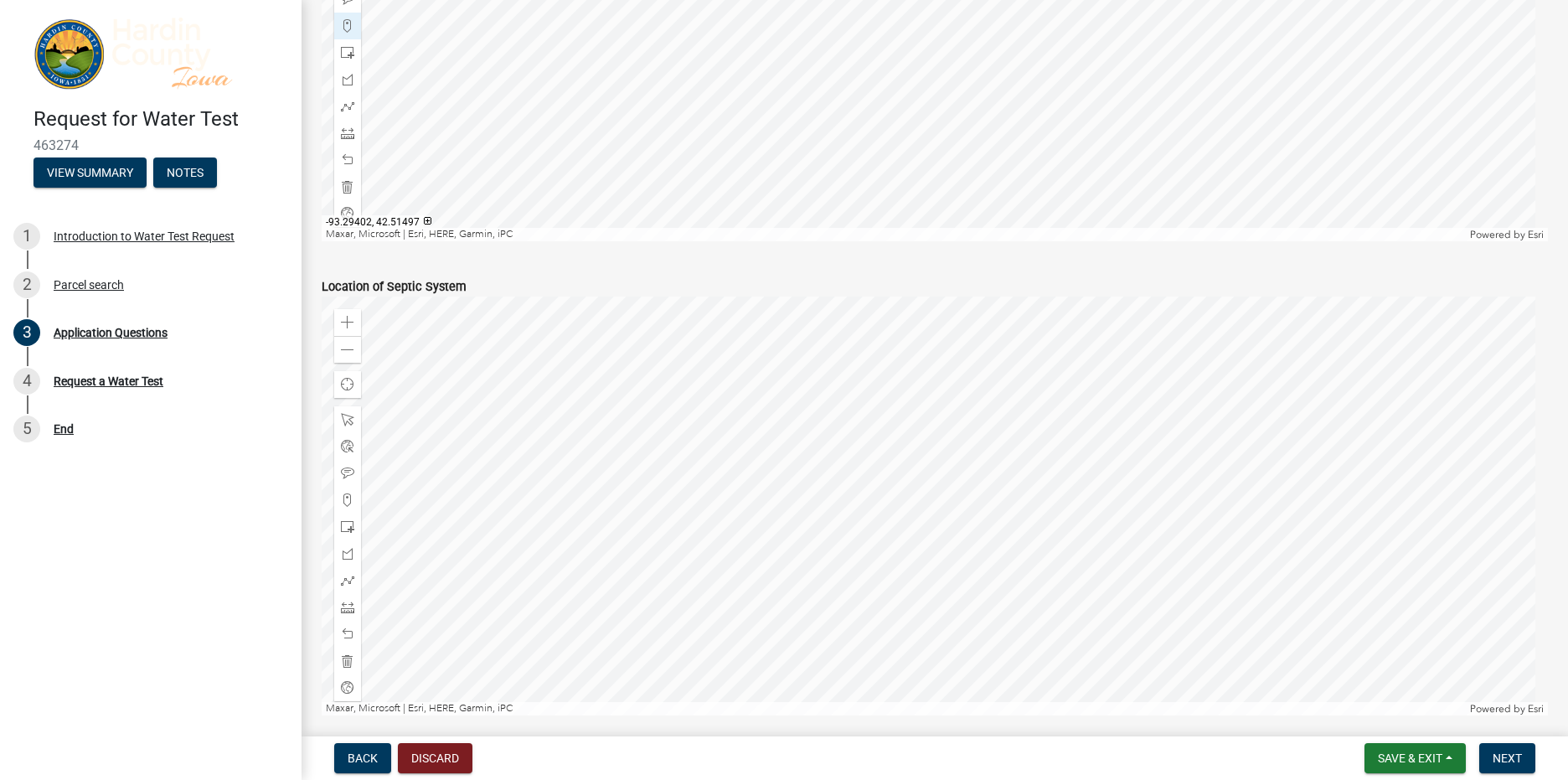
scroll to position [3321, 0]
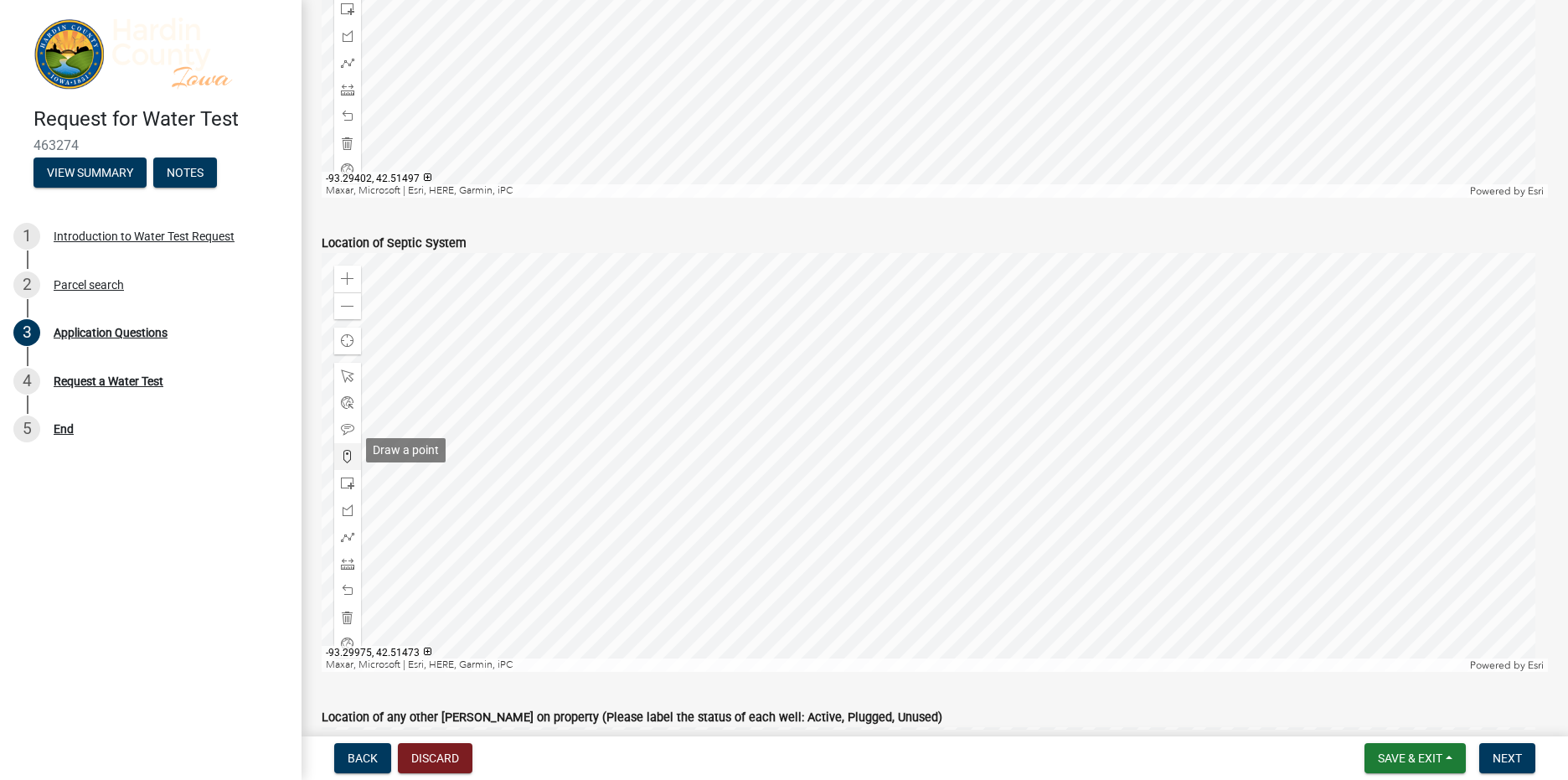
click at [344, 454] on span at bounding box center [347, 456] width 13 height 13
click at [906, 413] on div at bounding box center [935, 462] width 1226 height 419
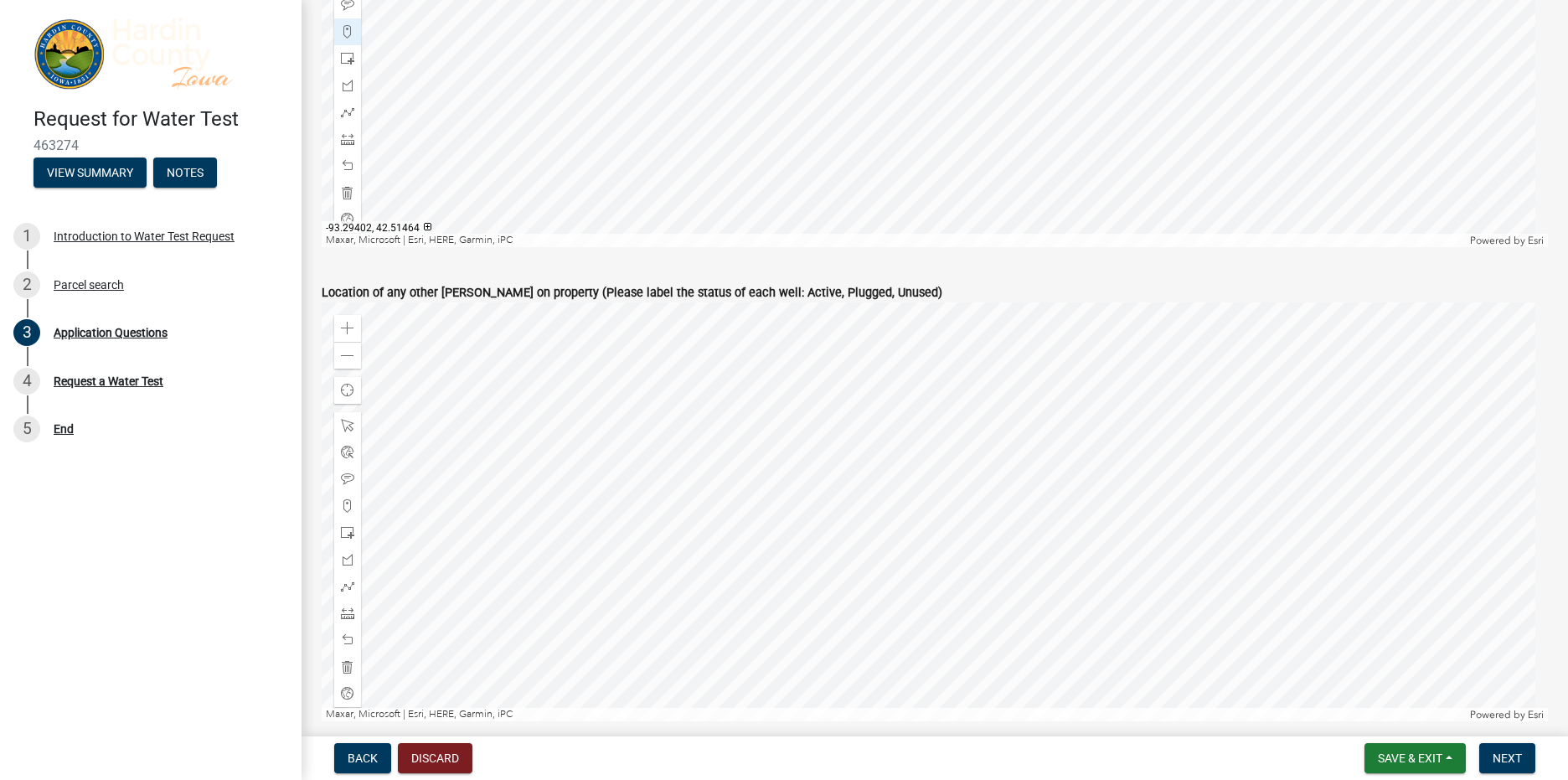
scroll to position [3812, 0]
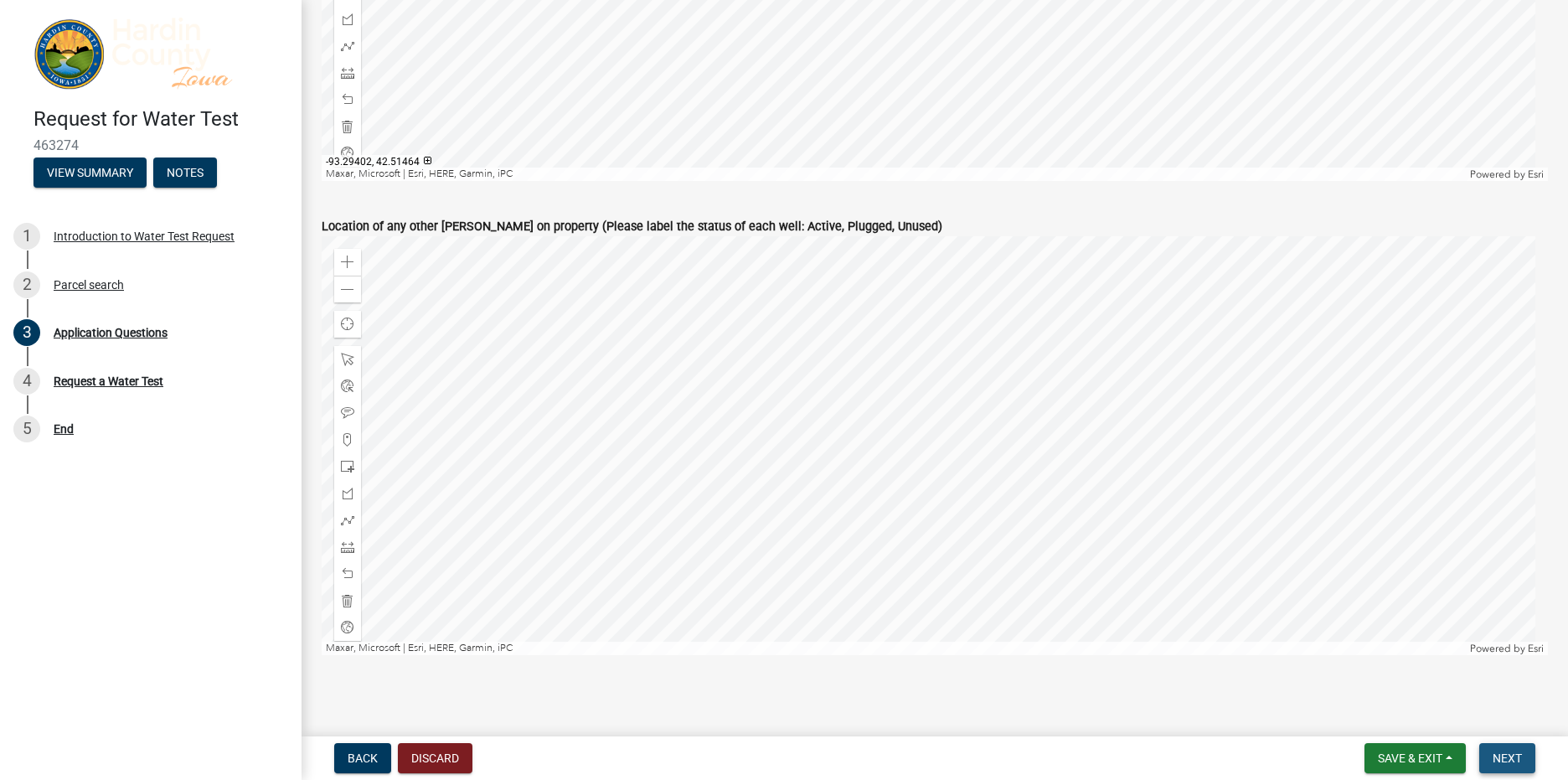
click at [1512, 759] on span "Next" at bounding box center [1507, 758] width 29 height 13
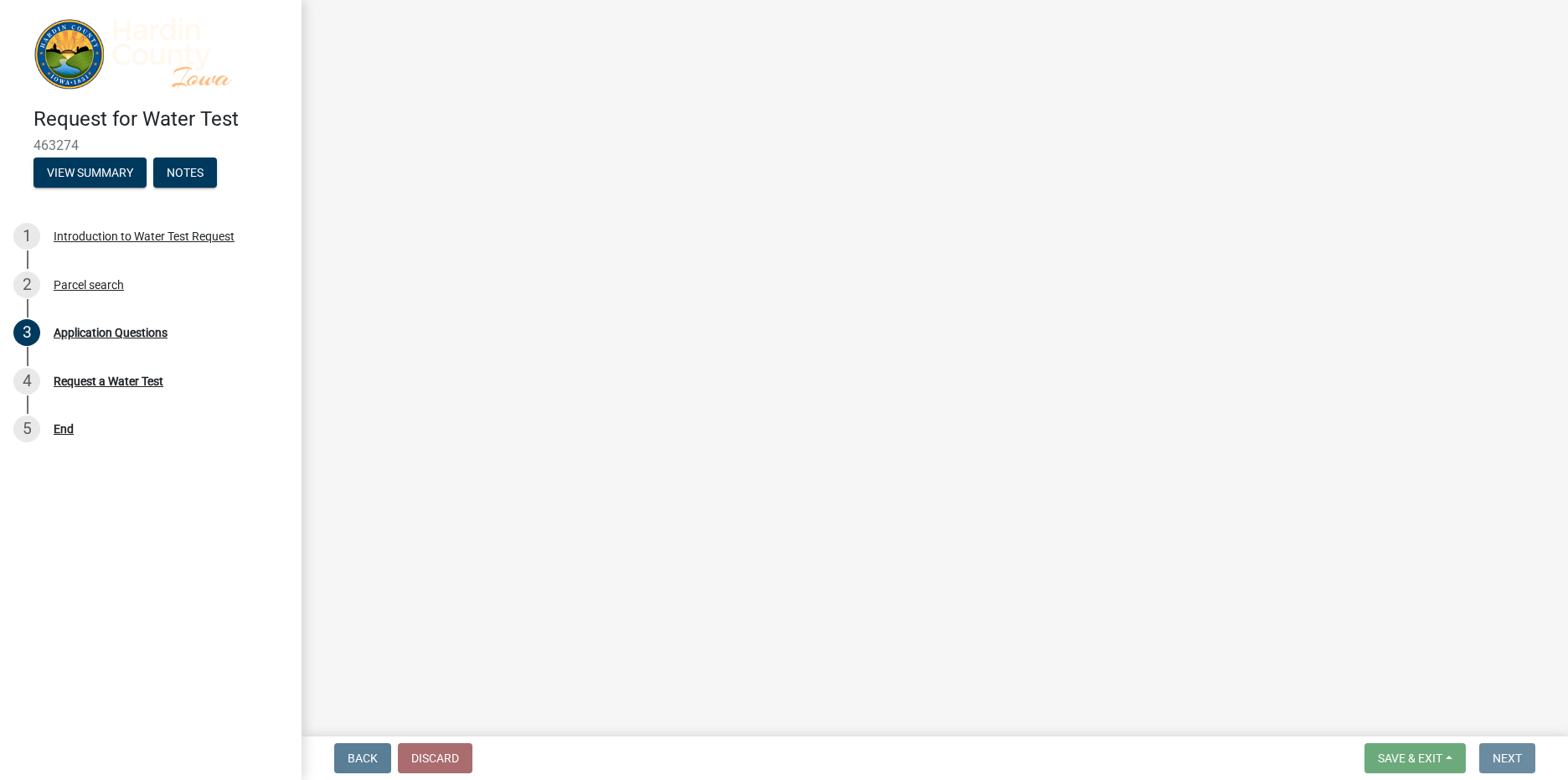
scroll to position [0, 0]
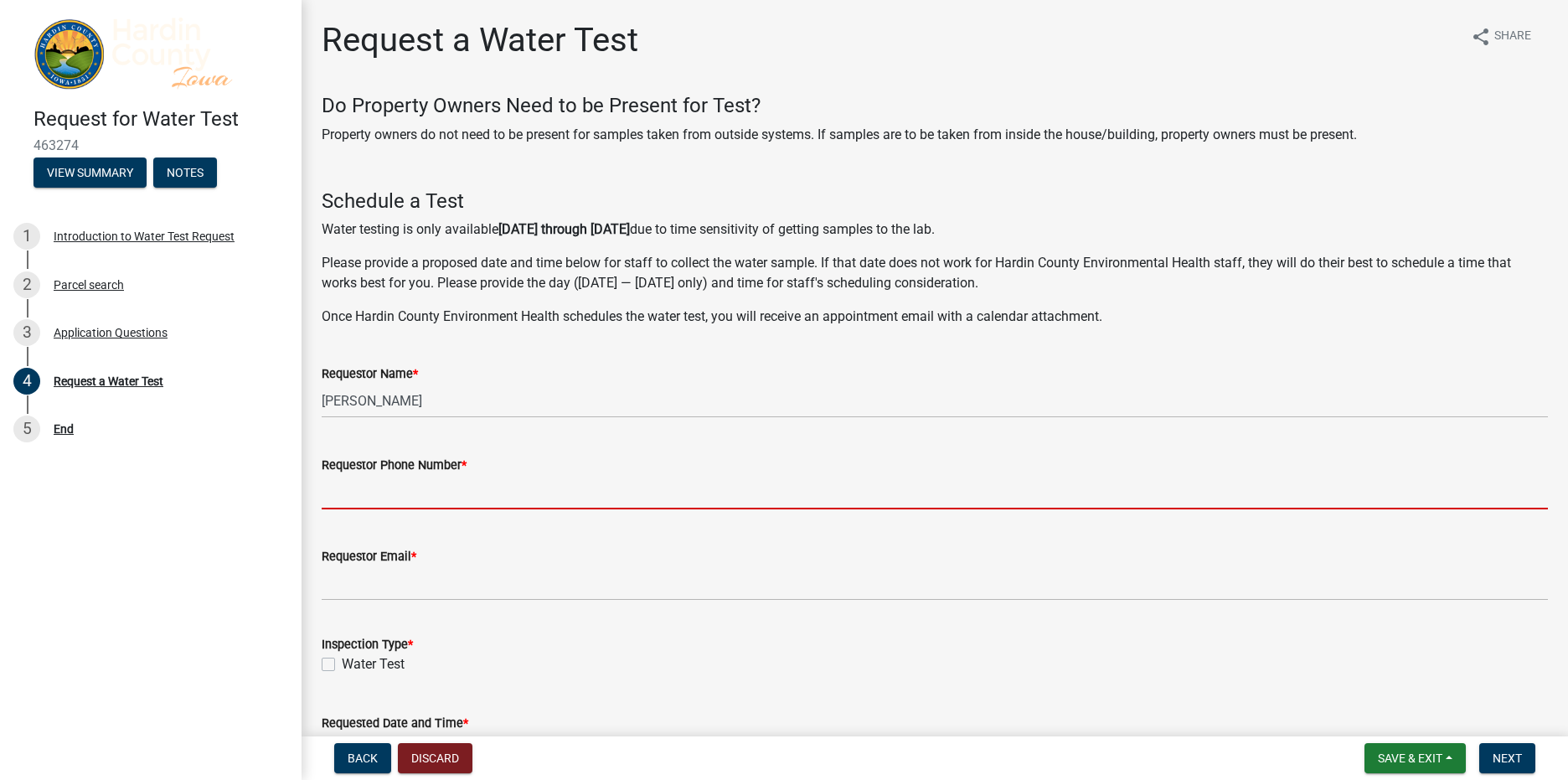
click at [346, 499] on input "Requestor Phone Number *" at bounding box center [935, 491] width 1226 height 34
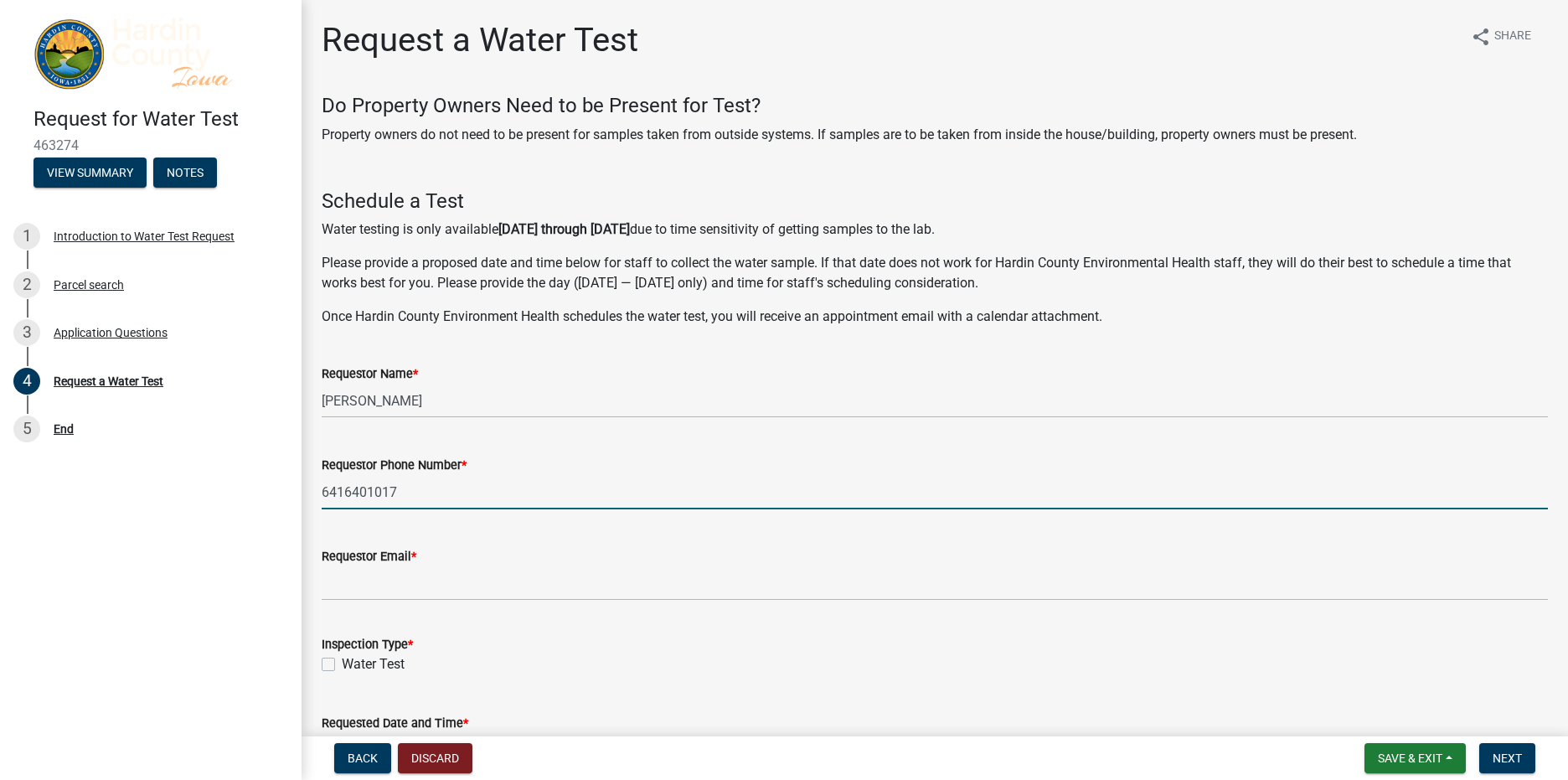
type input "6416401017"
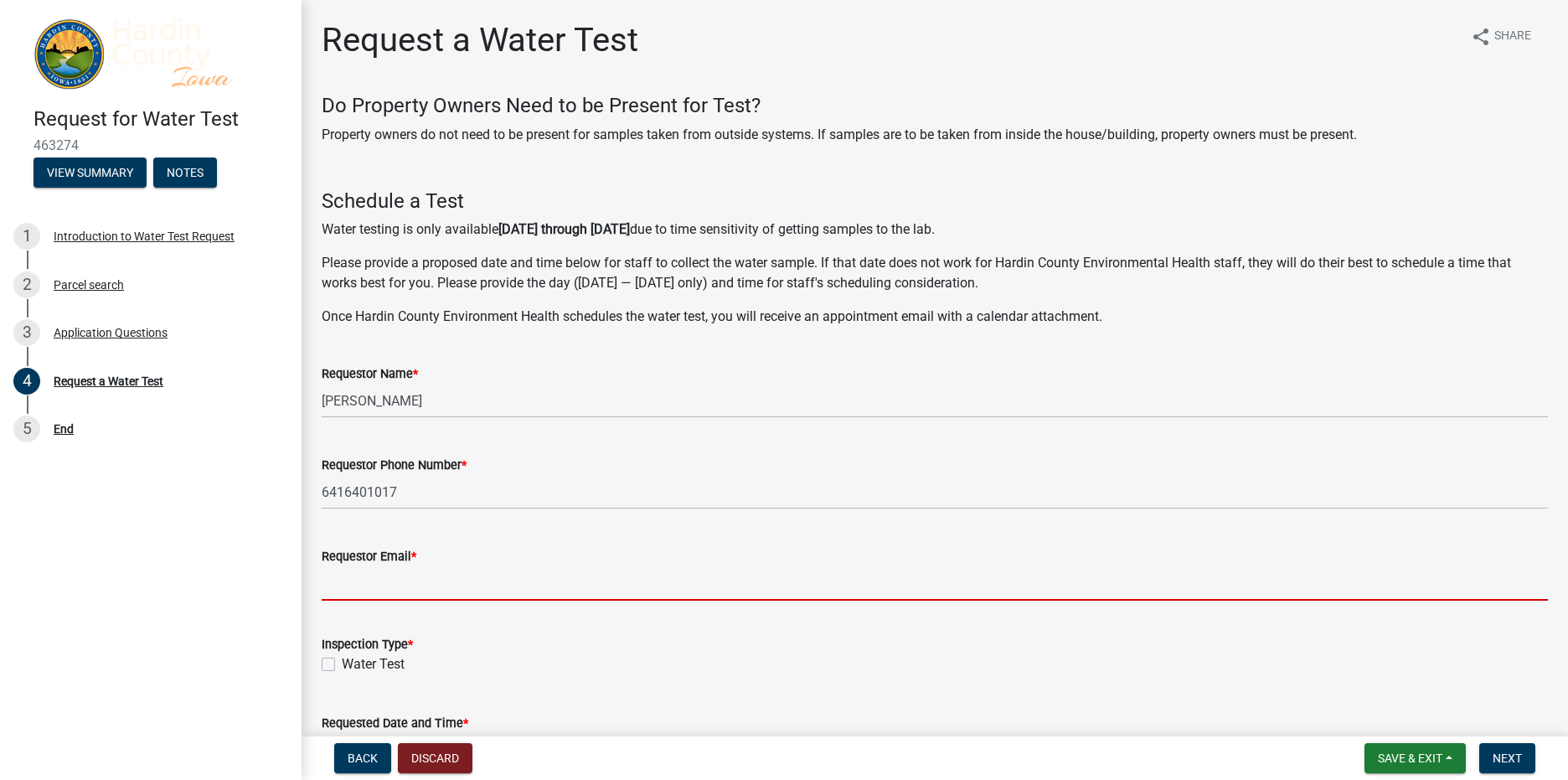
click at [385, 582] on input "Requestor Email *" at bounding box center [935, 583] width 1226 height 34
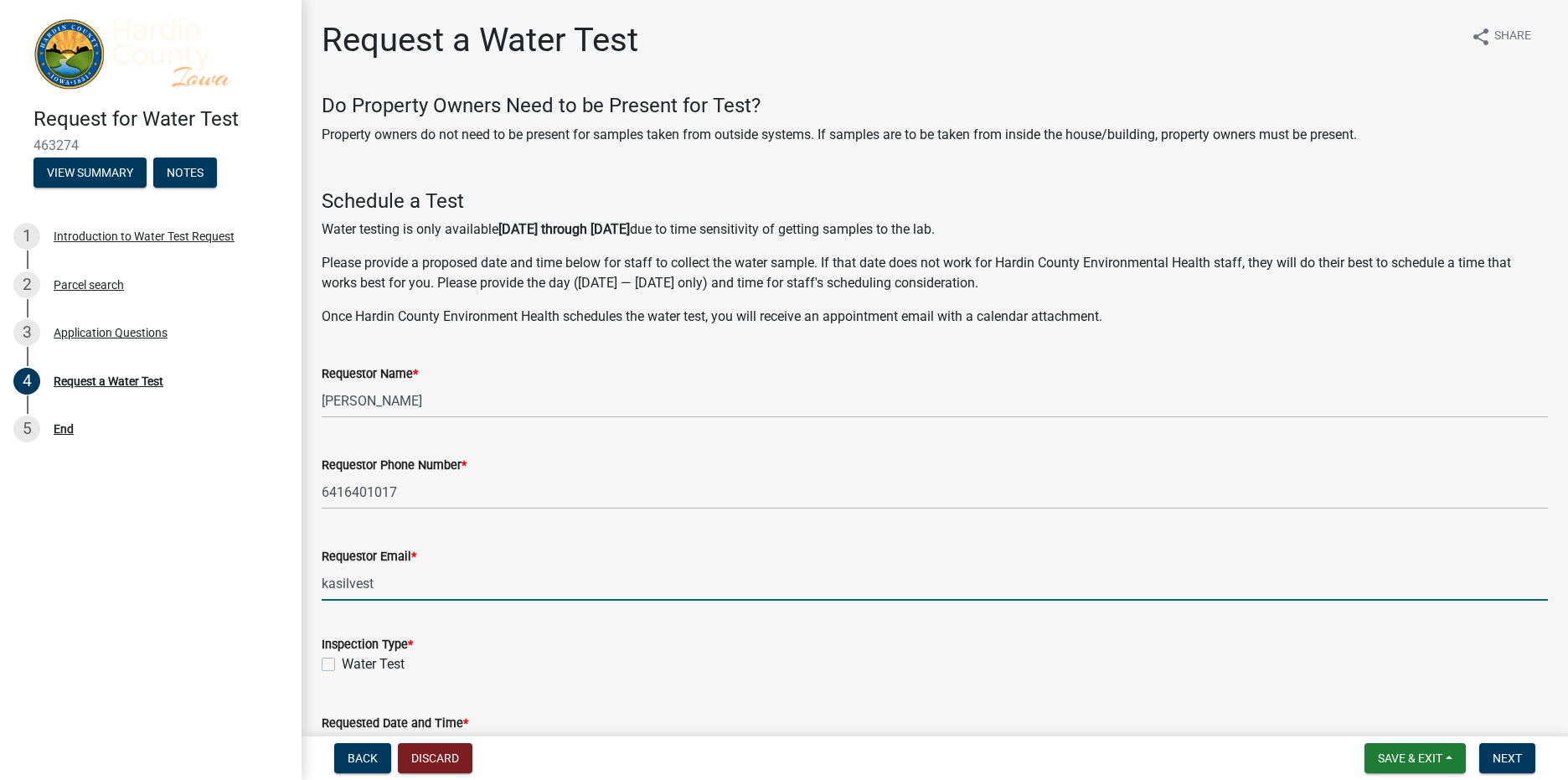
type input "kasilvest@msn.com"
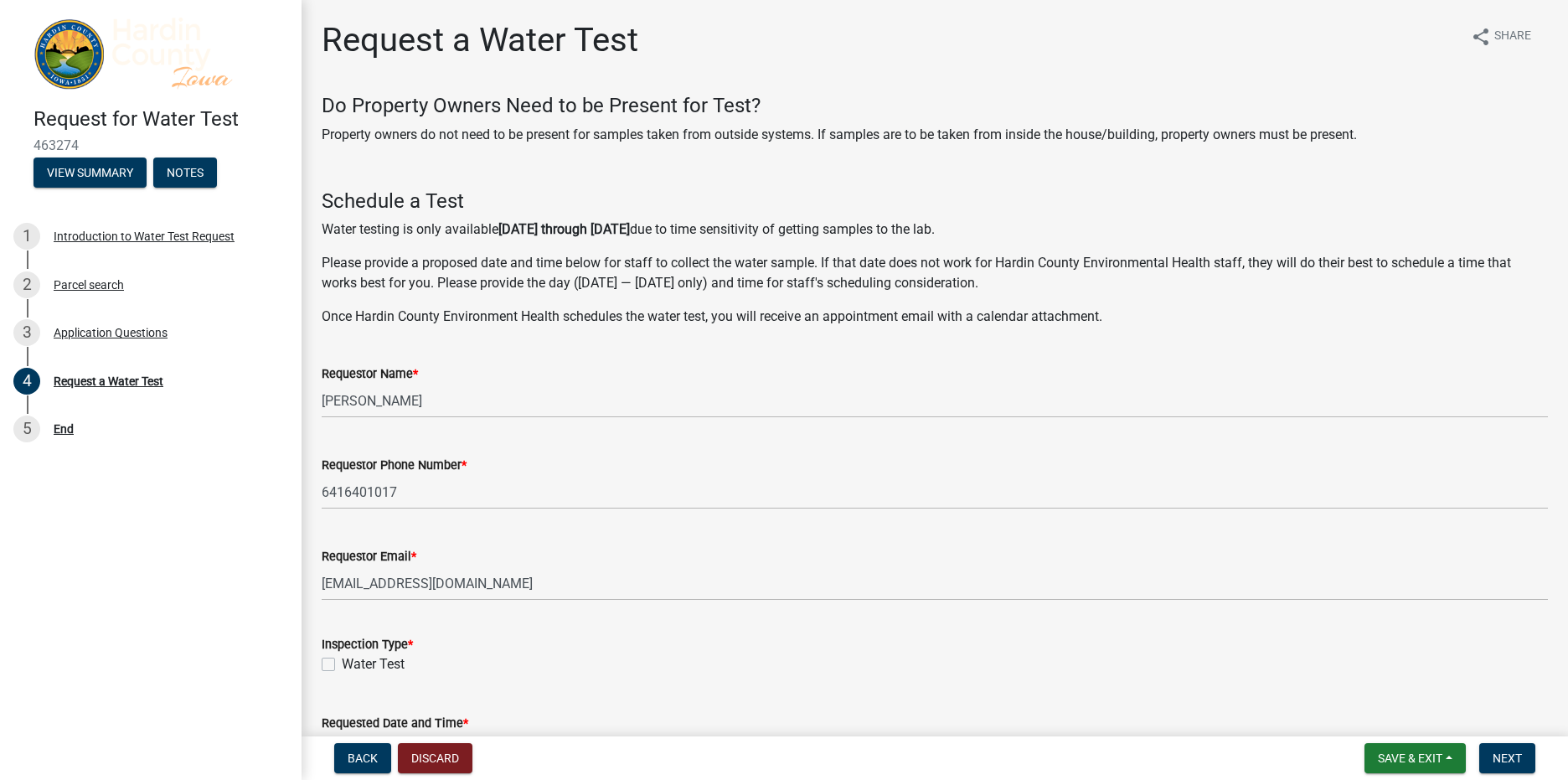
click at [342, 661] on label "Water Test" at bounding box center [374, 664] width 63 height 20
click at [342, 661] on input "Water Test" at bounding box center [347, 660] width 11 height 11
checkbox input "true"
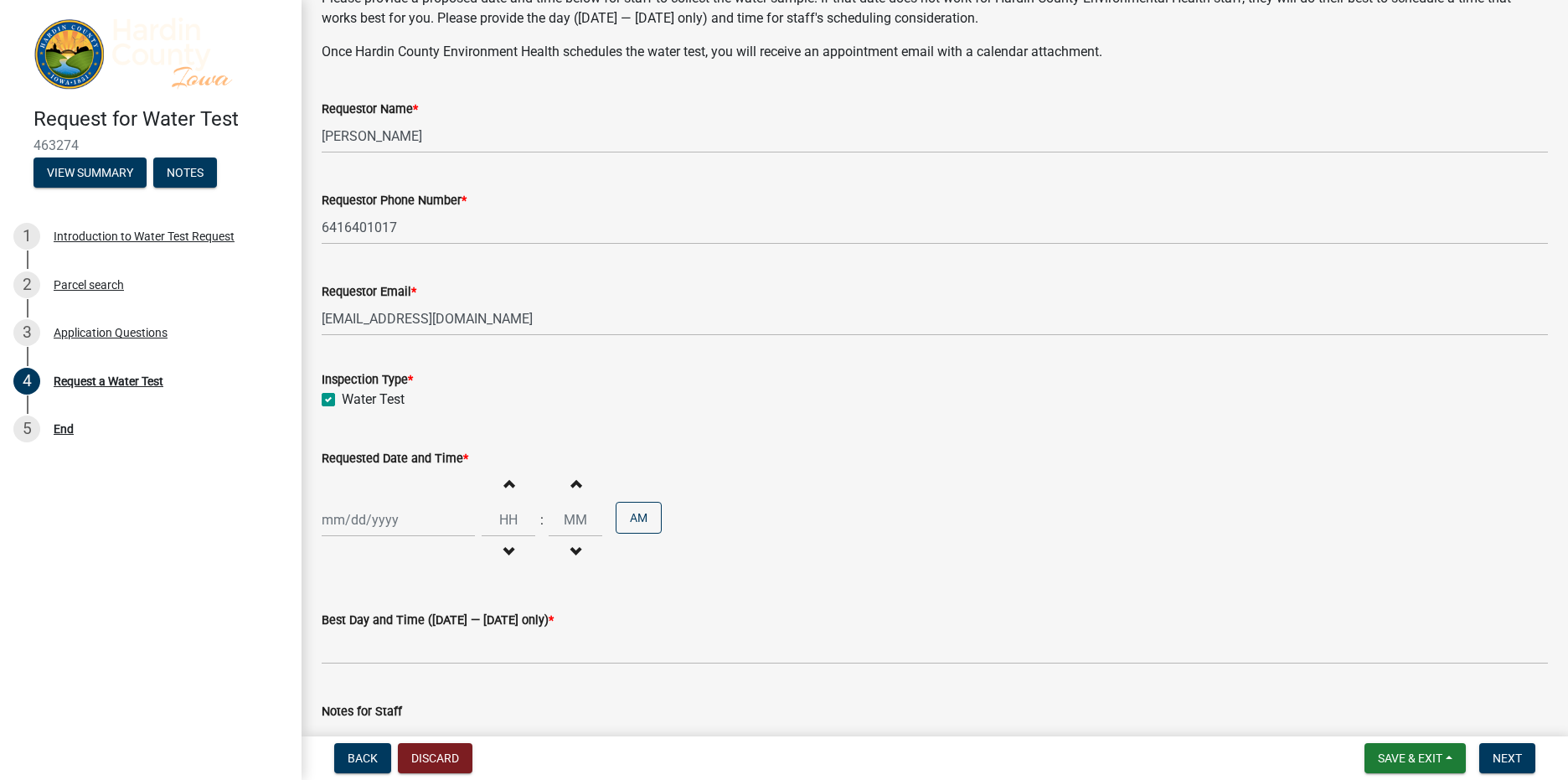
scroll to position [293, 0]
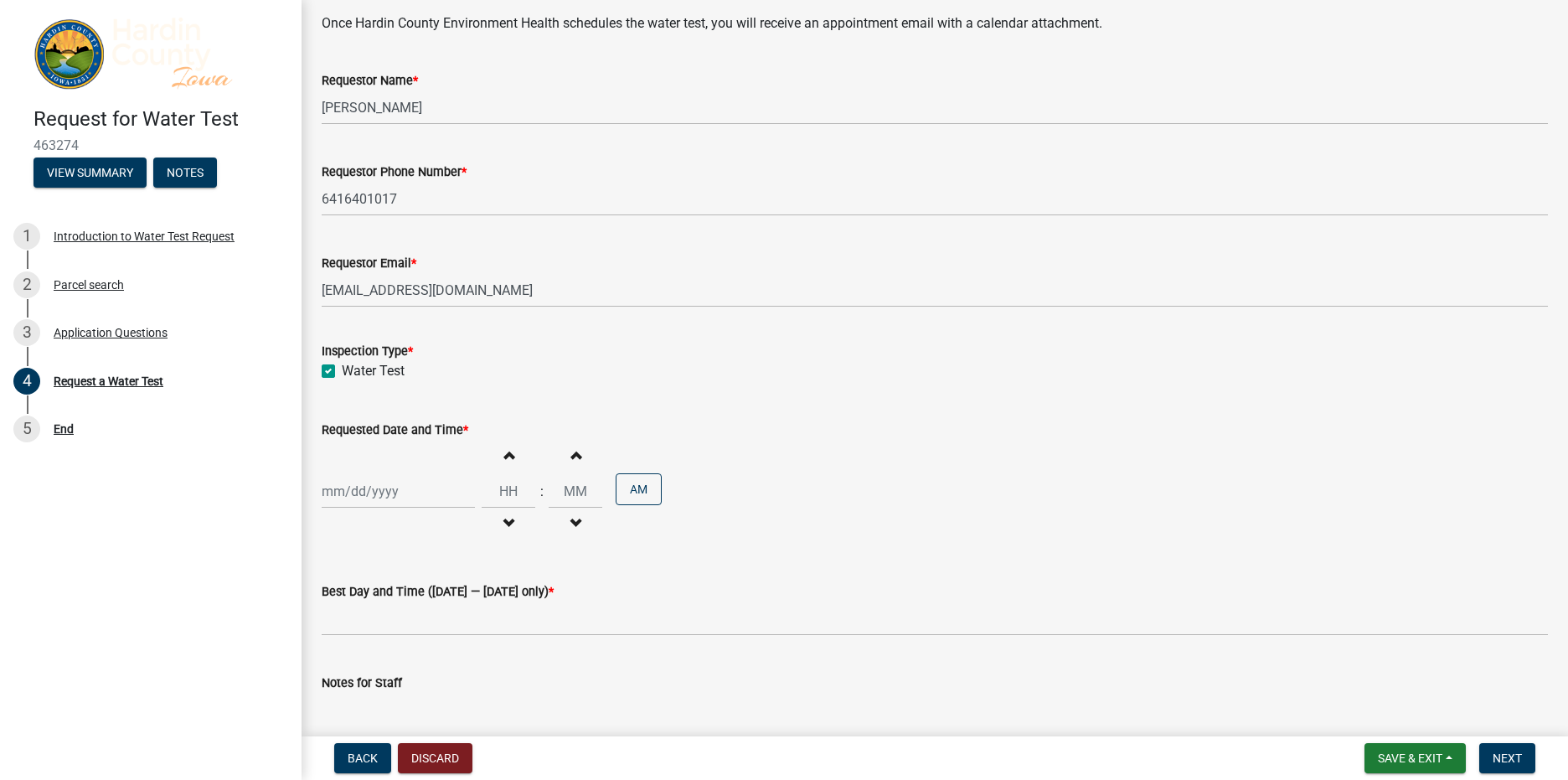
click at [504, 454] on span "button" at bounding box center [509, 454] width 9 height 13
type input "01"
type input "00"
click at [504, 454] on span "button" at bounding box center [509, 454] width 9 height 13
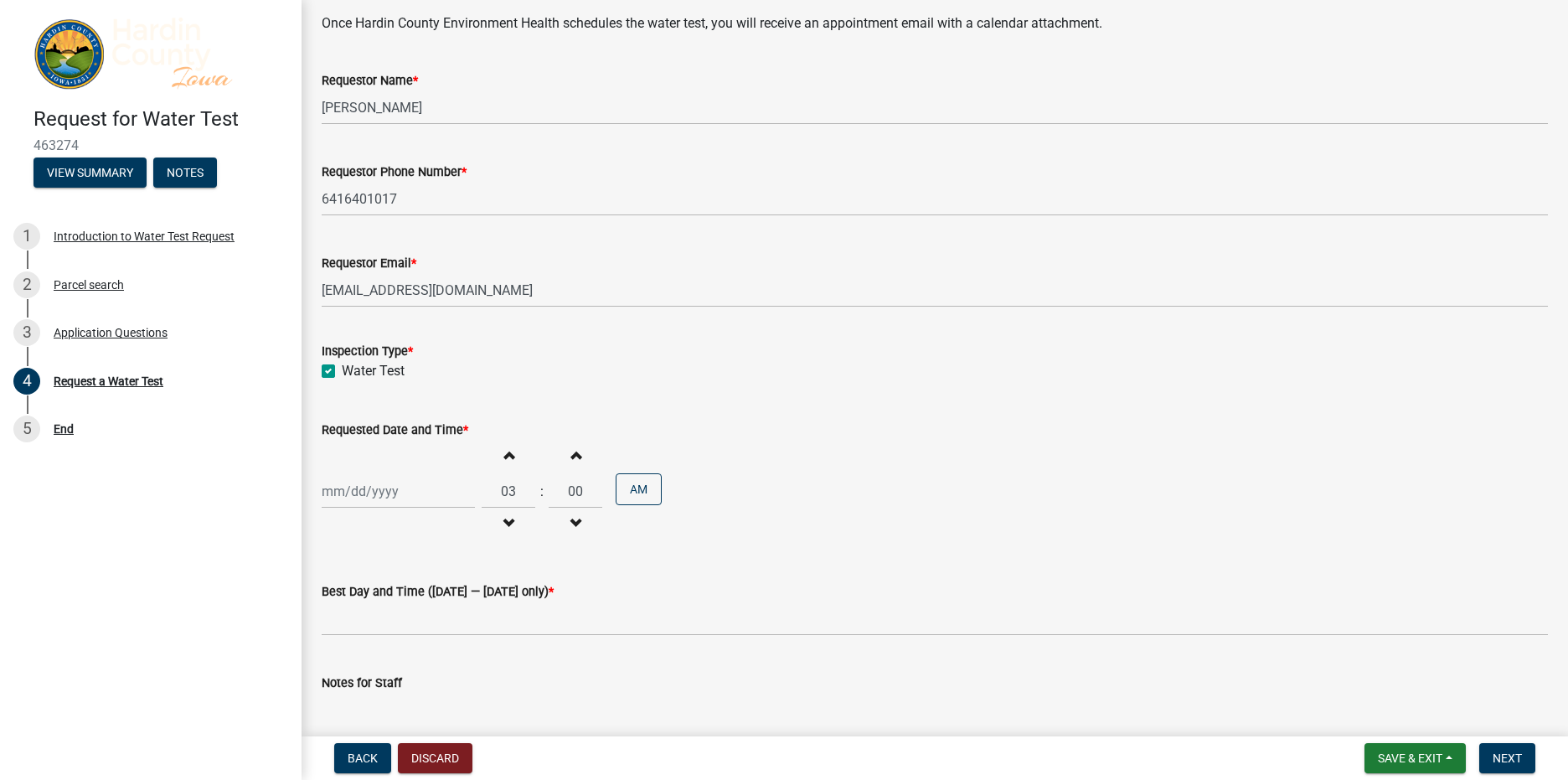
click at [505, 454] on span "button" at bounding box center [509, 454] width 9 height 13
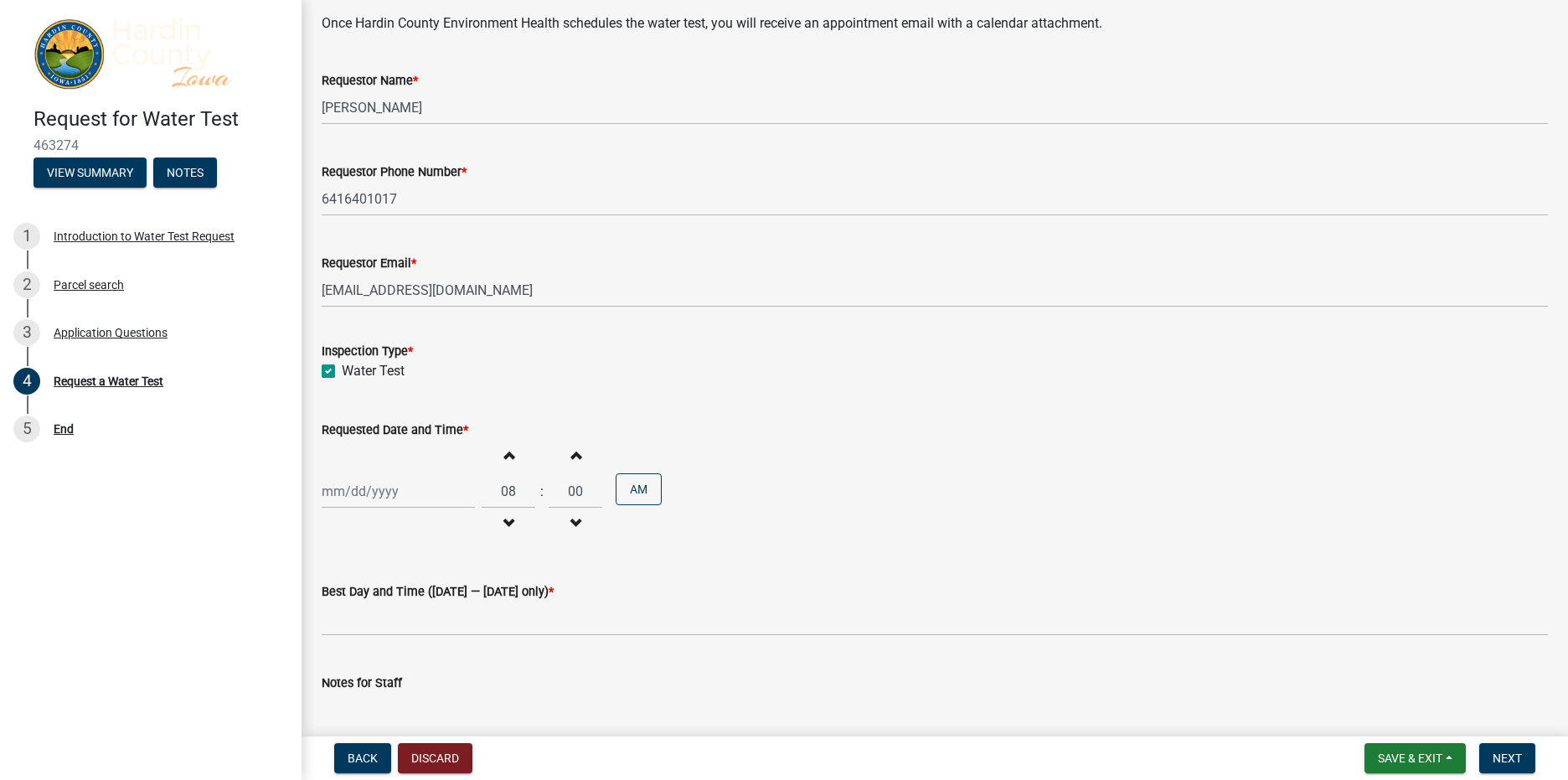
click at [505, 454] on span "button" at bounding box center [509, 454] width 9 height 13
type input "10"
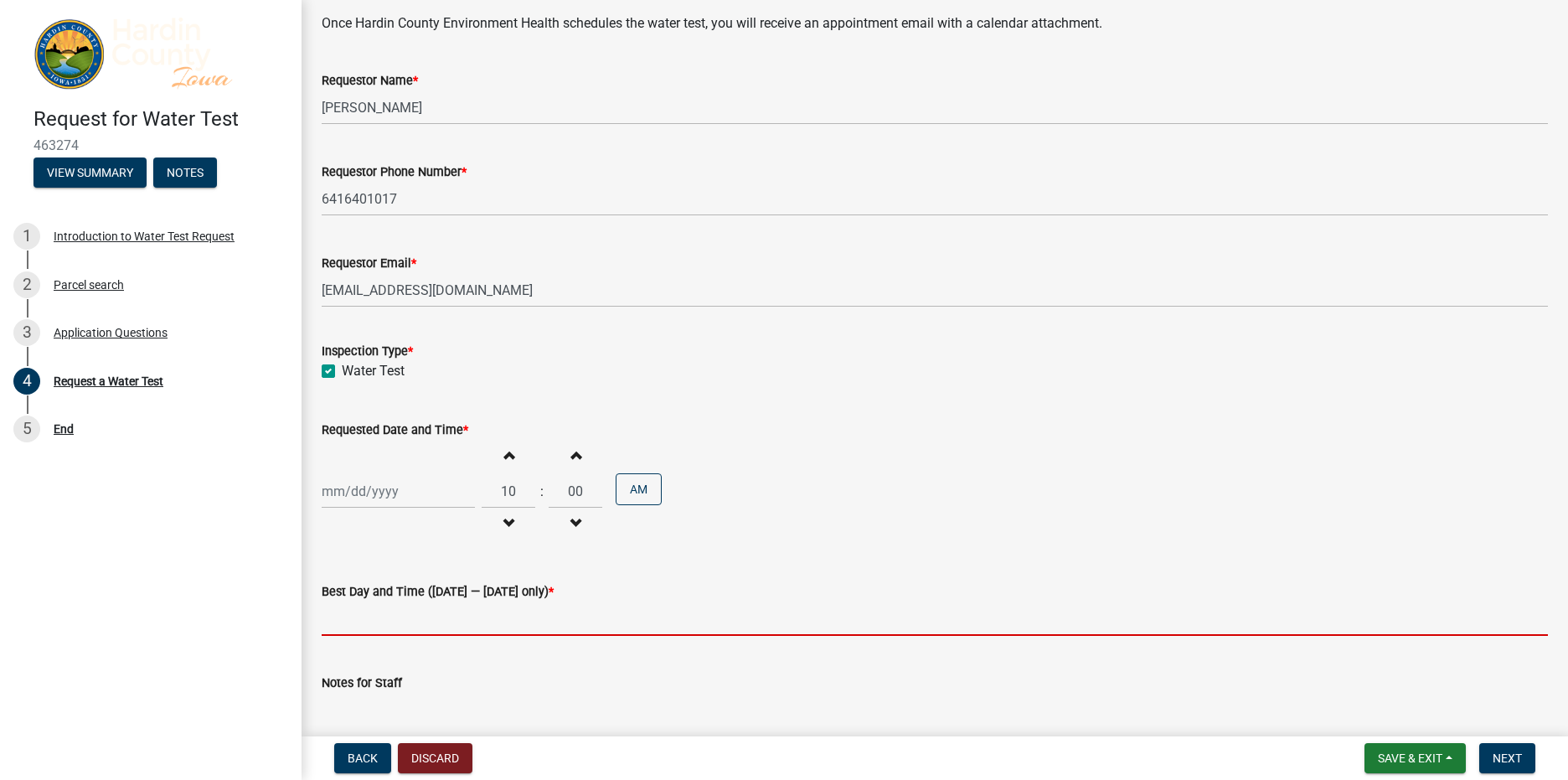
click at [421, 620] on input "Best Day and Time (Monday — Wednesday only) *" at bounding box center [935, 619] width 1226 height 34
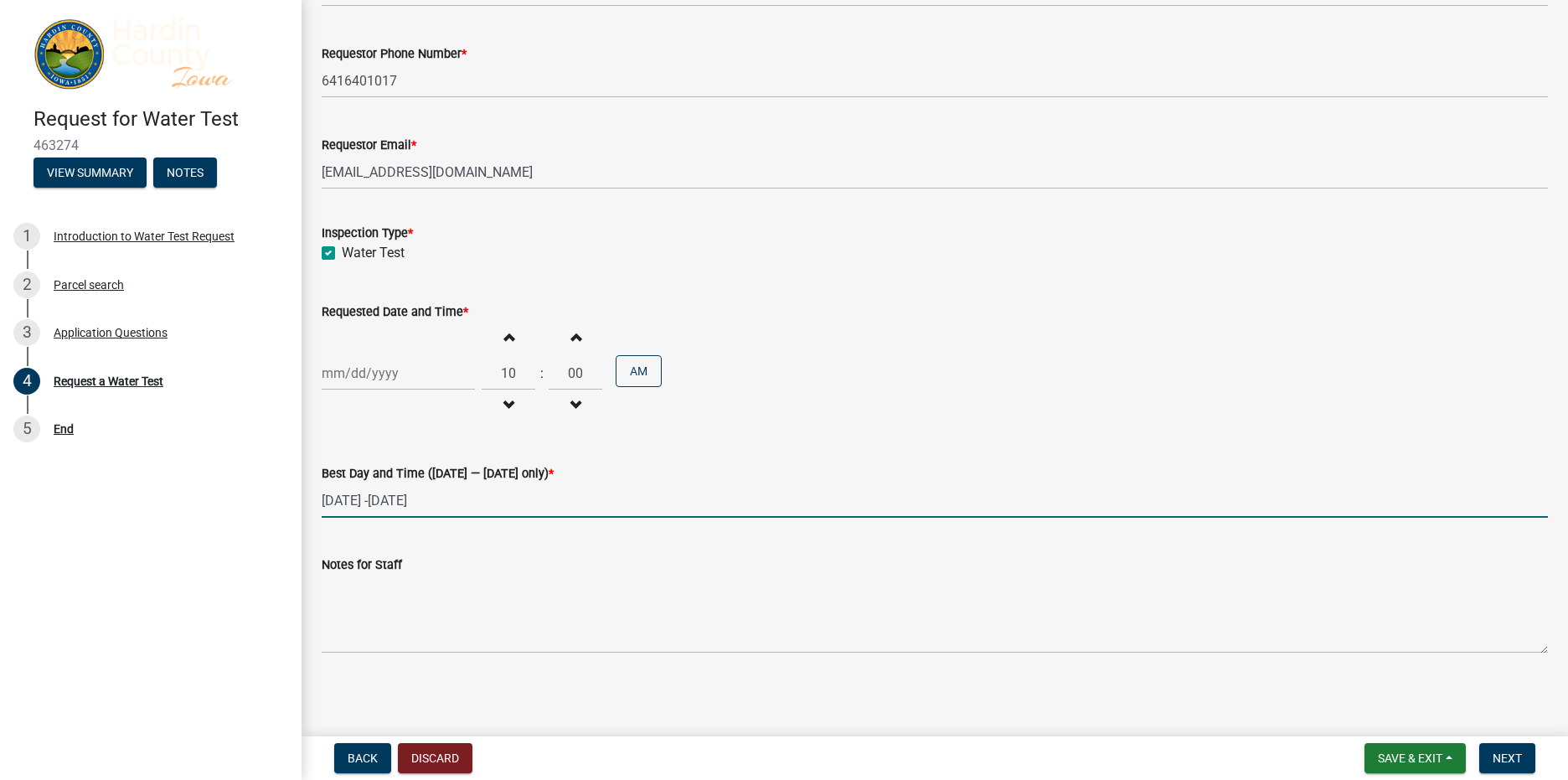
scroll to position [414, 0]
type input "Monday -Wednesday"
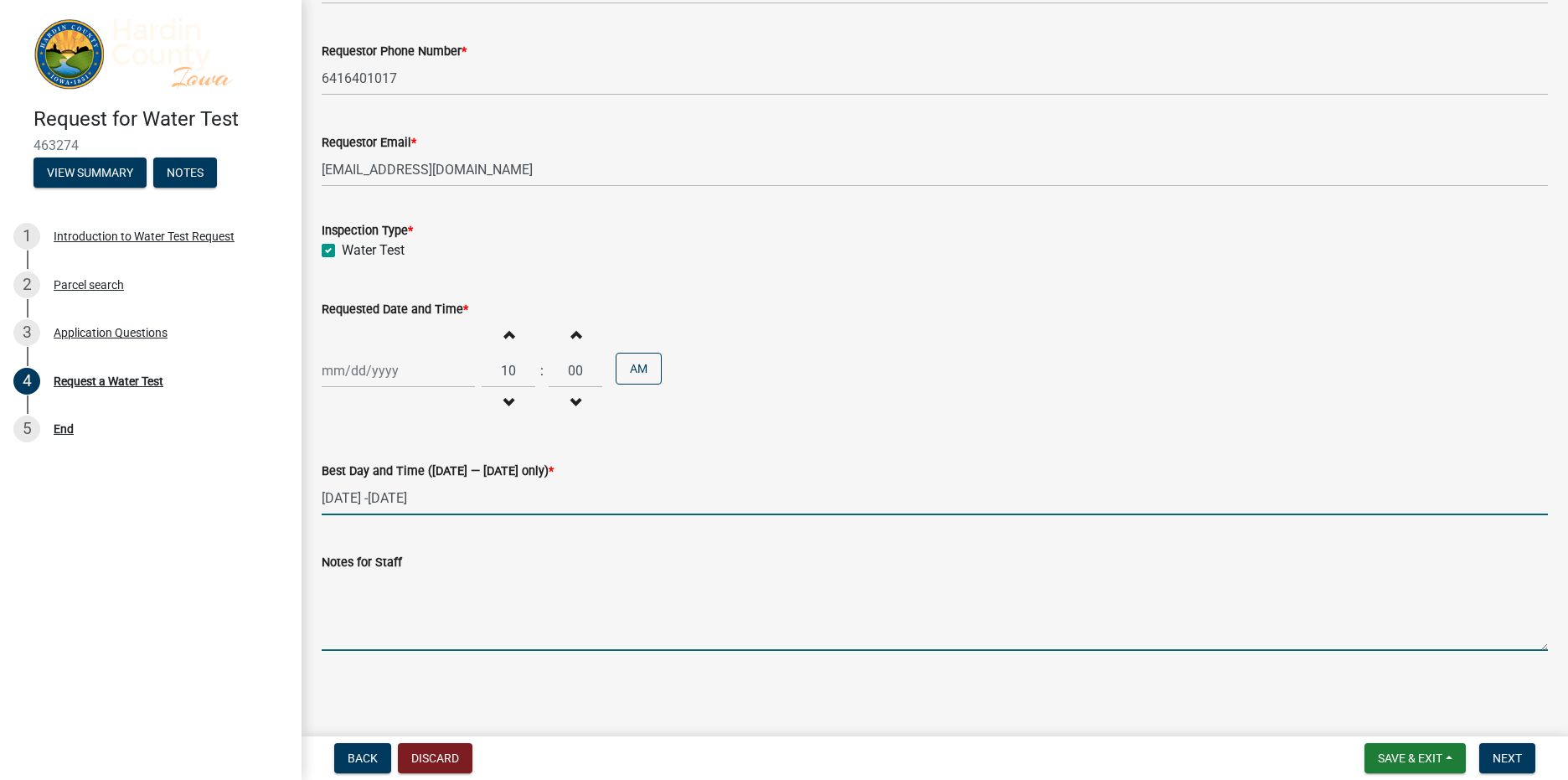
click at [343, 639] on textarea "Notes for Staff" at bounding box center [935, 612] width 1226 height 79
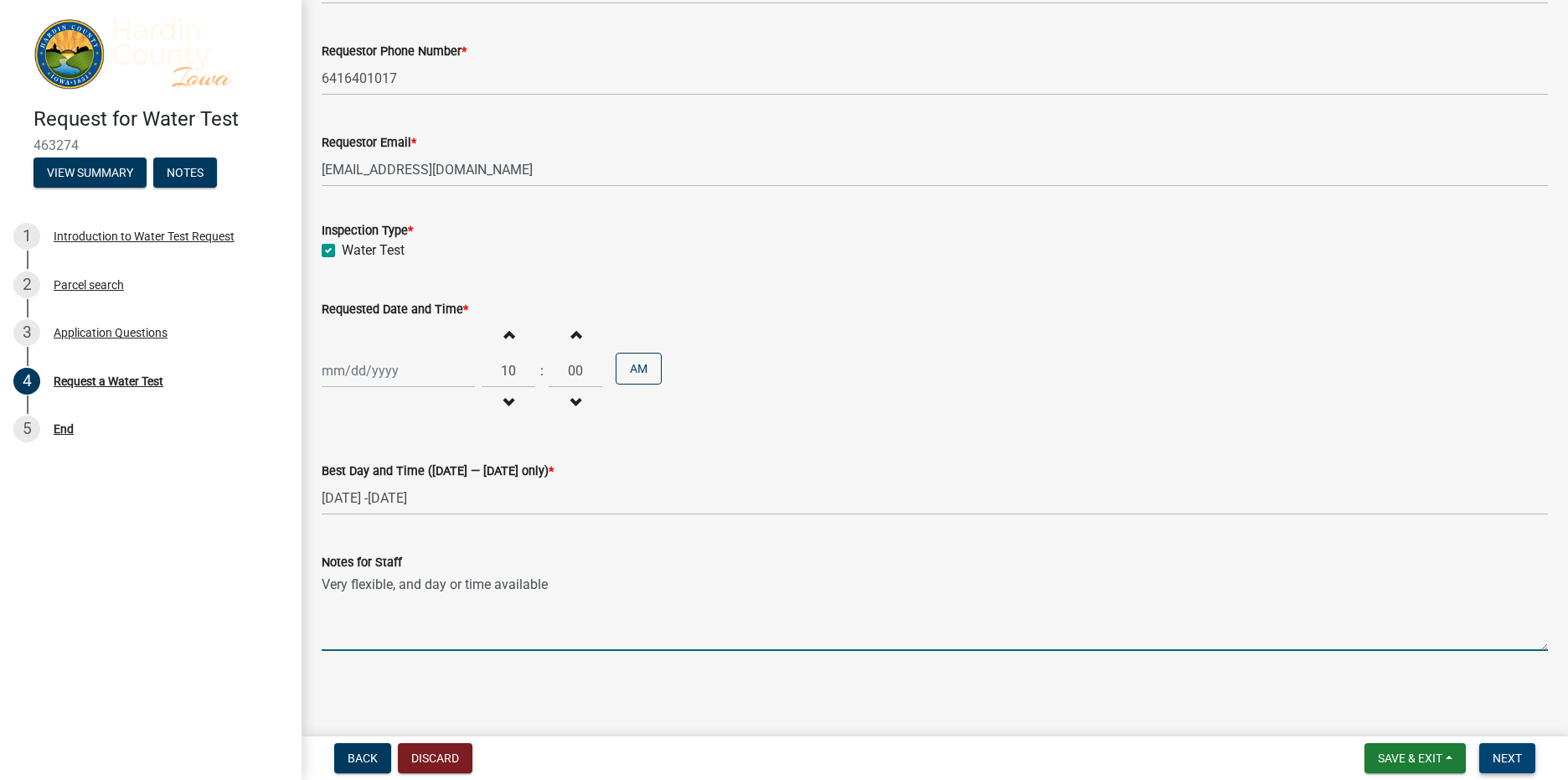
type textarea "Very flexible, and day or time available"
click at [1507, 755] on span "Next" at bounding box center [1507, 758] width 29 height 13
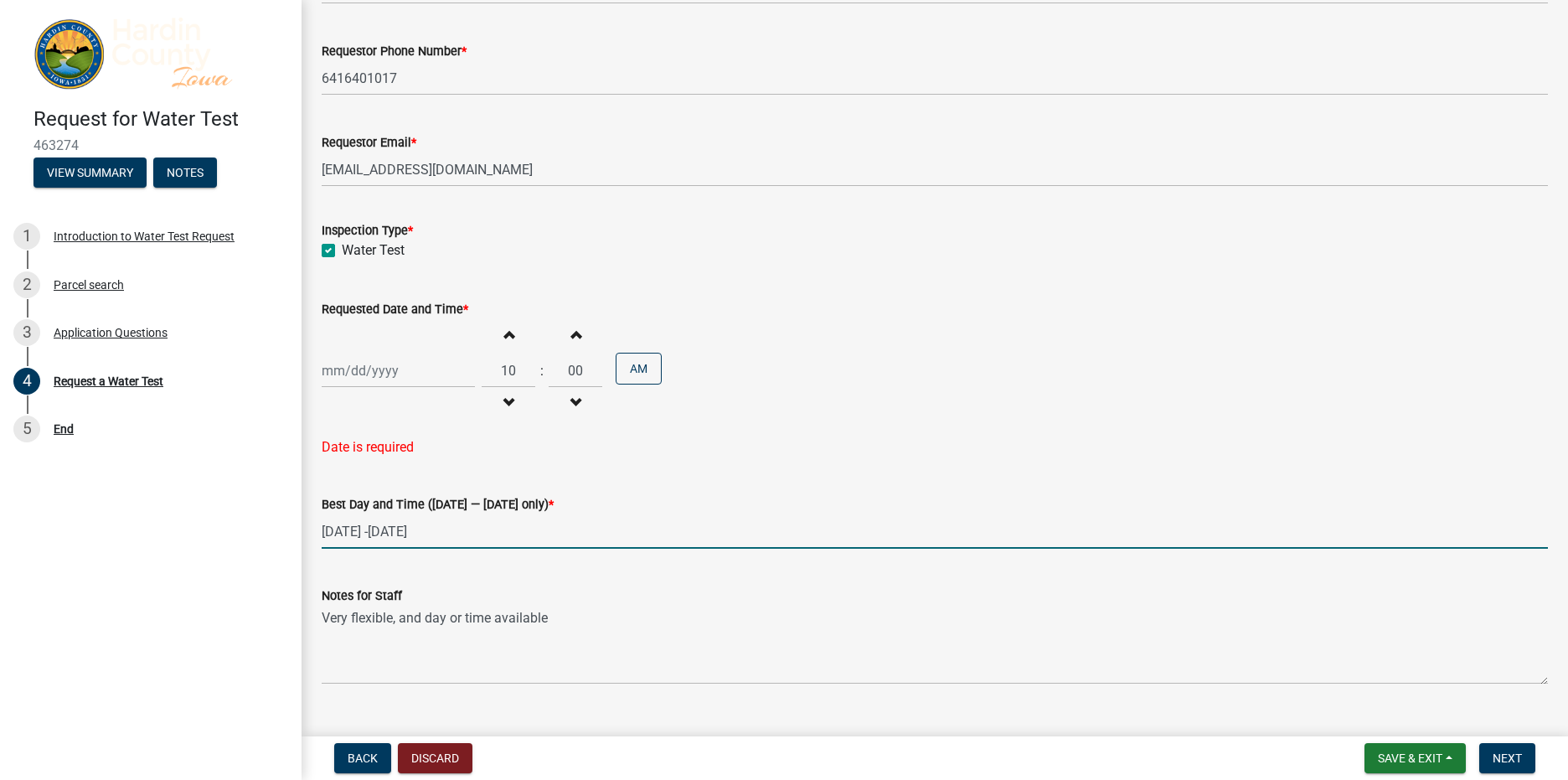
click at [440, 529] on input "Monday -Wednesday" at bounding box center [935, 531] width 1226 height 34
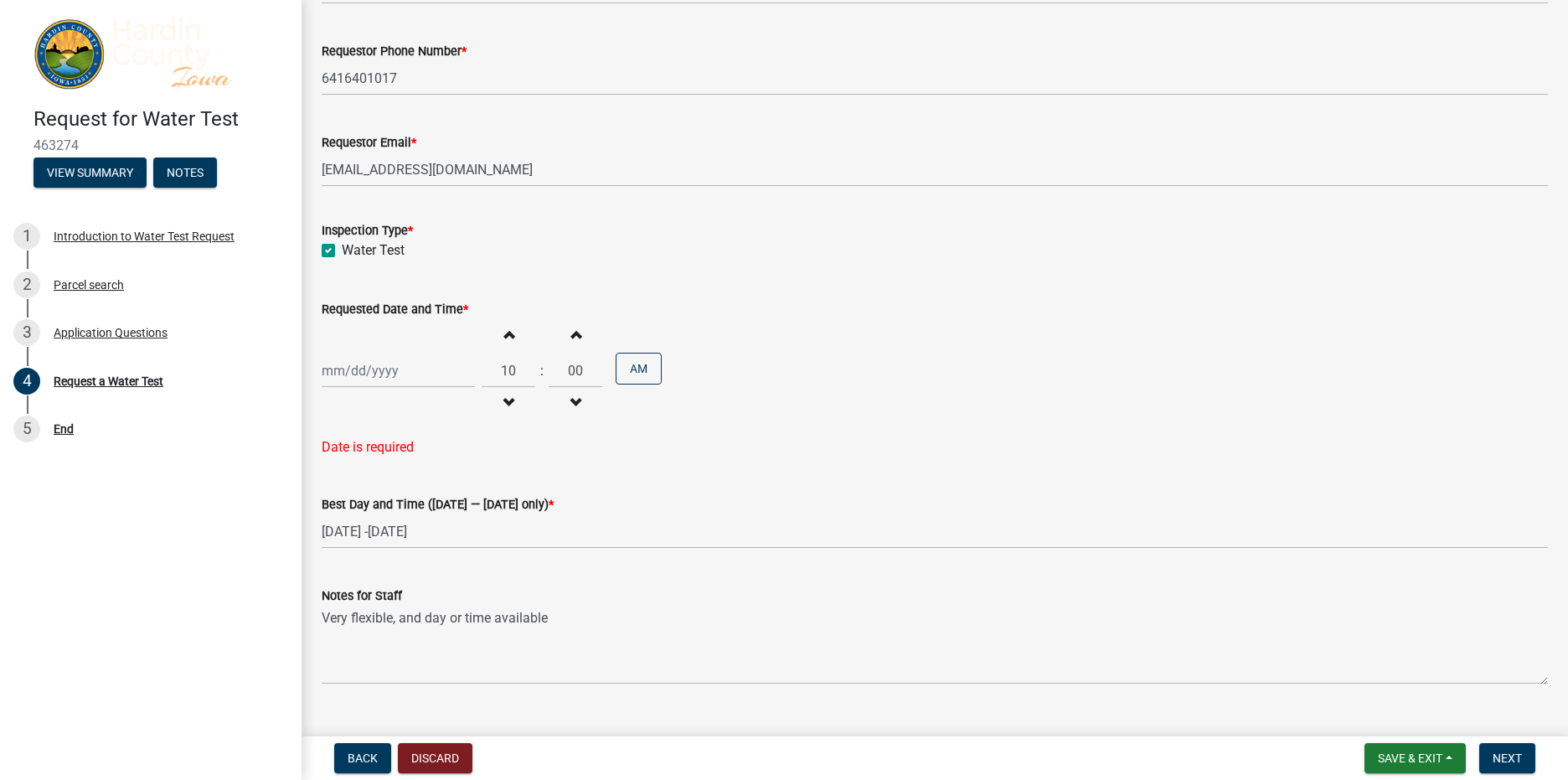
click at [385, 446] on div "Date is required" at bounding box center [935, 447] width 1226 height 20
select select "8"
select select "2025"
click at [375, 375] on div "Jan Feb Mar Apr May Jun Jul Aug Sep Oct Nov Dec 1525 1526 1527 1528 1529 1530 1…" at bounding box center [398, 370] width 153 height 34
click at [391, 546] on div "20" at bounding box center [392, 540] width 27 height 27
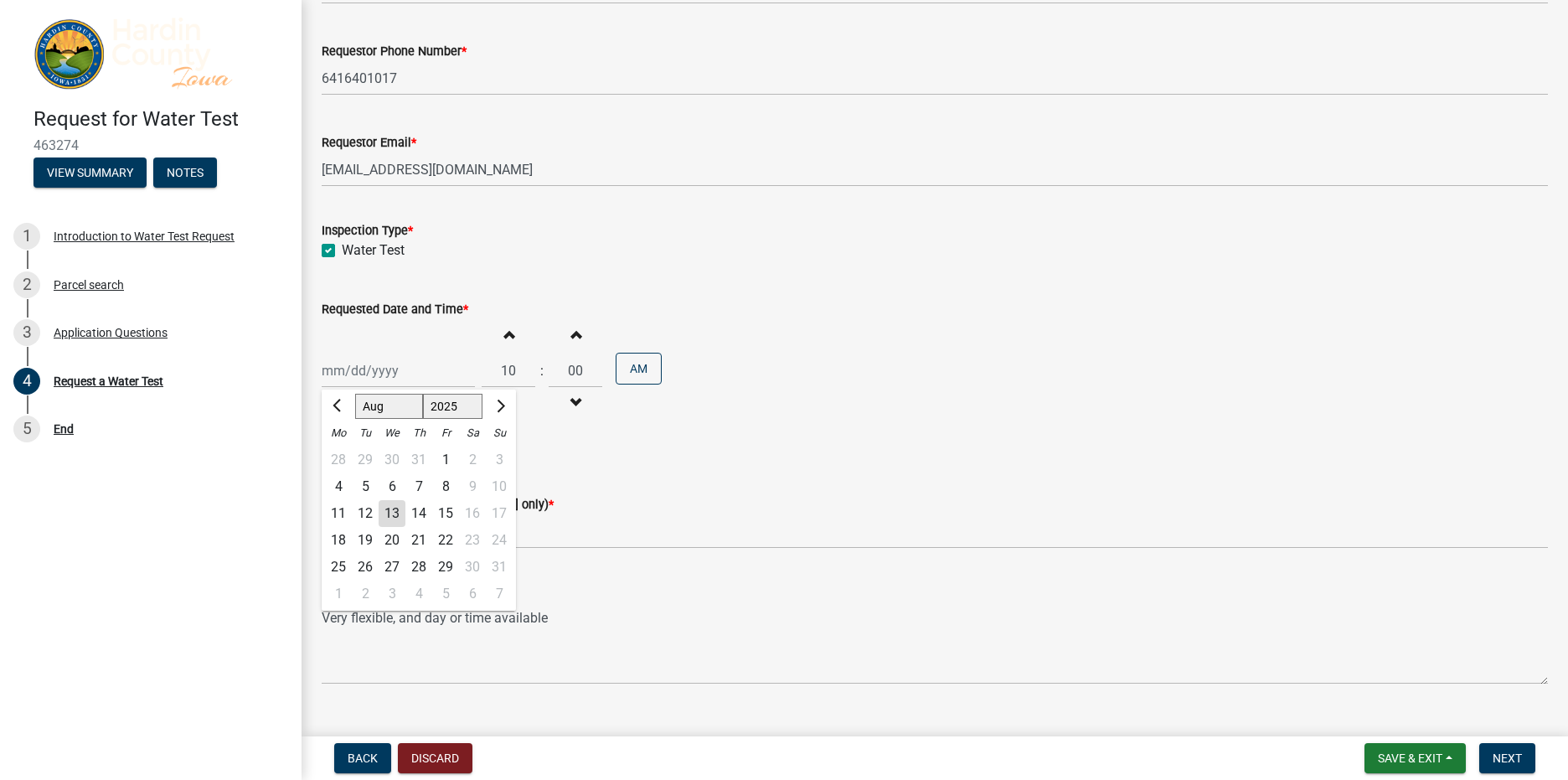
type input "08/20/2025"
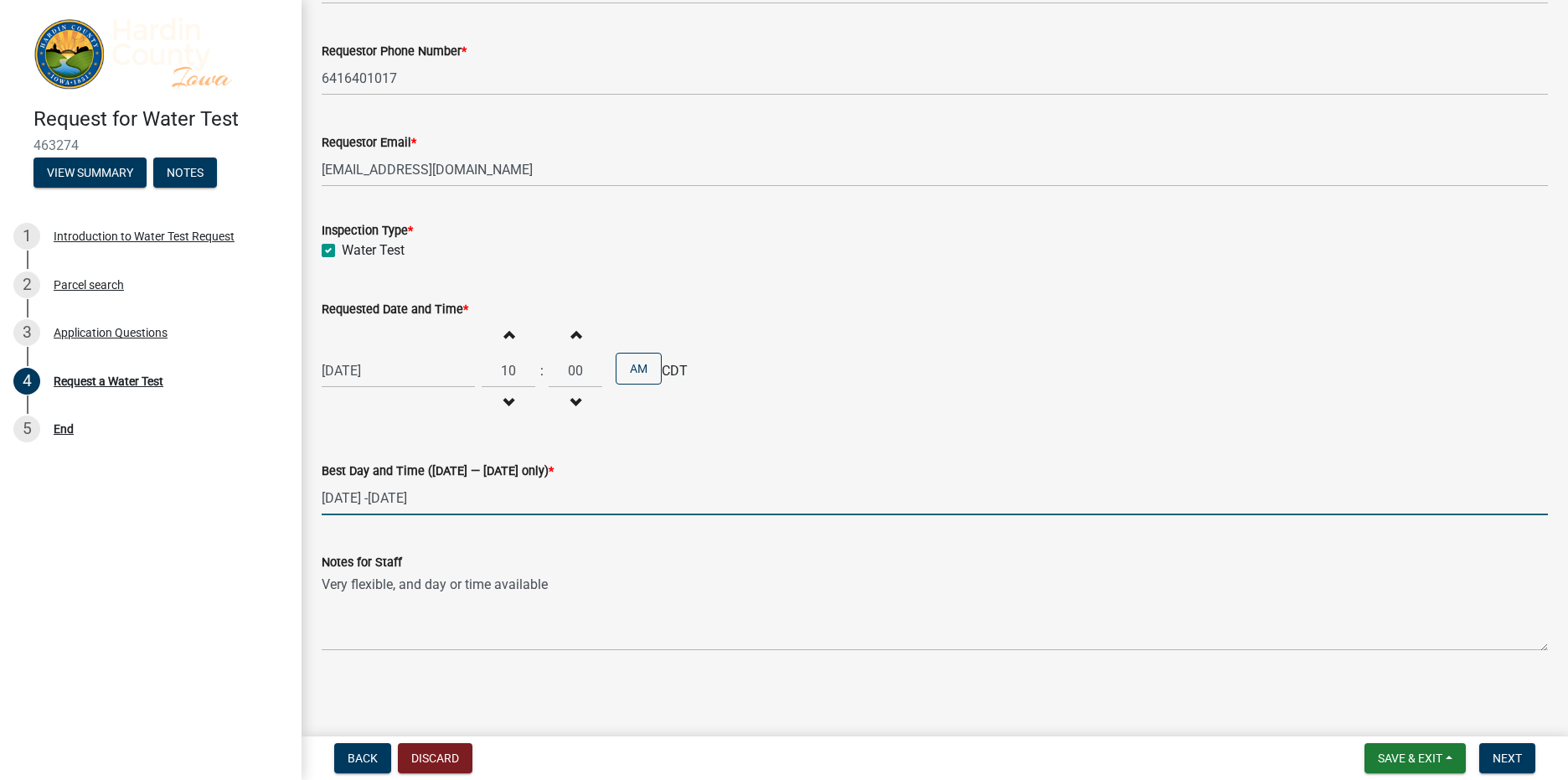
drag, startPoint x: 463, startPoint y: 502, endPoint x: 345, endPoint y: 546, distance: 125.9
click at [283, 528] on div "Request for Water Test 463274 View Summary Notes 1 Introduction to Water Test R…" at bounding box center [784, 390] width 1568 height 780
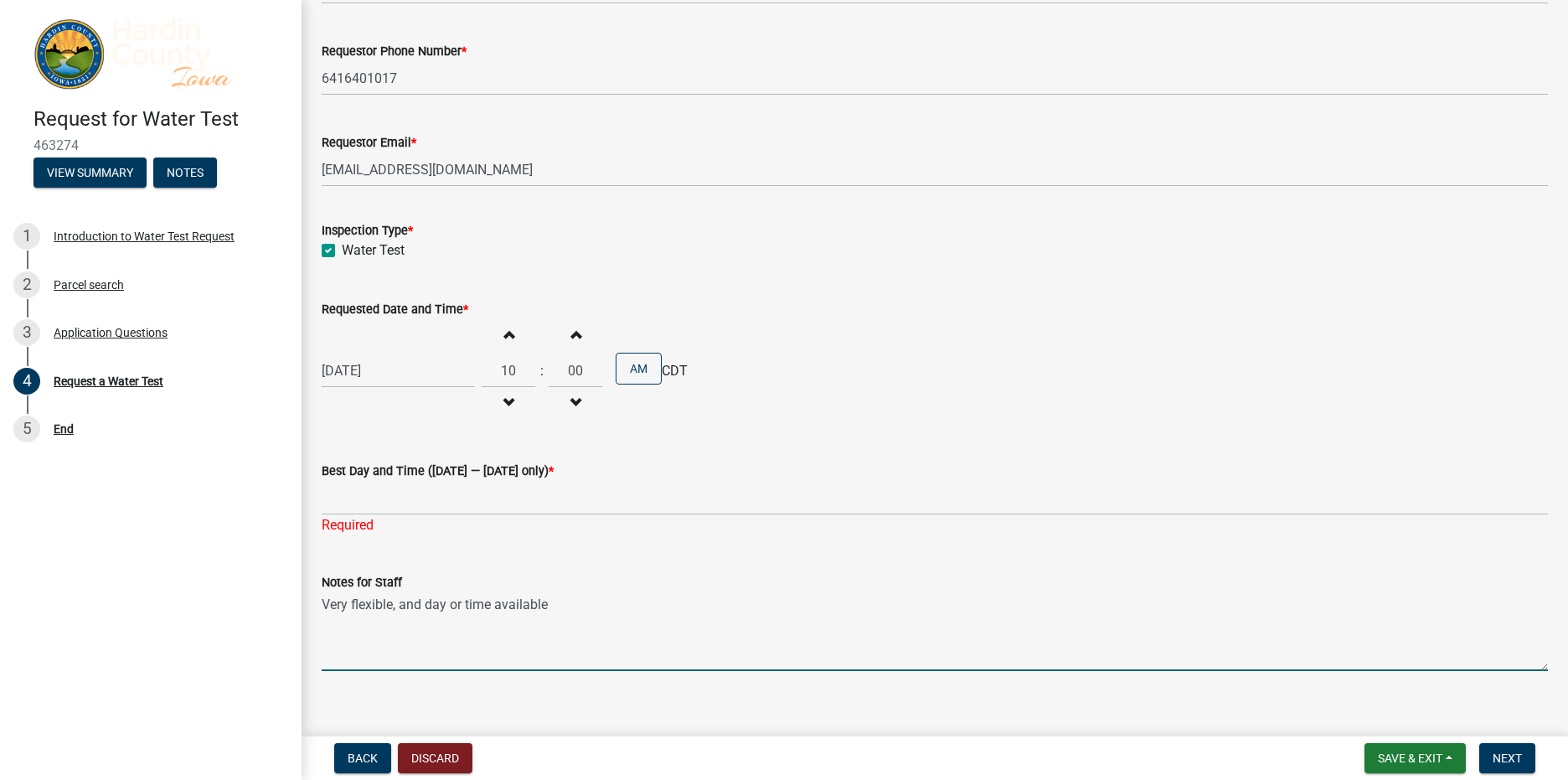
drag, startPoint x: 763, startPoint y: 612, endPoint x: 740, endPoint y: 596, distance: 28.0
click at [760, 611] on textarea "Very flexible, and day or time available" at bounding box center [935, 632] width 1226 height 79
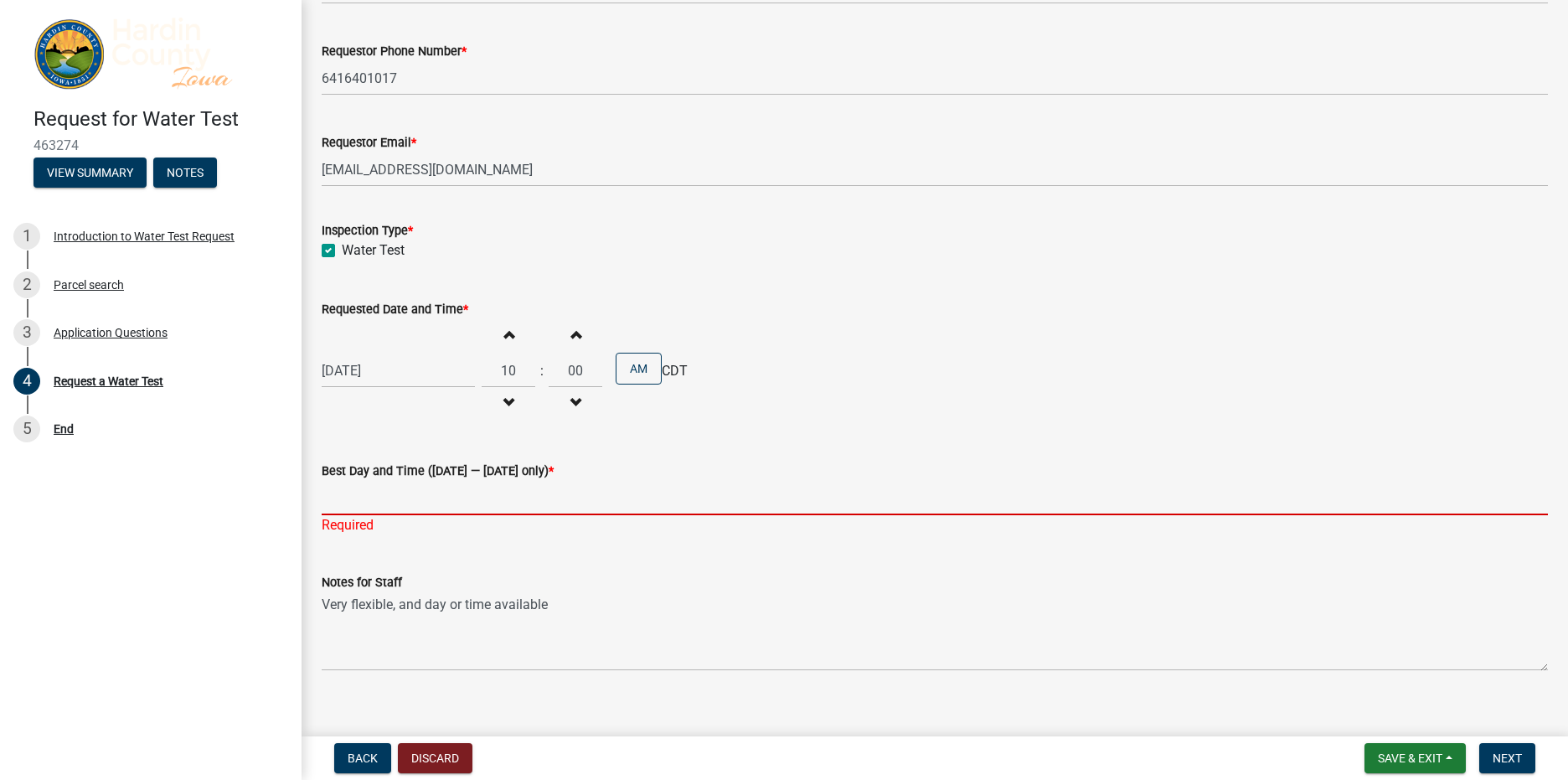
click at [368, 503] on input "Best Day and Time (Monday — Wednesday only) *" at bounding box center [935, 497] width 1226 height 34
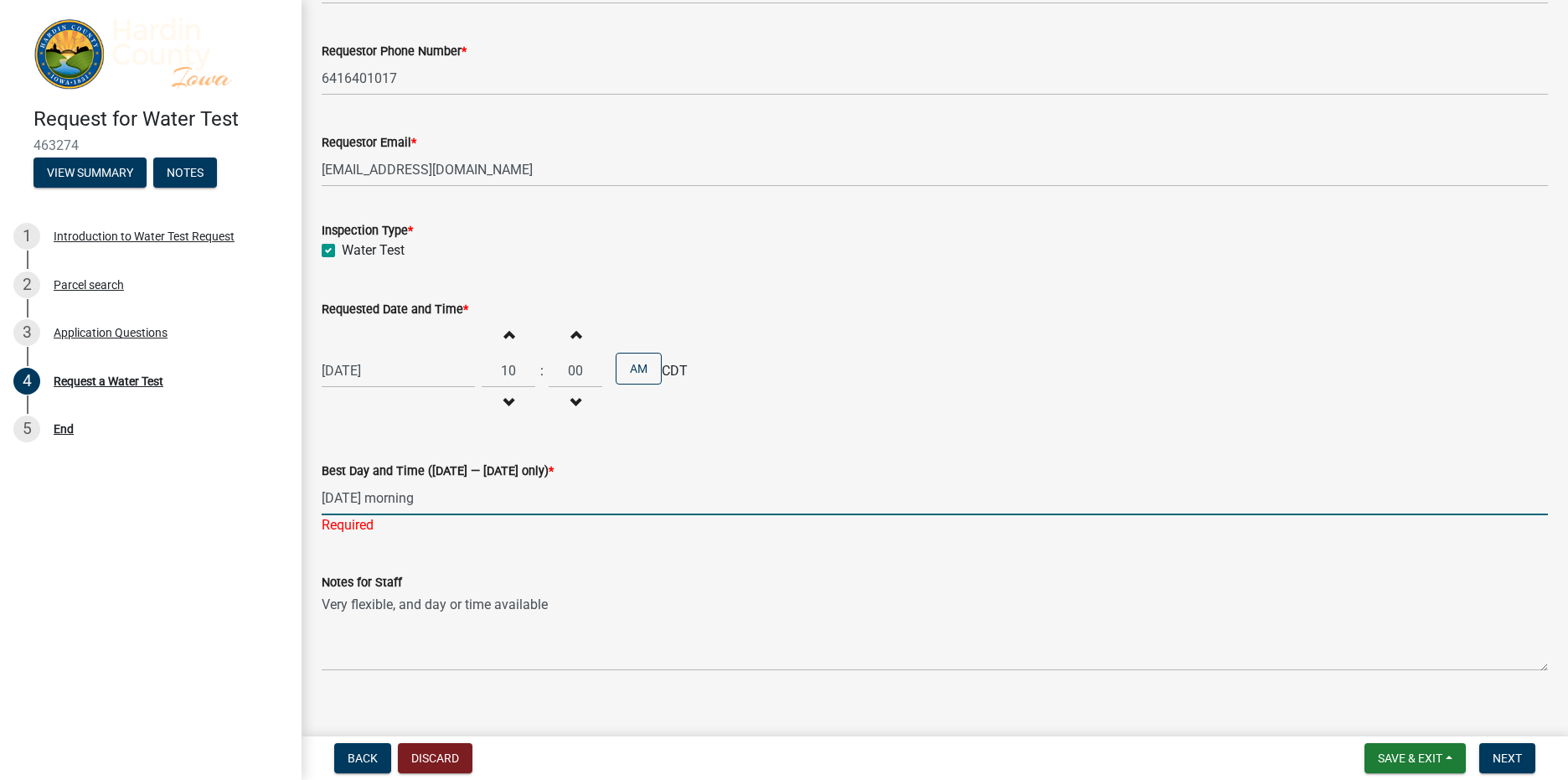
type input "Tuesday morning"
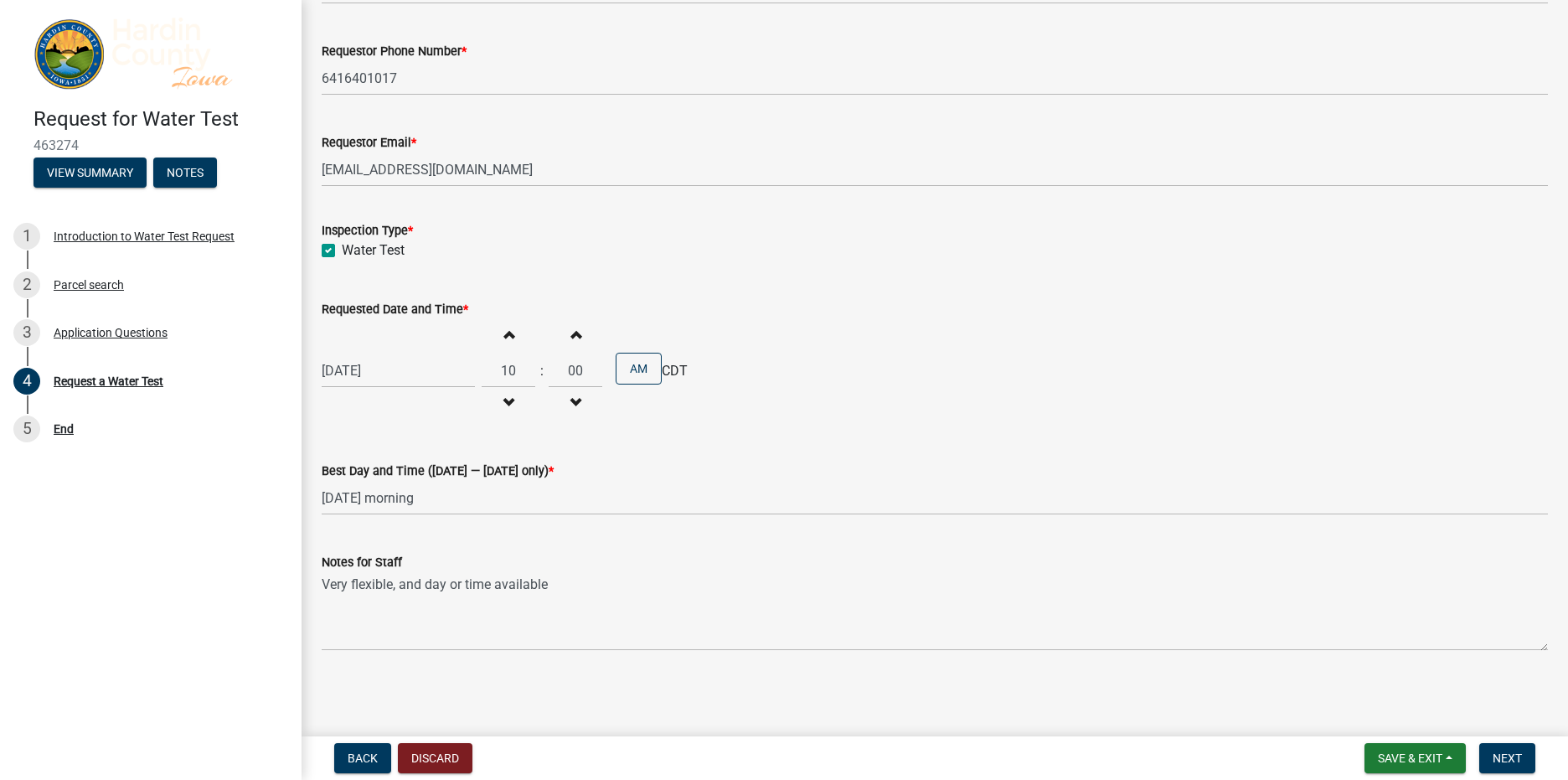
click at [585, 579] on form "Notes for Staff Very flexible, and day or time available" at bounding box center [935, 601] width 1226 height 99
click at [1500, 755] on span "Next" at bounding box center [1507, 758] width 29 height 13
